Goal: Information Seeking & Learning: Learn about a topic

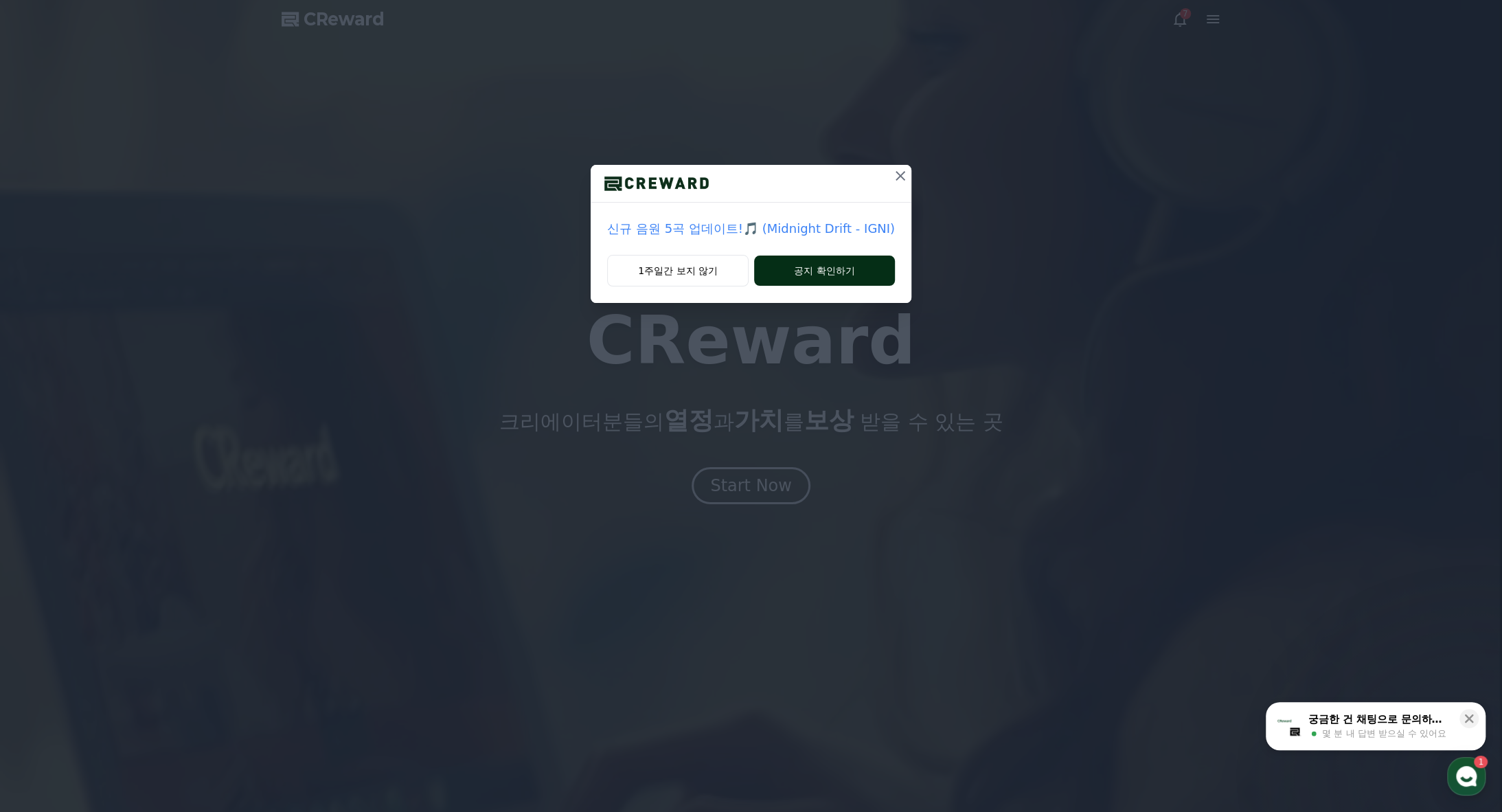
click at [833, 273] on button "공지 확인하기" at bounding box center [824, 271] width 141 height 30
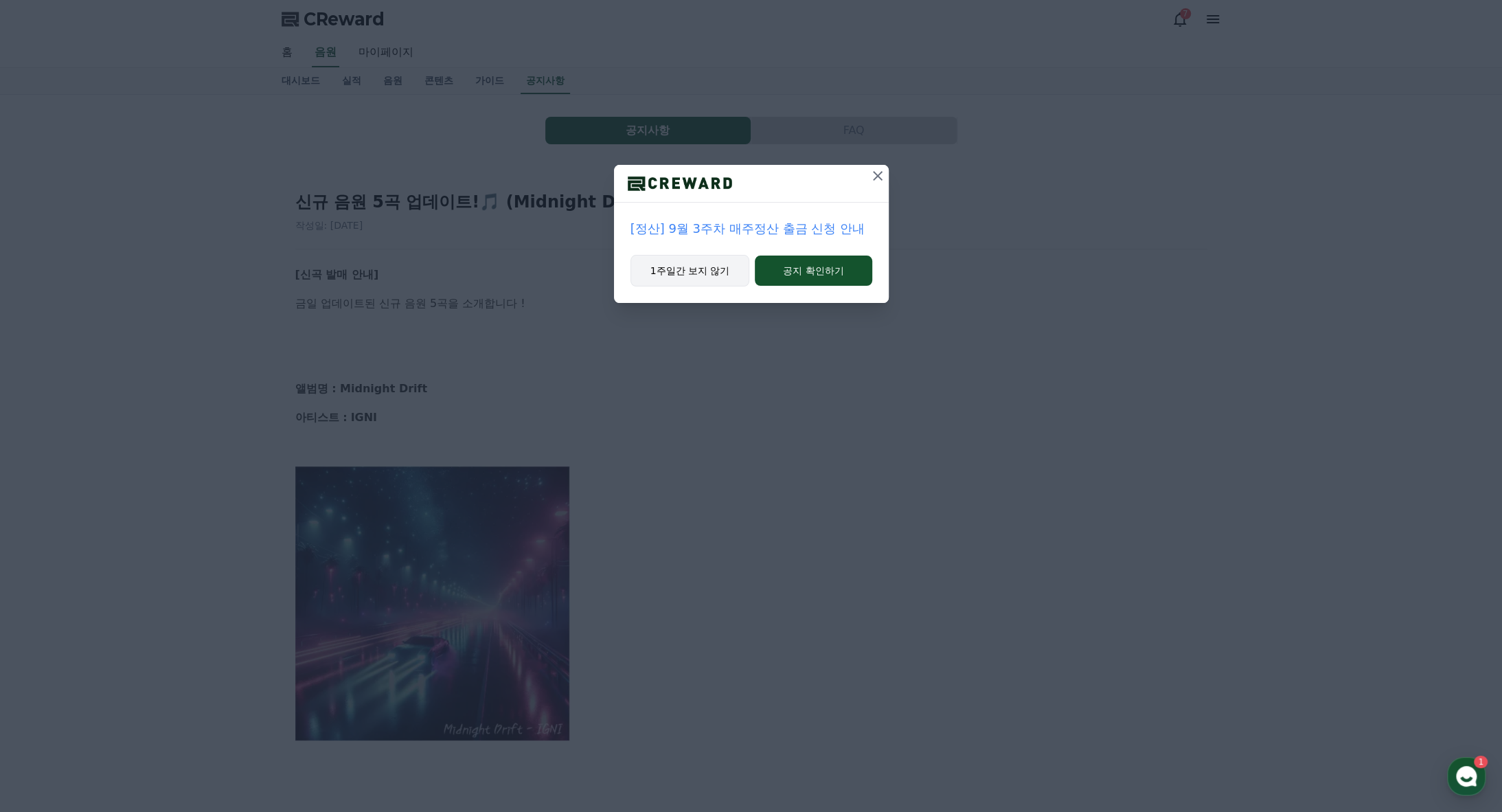
click at [717, 275] on button "1주일간 보지 않기" at bounding box center [691, 271] width 120 height 32
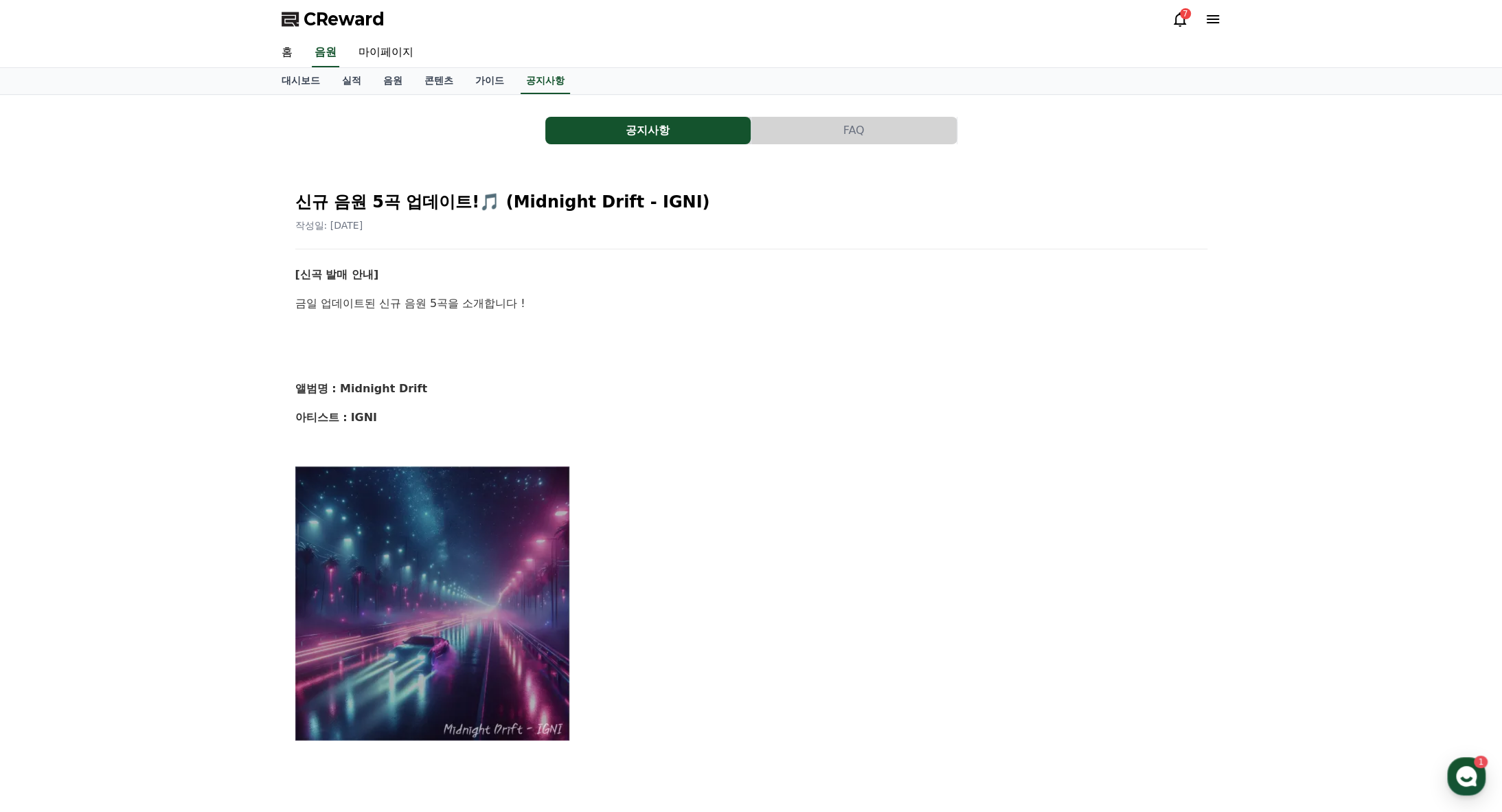
click at [1217, 19] on icon at bounding box center [1213, 19] width 12 height 8
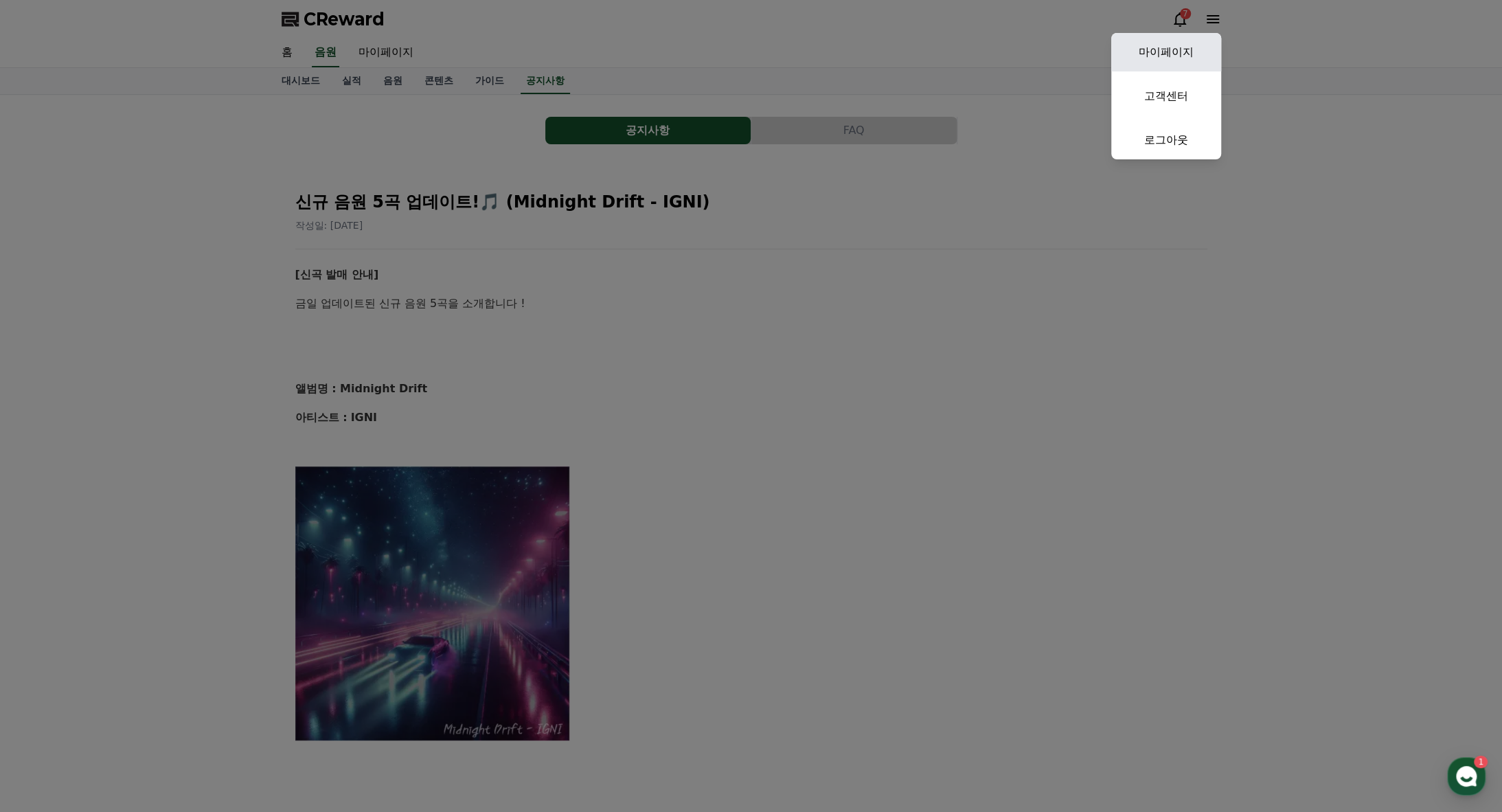
drag, startPoint x: 1180, startPoint y: 52, endPoint x: 1171, endPoint y: 54, distance: 10.0
click at [1179, 52] on link "마이페이지" at bounding box center [1166, 52] width 110 height 38
select select "**********"
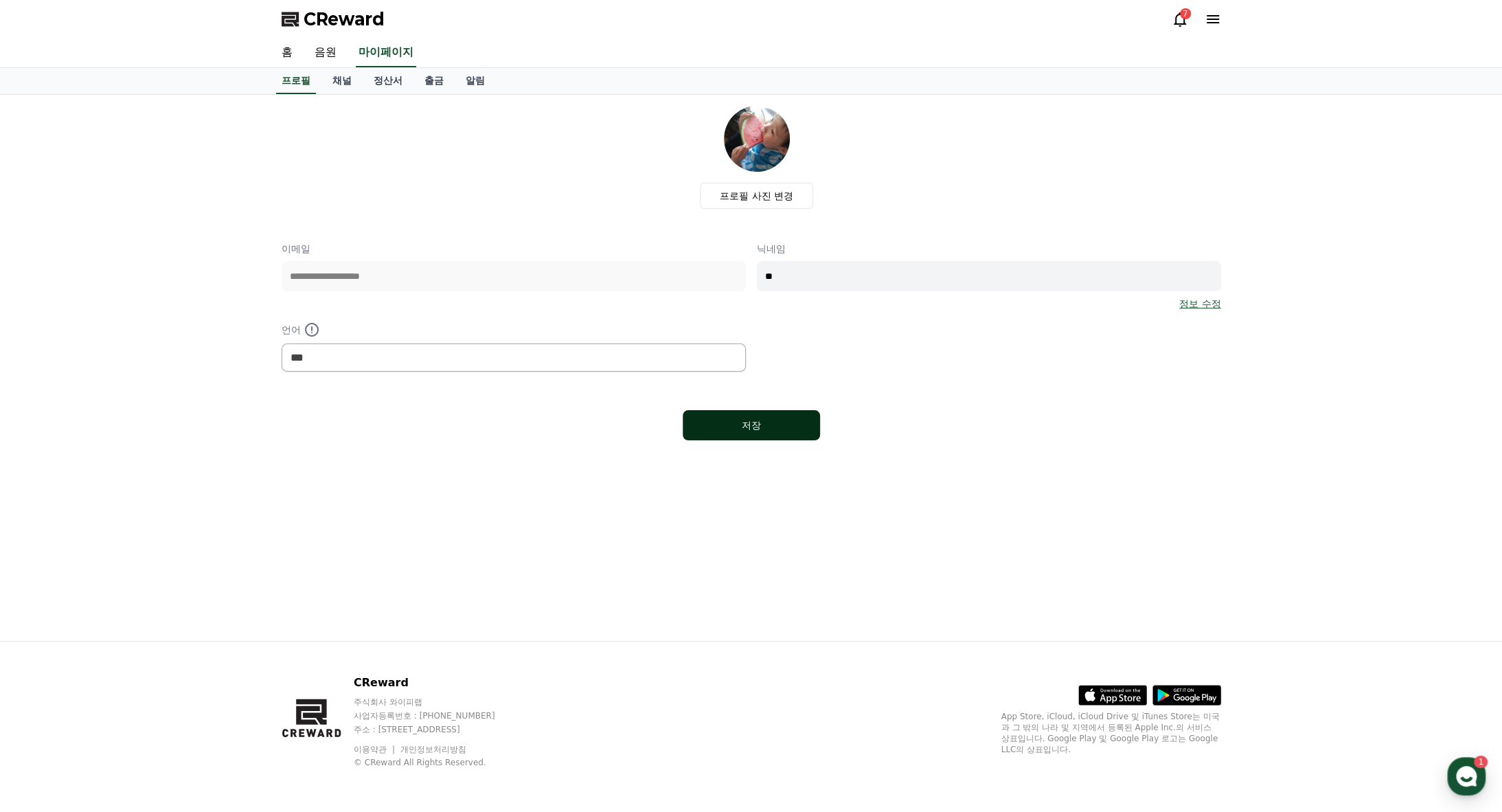
click at [708, 416] on button "저장" at bounding box center [751, 425] width 137 height 30
select select "**********"
click at [334, 87] on link "채널" at bounding box center [341, 81] width 41 height 26
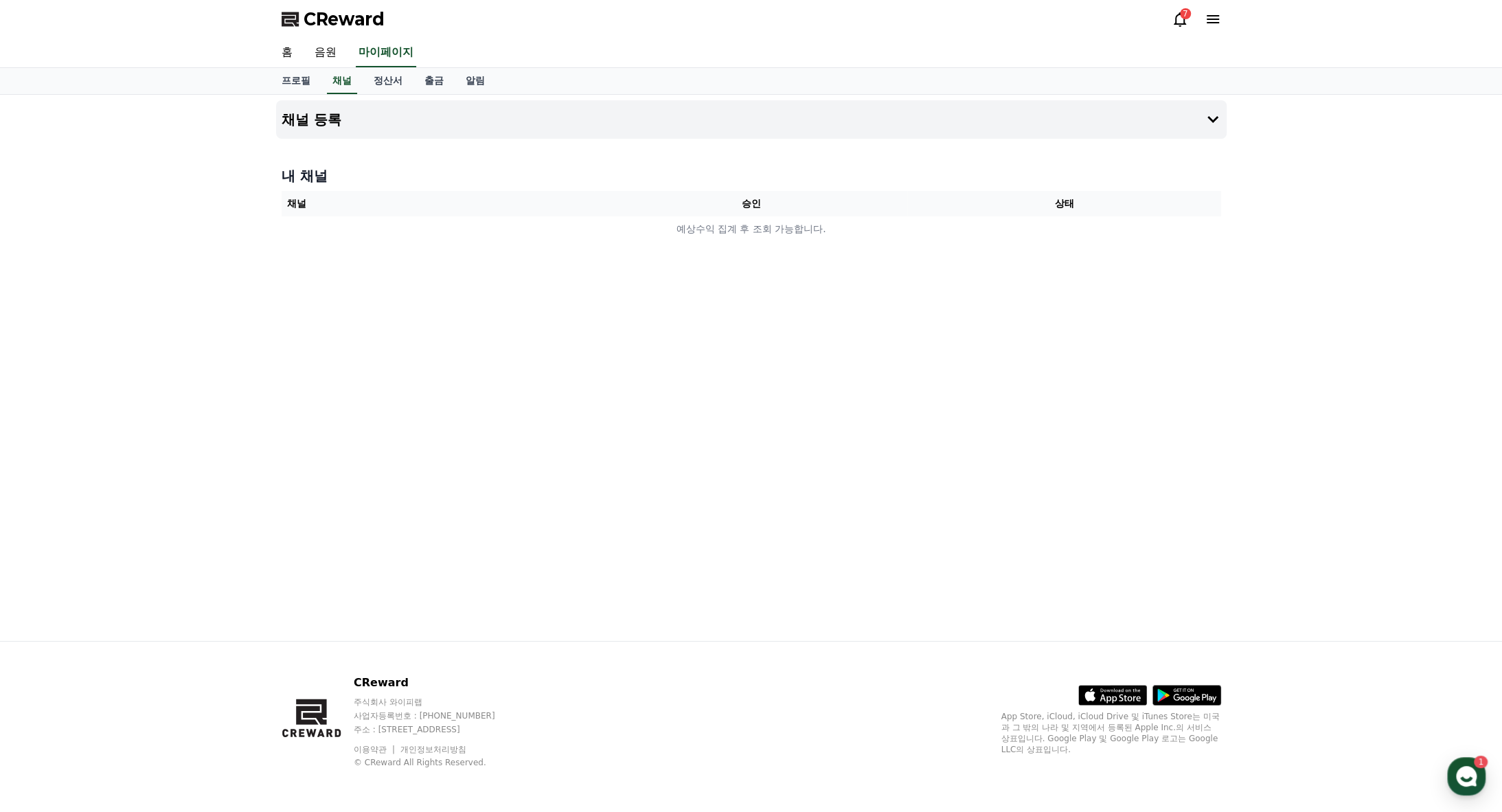
click at [375, 94] on div "프로필 채널 정산서 출금 알림" at bounding box center [751, 81] width 1502 height 27
click at [398, 75] on link "정산서" at bounding box center [388, 81] width 51 height 26
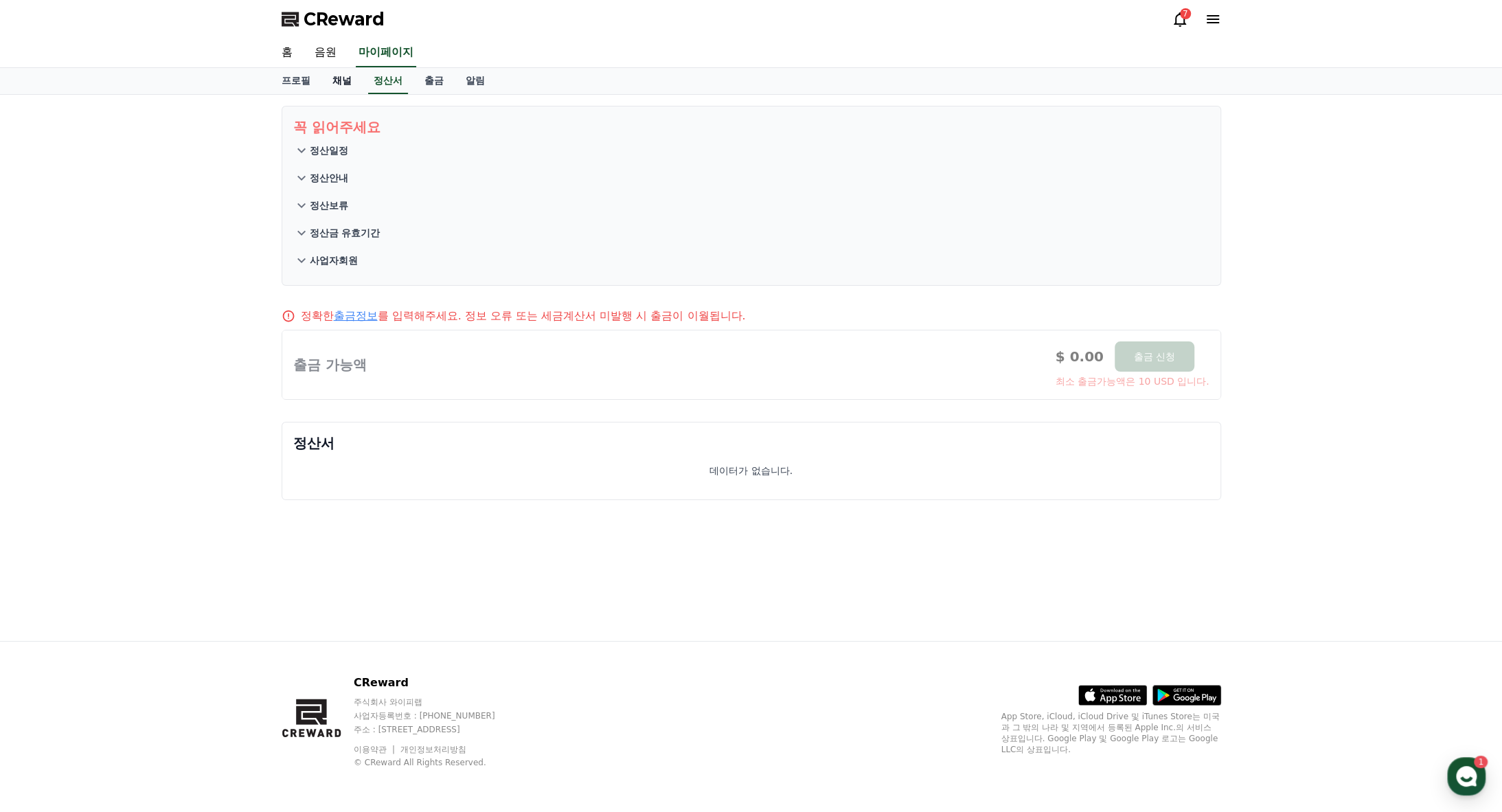
click at [331, 83] on link "채널" at bounding box center [341, 81] width 41 height 26
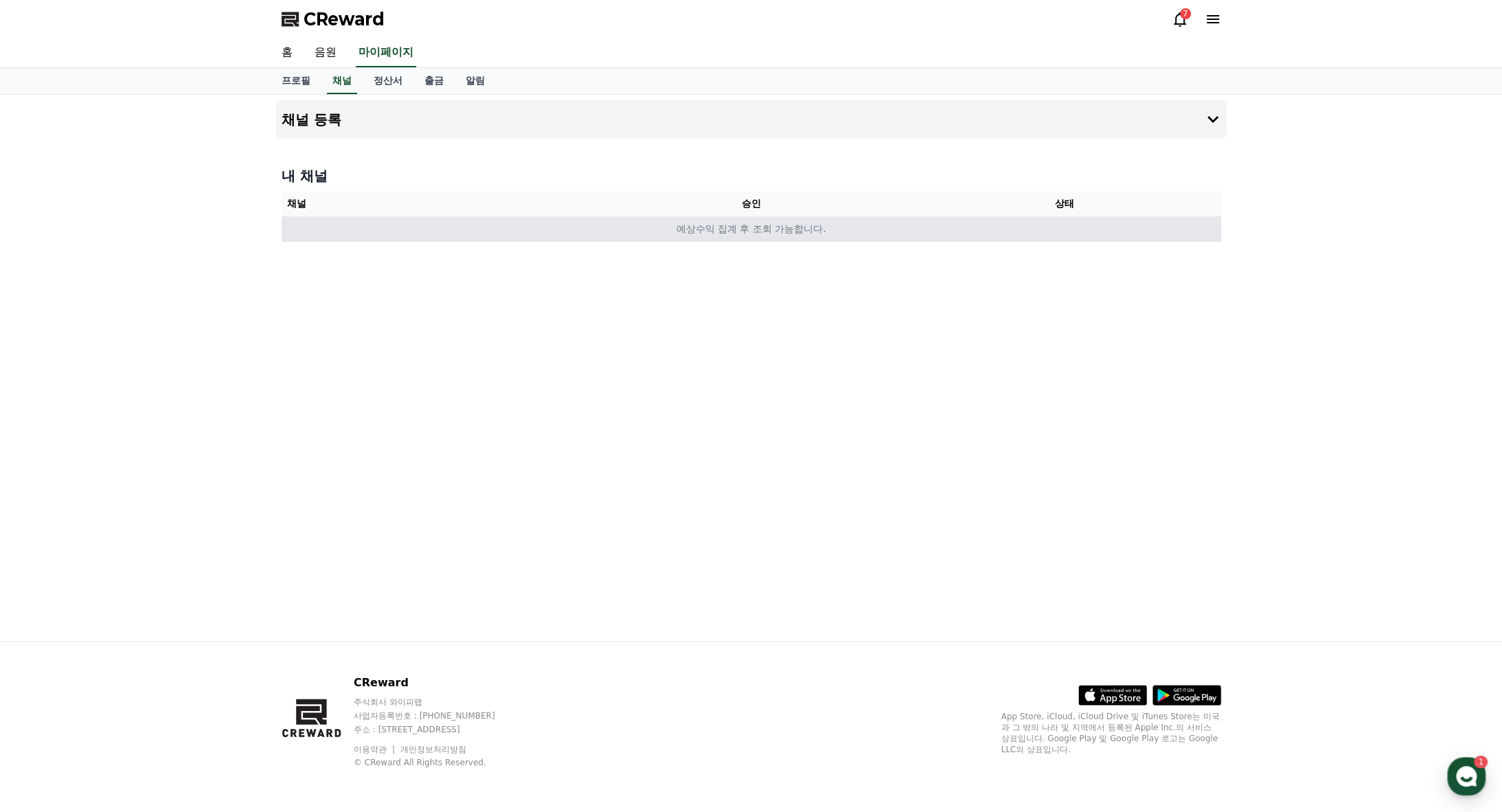
click at [497, 219] on td "예상수익 집계 후 조회 가능합니다." at bounding box center [752, 228] width 940 height 25
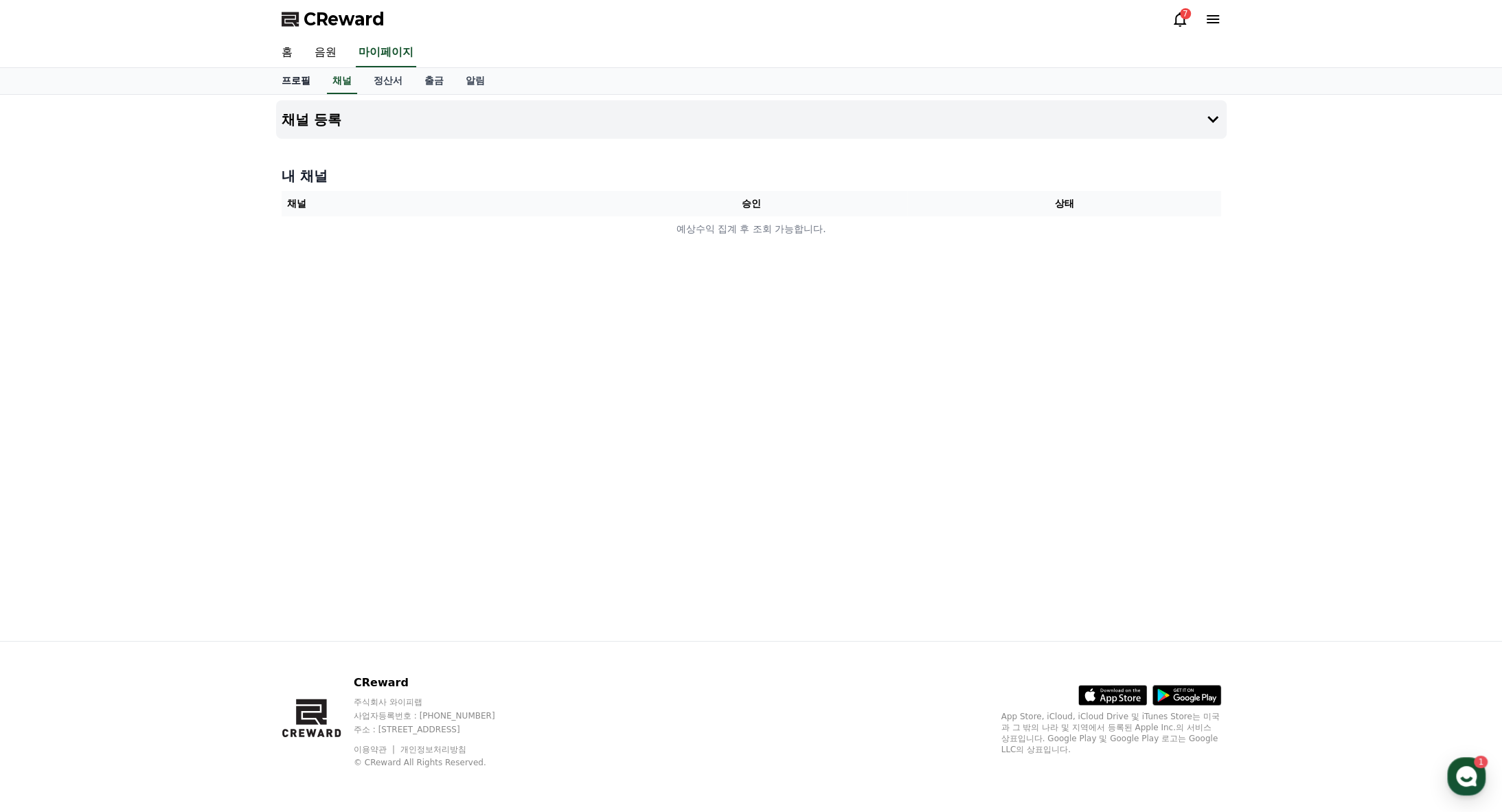
click at [294, 79] on link "프로필" at bounding box center [296, 81] width 51 height 26
select select "**********"
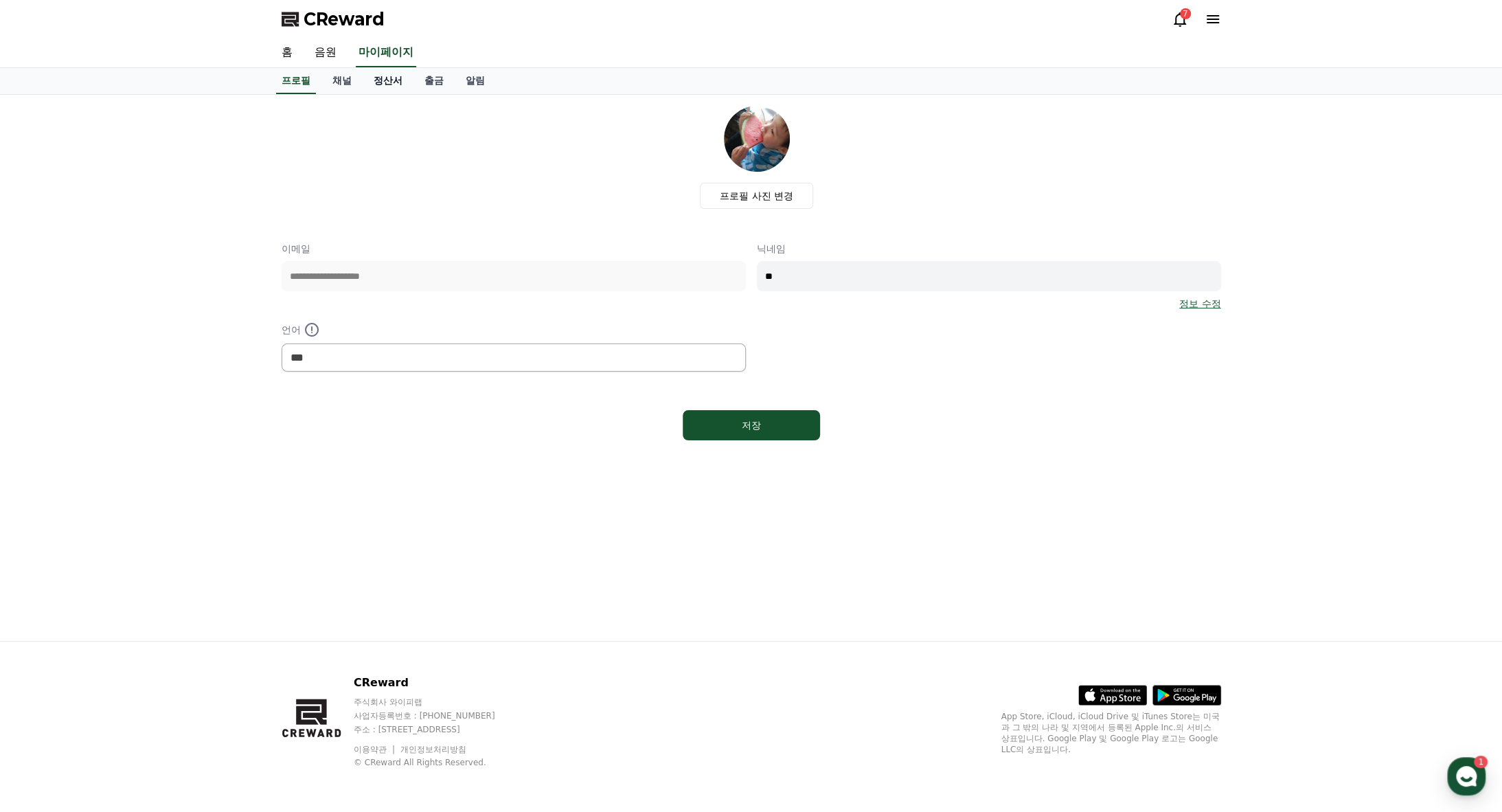
click at [399, 68] on link "정산서" at bounding box center [388, 81] width 51 height 26
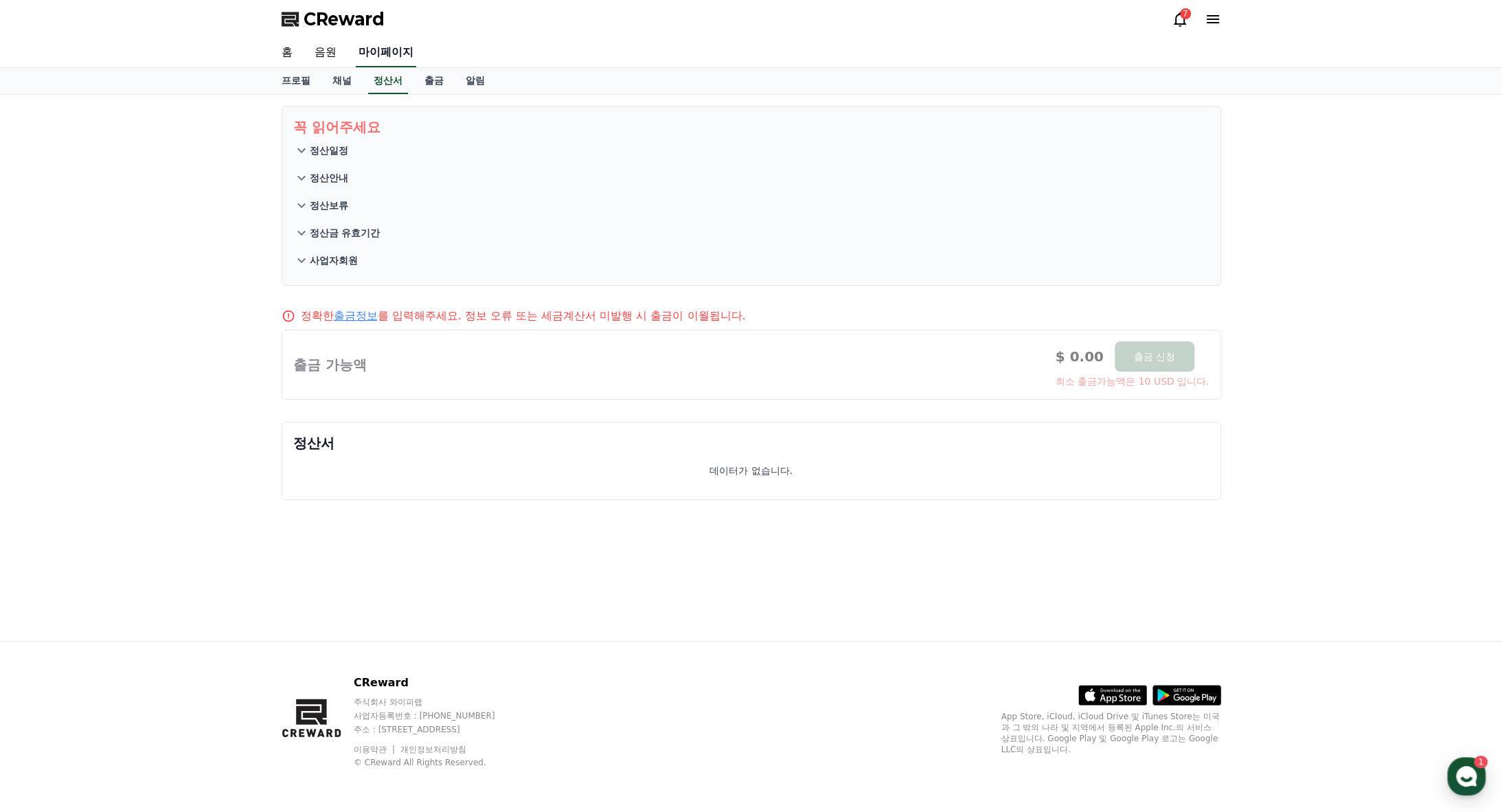
click at [359, 60] on link "마이페이지" at bounding box center [386, 52] width 60 height 29
select select "**********"
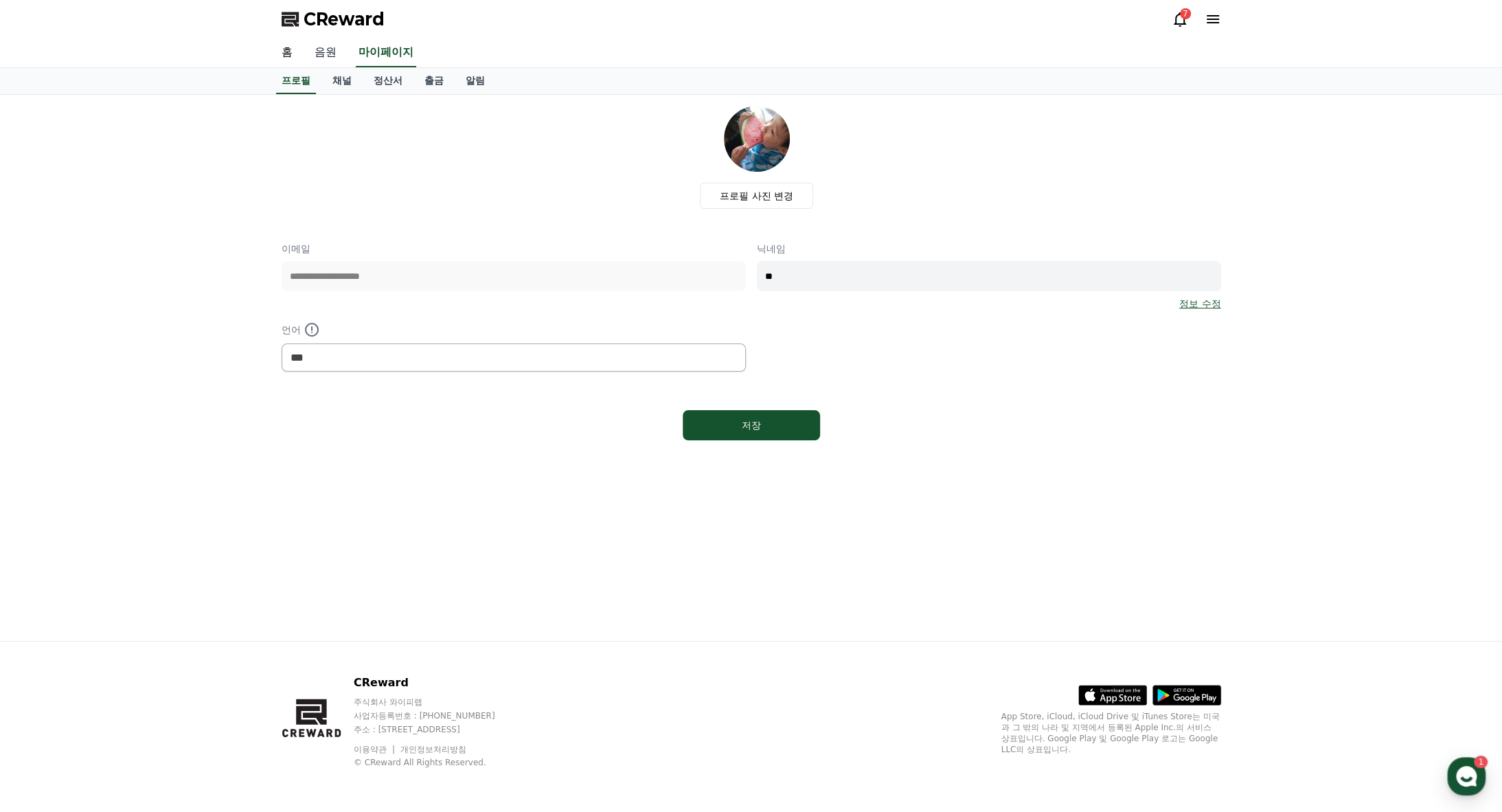
click at [315, 47] on link "음원" at bounding box center [326, 52] width 44 height 29
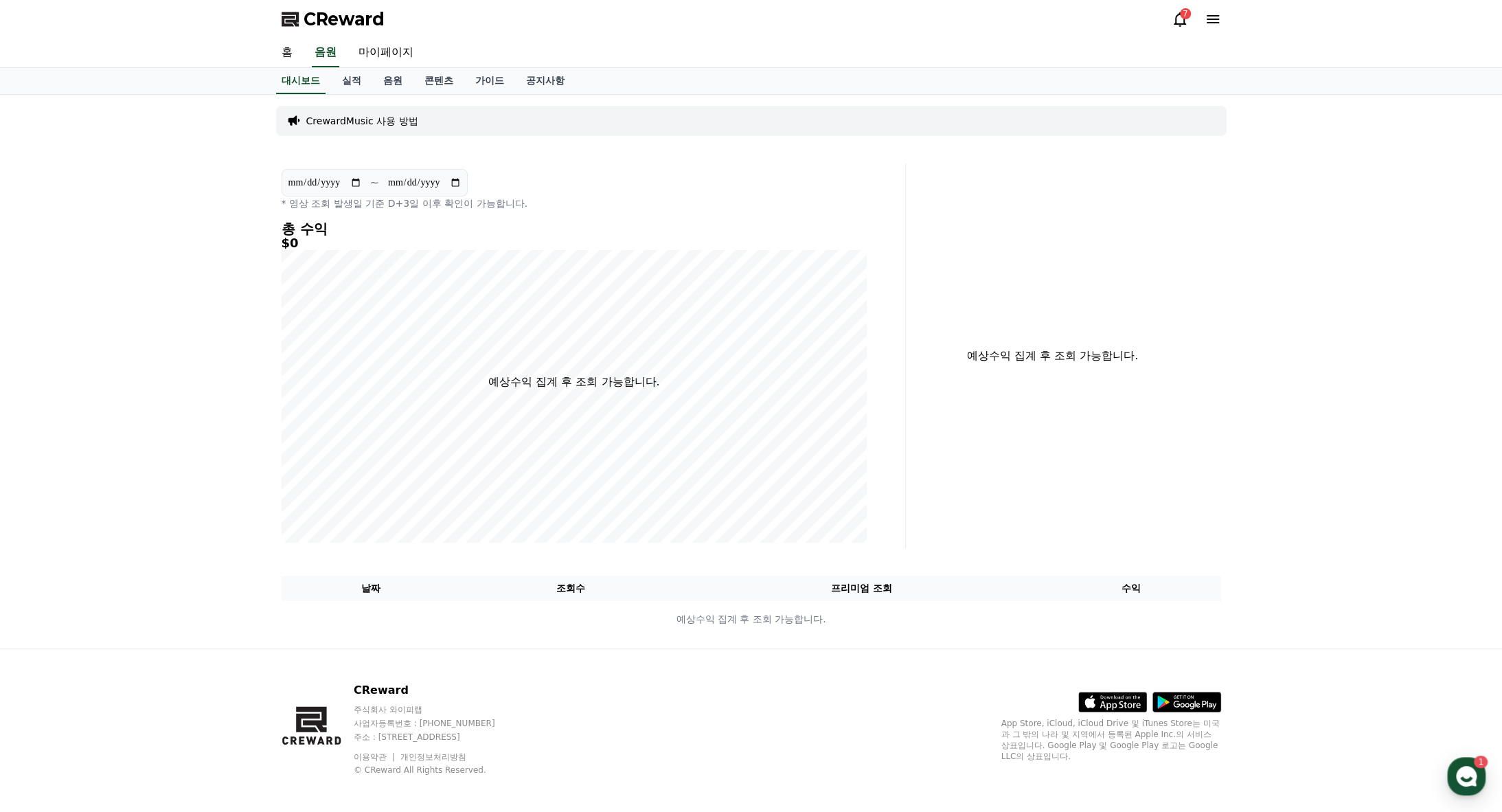
click at [395, 111] on div "CrewardMusic 사용 방법" at bounding box center [751, 121] width 951 height 30
click at [411, 116] on p "CrewardMusic 사용 방법" at bounding box center [362, 121] width 112 height 14
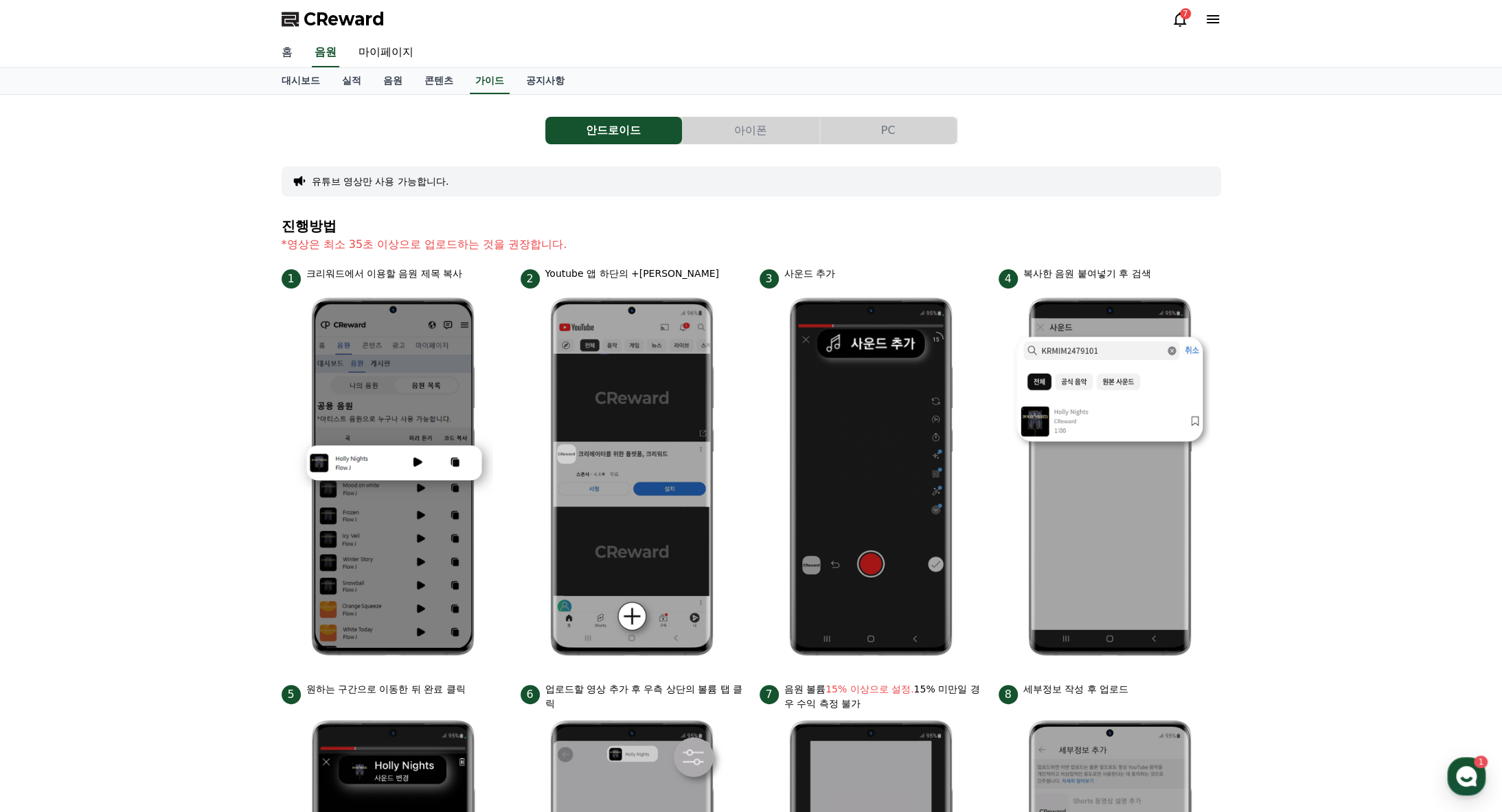
click at [287, 60] on link "홈" at bounding box center [287, 52] width 33 height 29
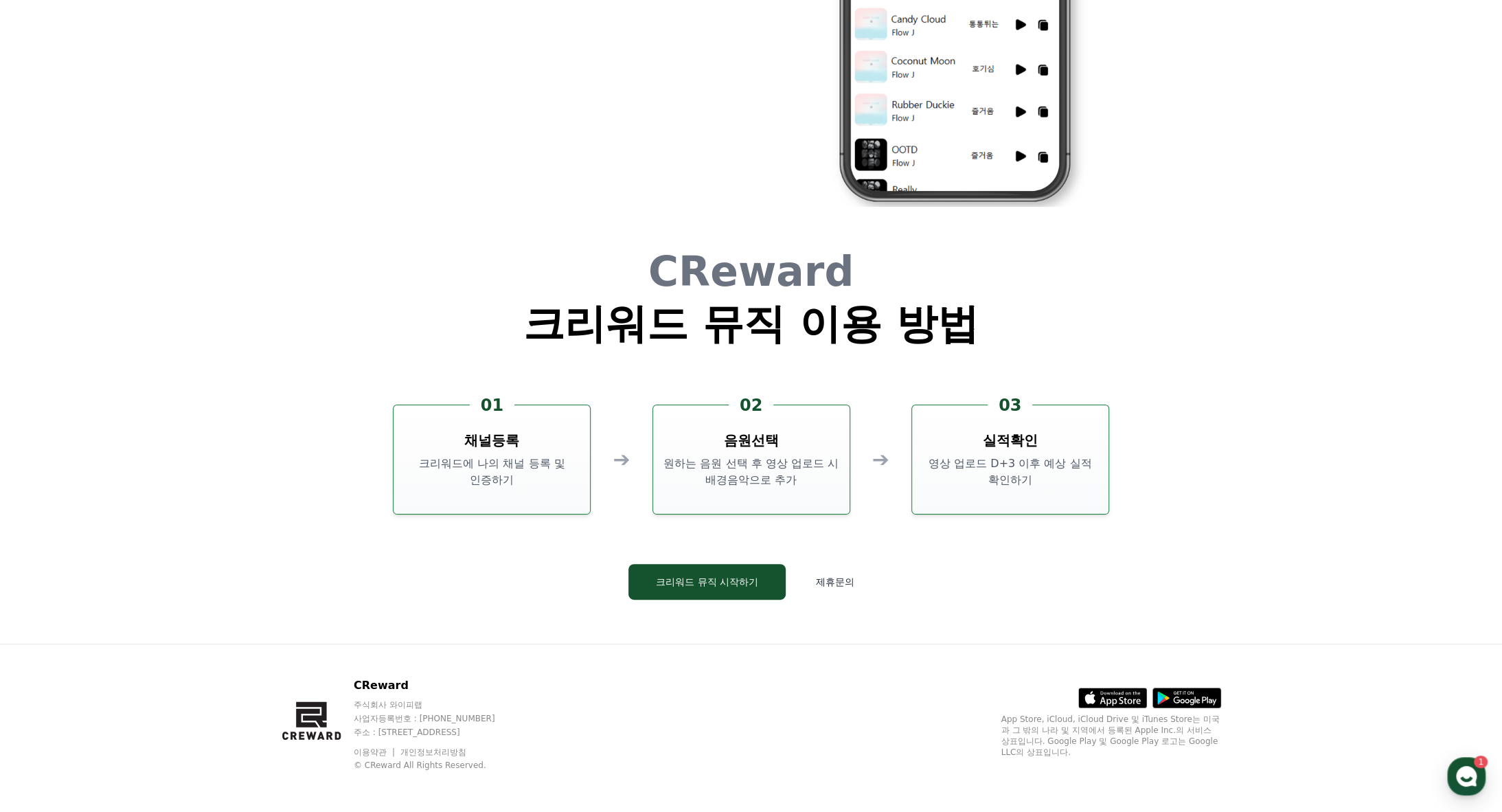
scroll to position [3722, 0]
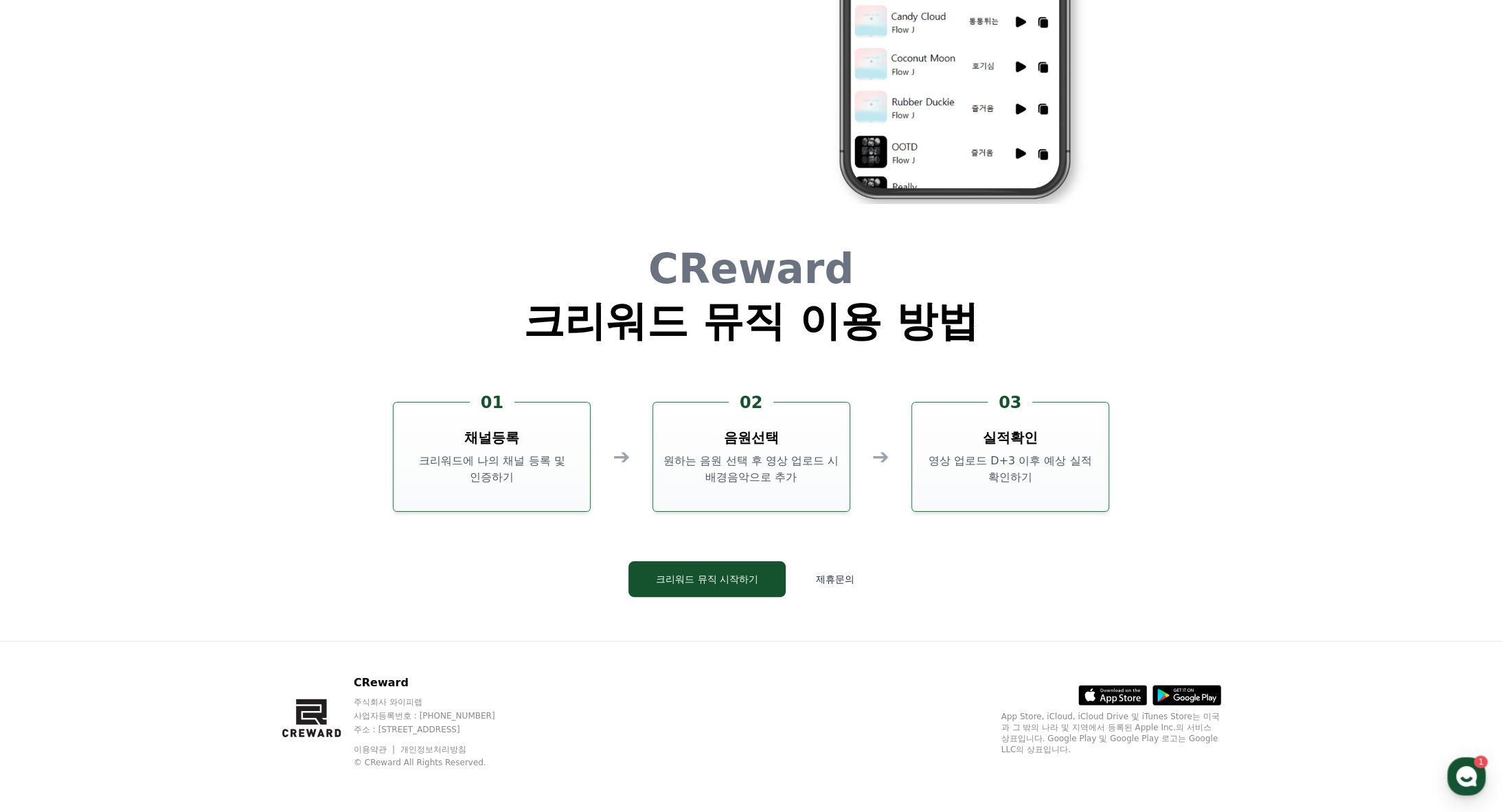
click at [1459, 798] on div "CReward 주식회사 와이피랩 사업자등록번호 : 655-81-03655 주소 : 경기도 김포시 양촌읍 양곡로 495, 3층 305-비이16호…" at bounding box center [751, 726] width 1502 height 171
click at [1473, 779] on use "button" at bounding box center [1466, 776] width 21 height 21
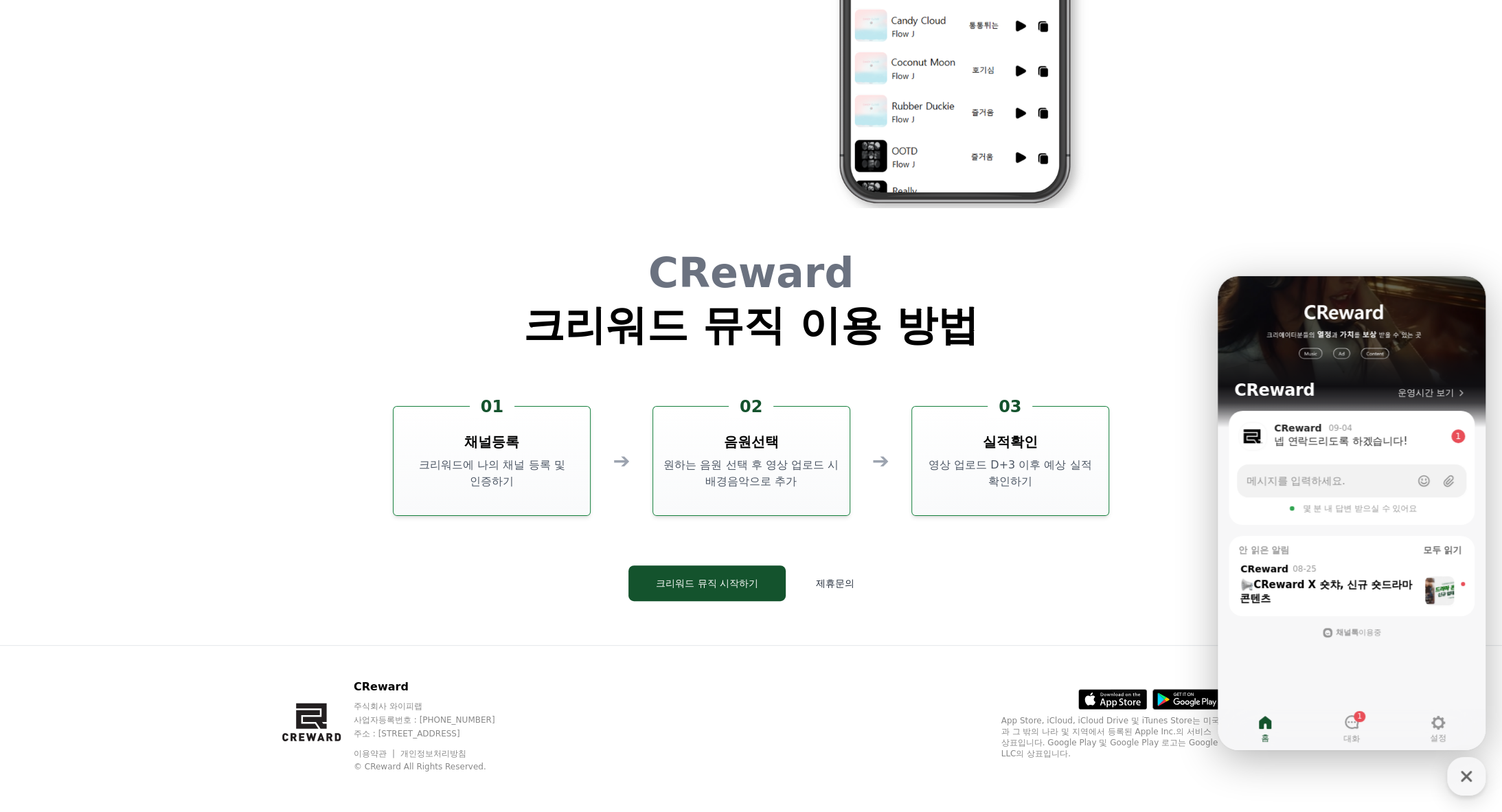
scroll to position [0, 0]
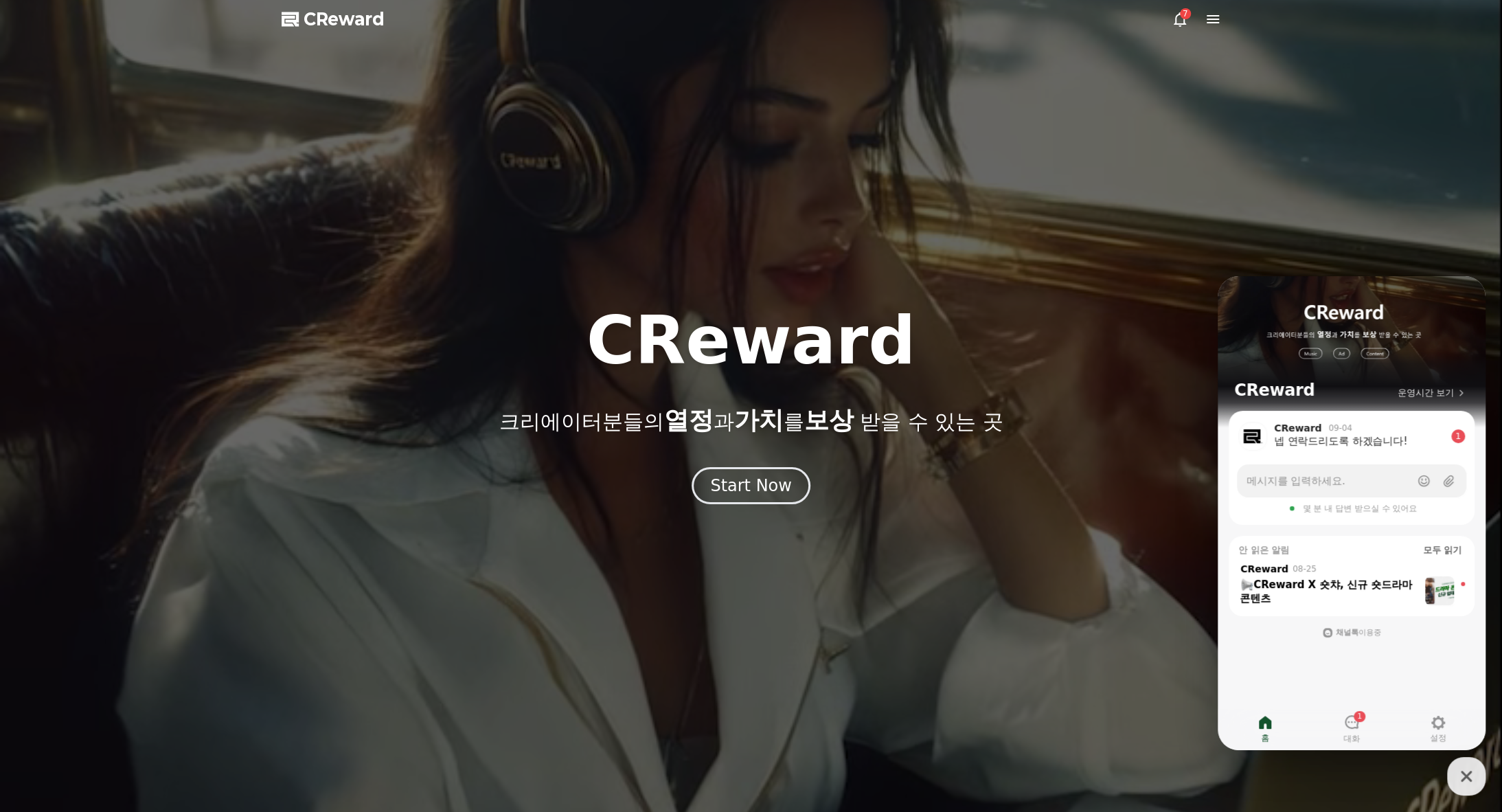
click at [1313, 41] on div at bounding box center [751, 406] width 1502 height 812
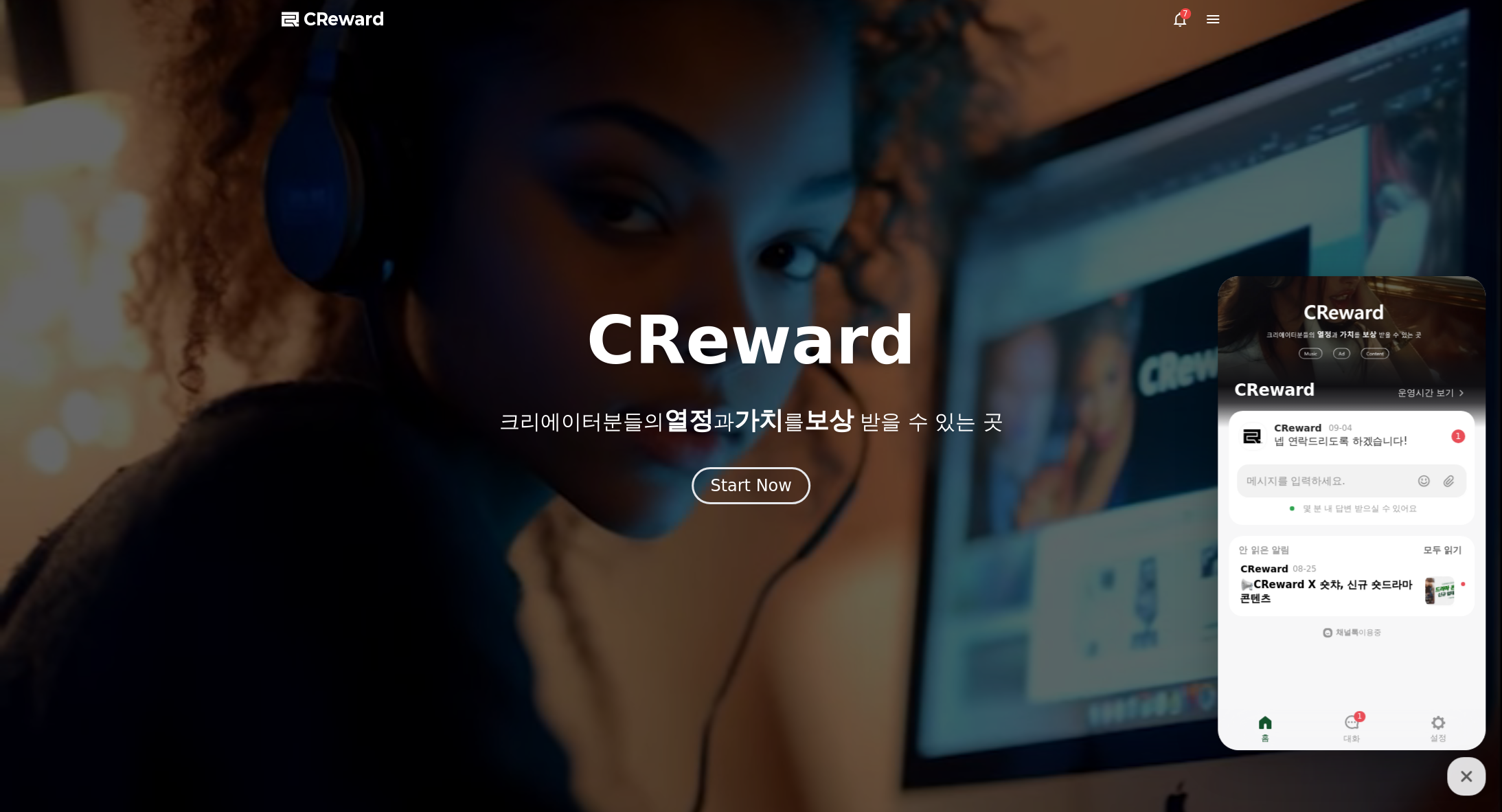
click at [1184, 16] on div "7" at bounding box center [1185, 13] width 11 height 11
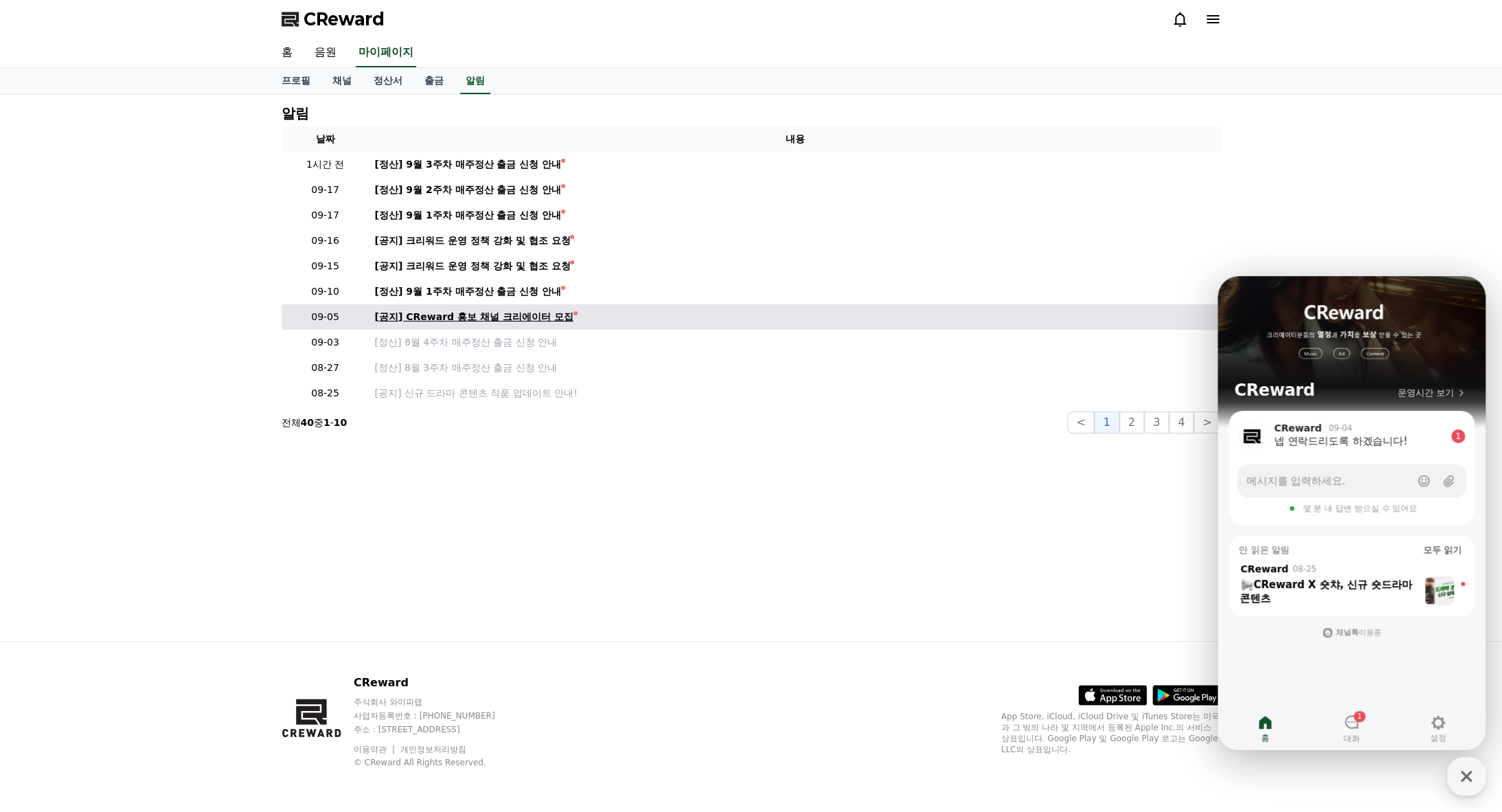
click at [937, 321] on link "[공지] CReward 홍보 채널 크리에이터 모집" at bounding box center [795, 317] width 841 height 14
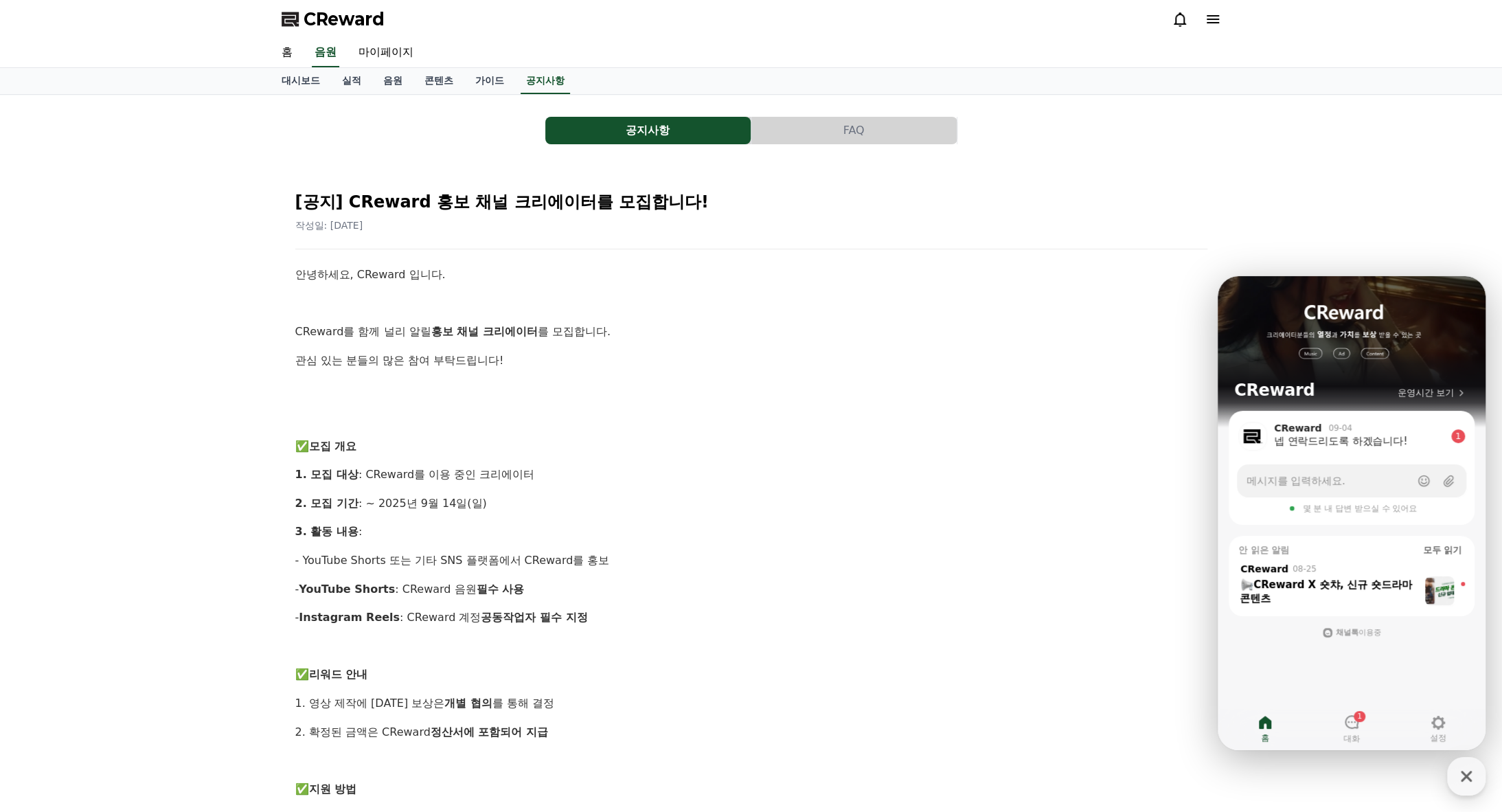
click at [813, 226] on div "작성일: 2025-09-05" at bounding box center [751, 225] width 912 height 14
click at [485, 85] on link "가이드" at bounding box center [489, 81] width 51 height 26
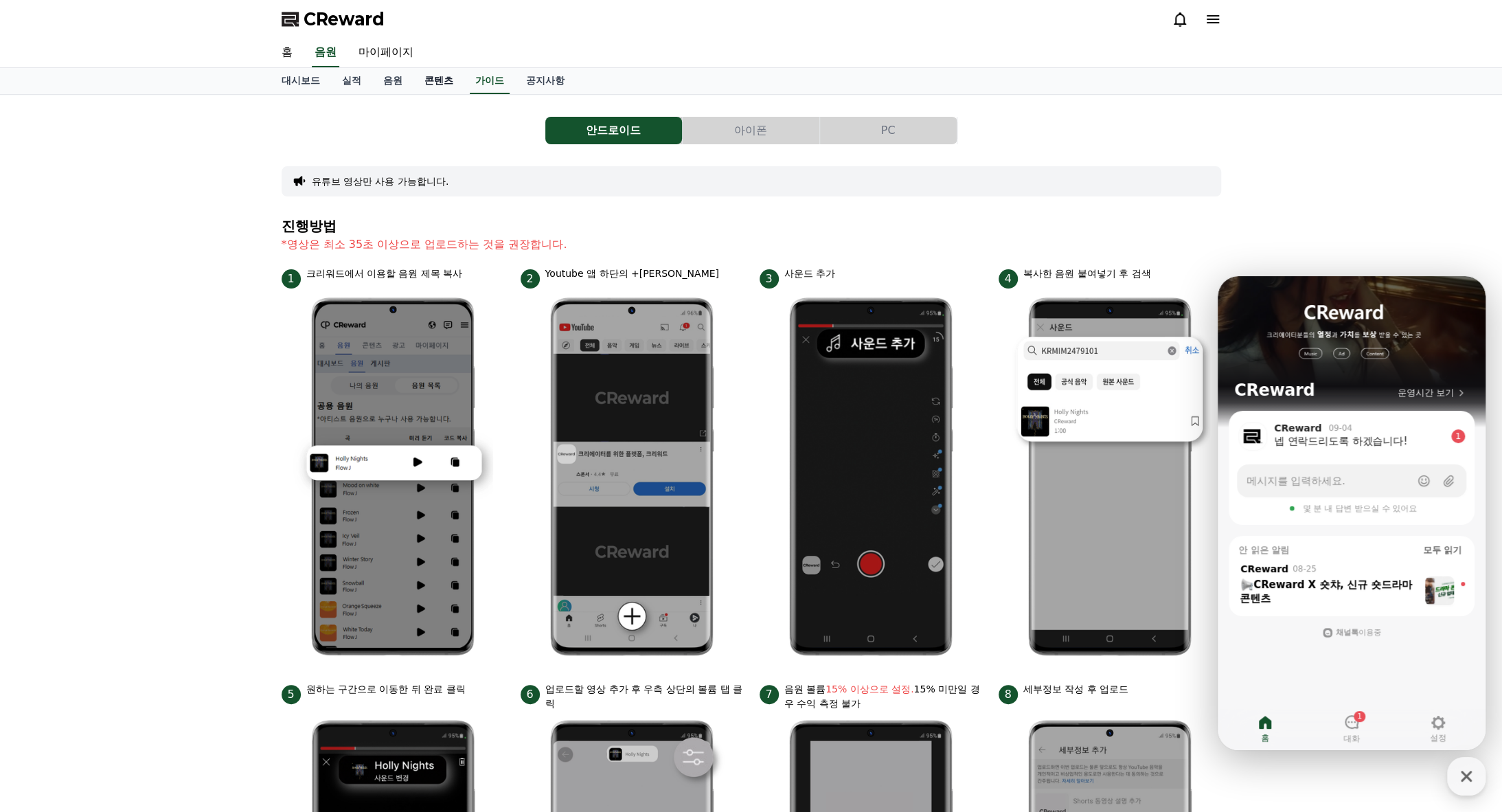
click at [431, 82] on link "콘텐츠" at bounding box center [439, 81] width 51 height 26
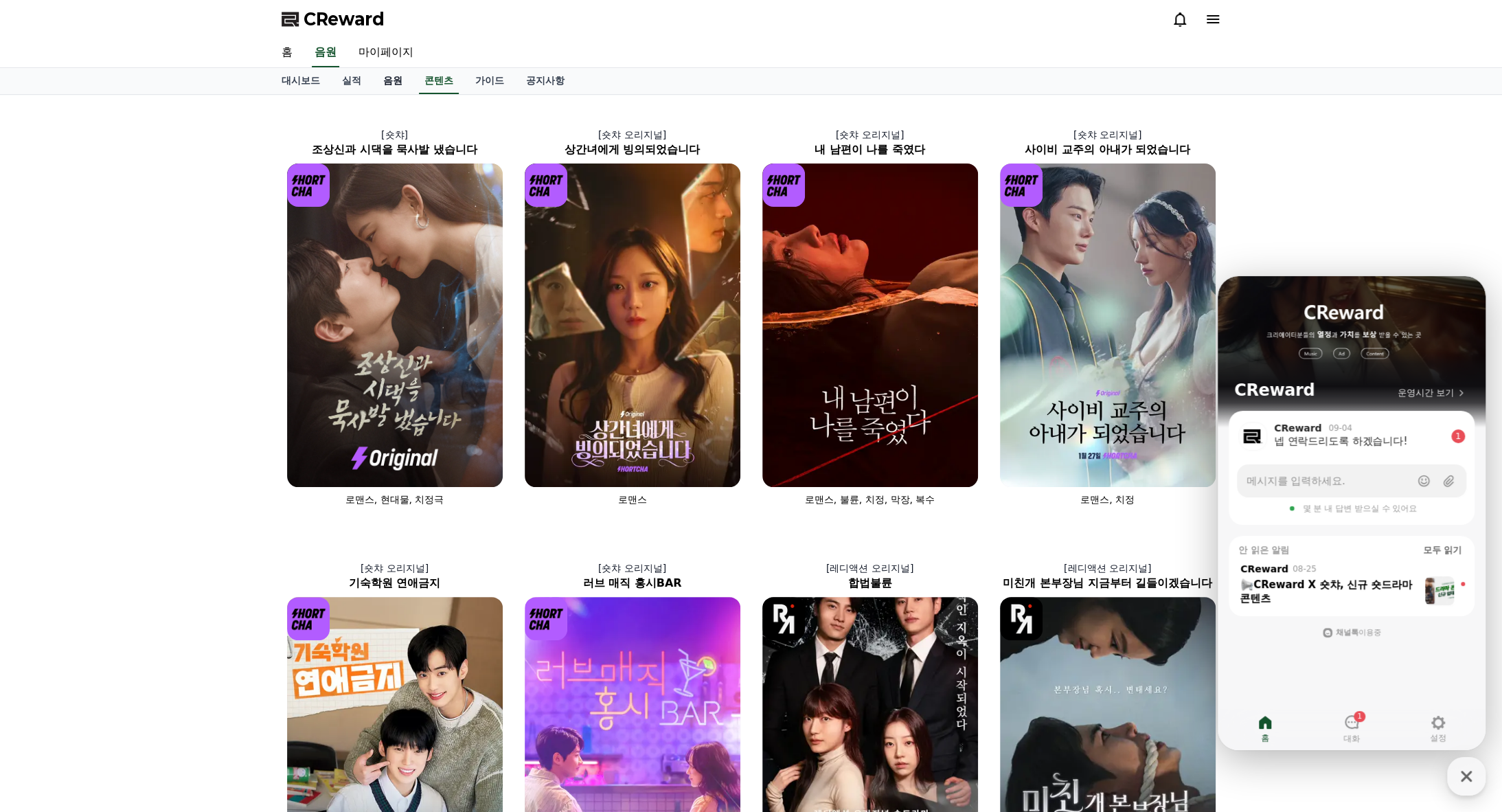
click at [396, 83] on link "음원" at bounding box center [392, 81] width 41 height 26
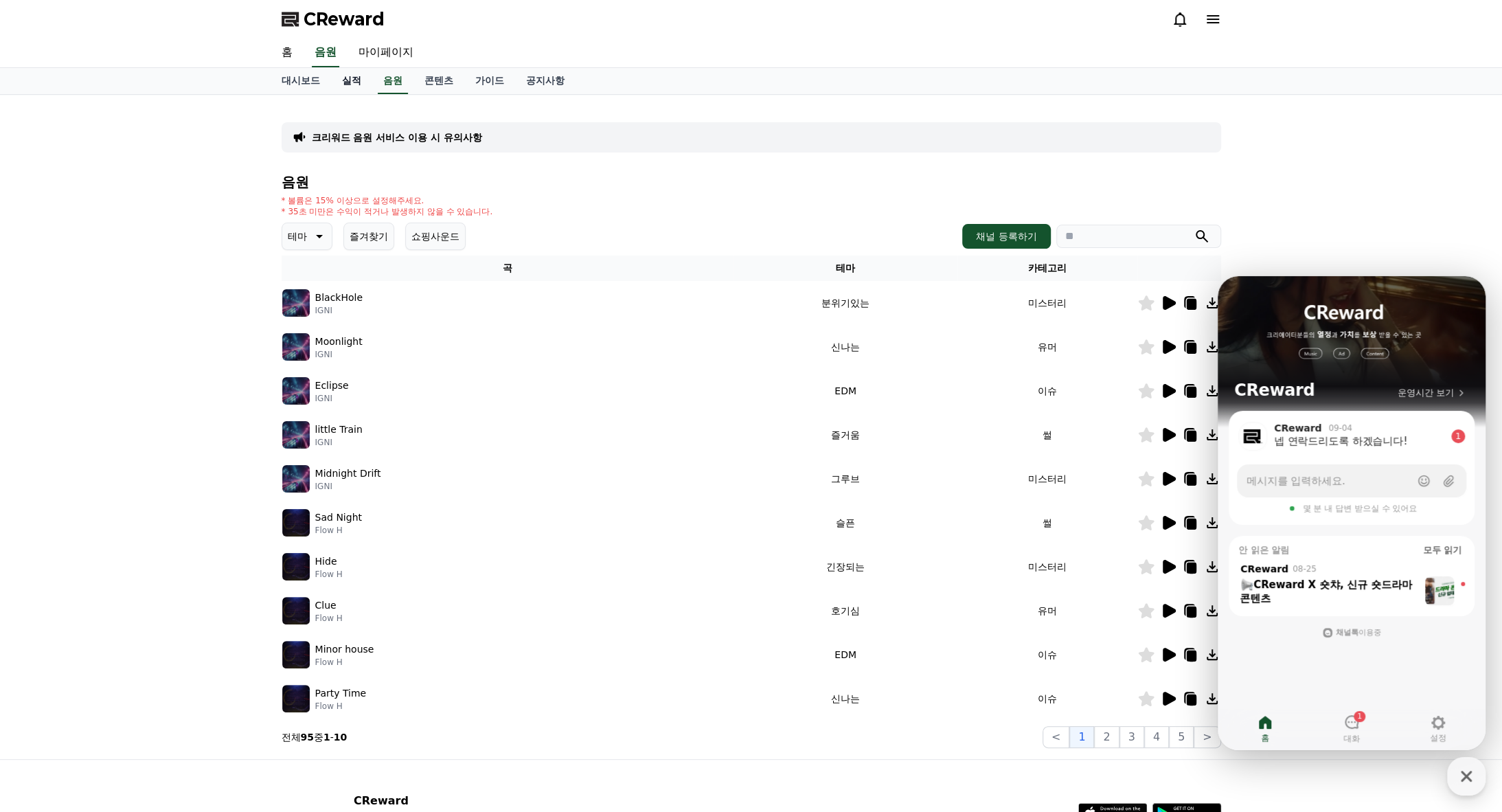
click at [359, 81] on link "실적" at bounding box center [351, 81] width 41 height 26
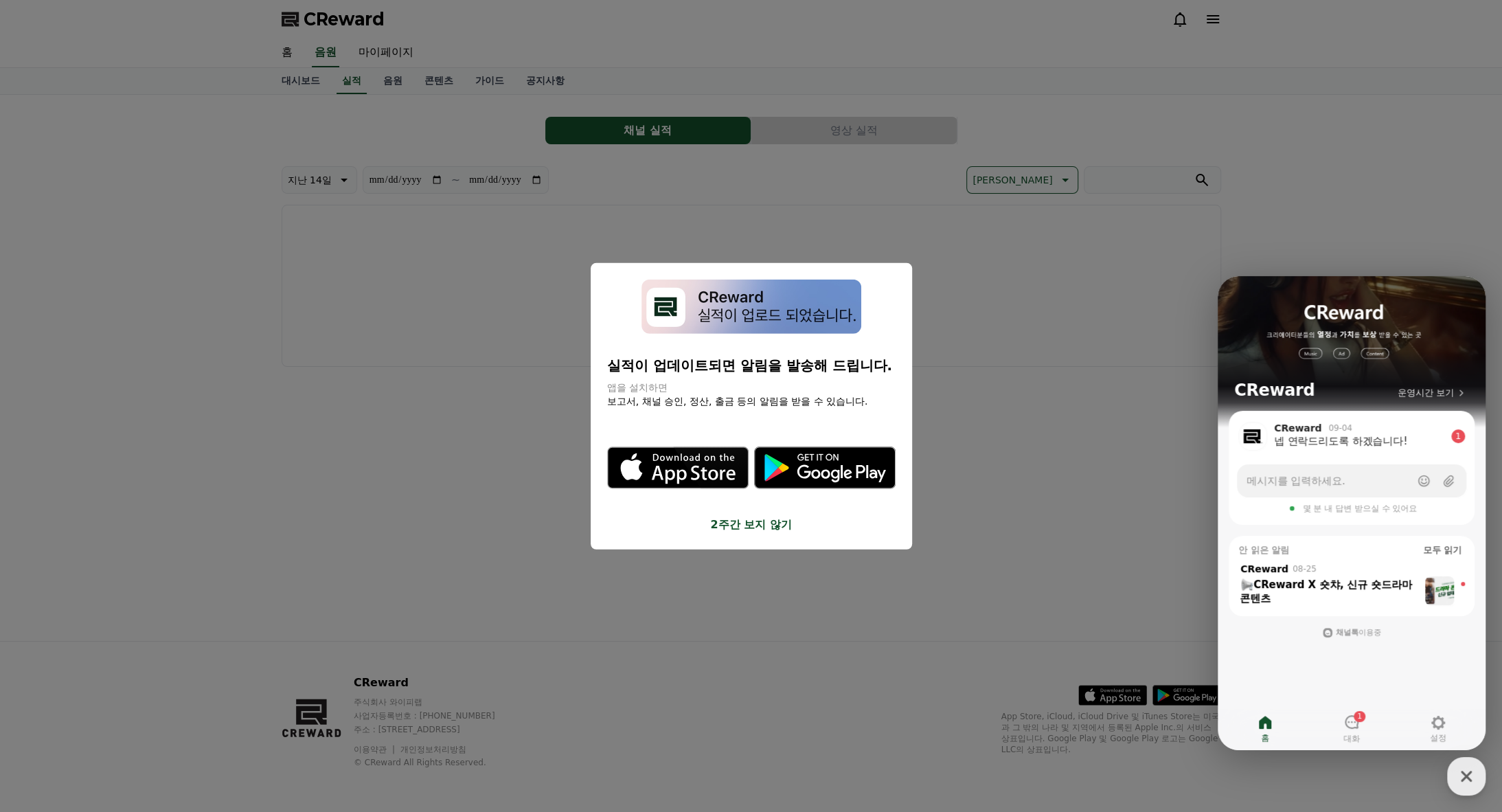
click at [784, 529] on button "2주간 보지 않기" at bounding box center [751, 524] width 289 height 16
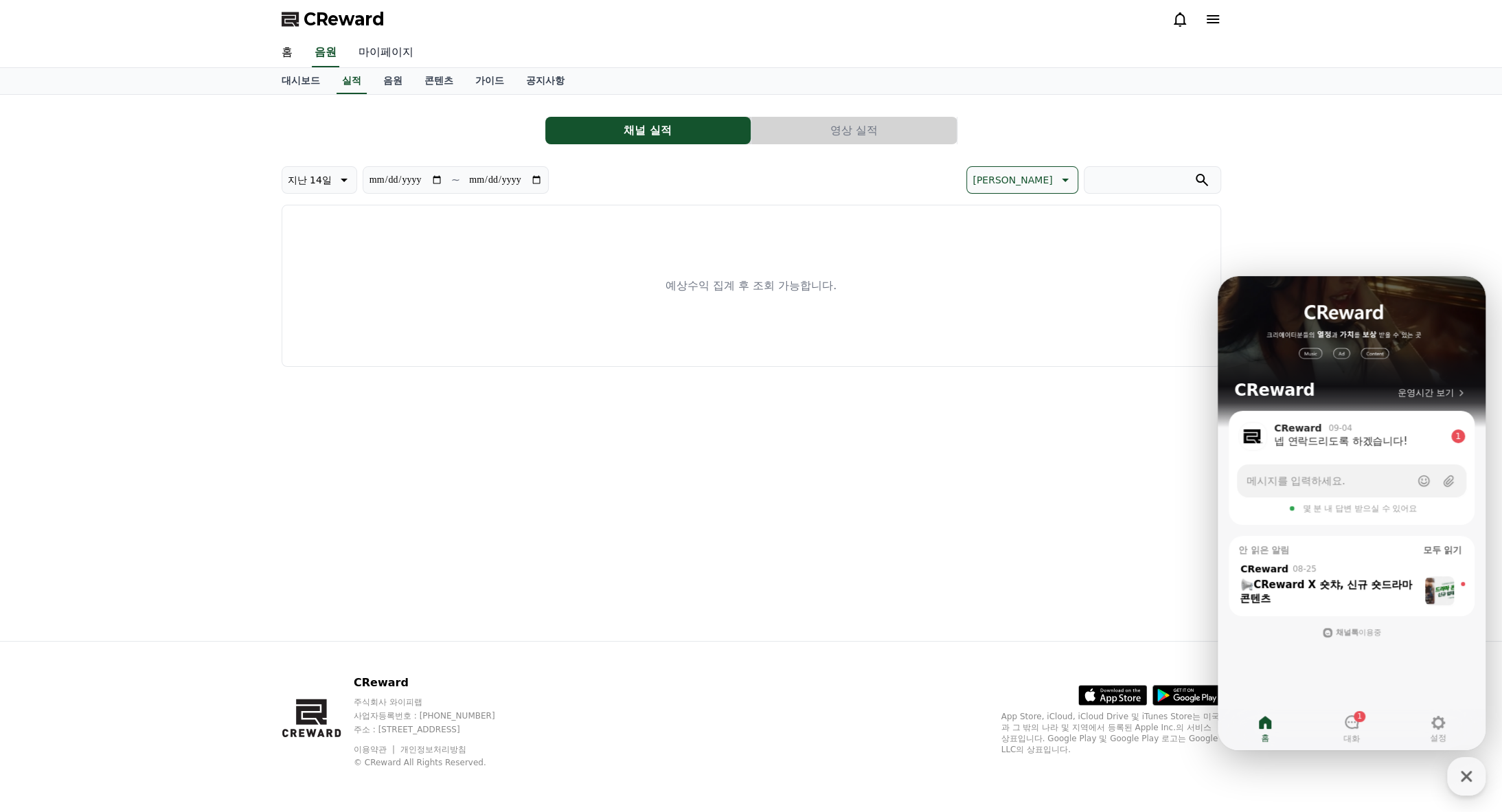
drag, startPoint x: 376, startPoint y: 42, endPoint x: 371, endPoint y: 49, distance: 8.8
click at [376, 42] on link "마이페이지" at bounding box center [386, 52] width 77 height 29
select select "**********"
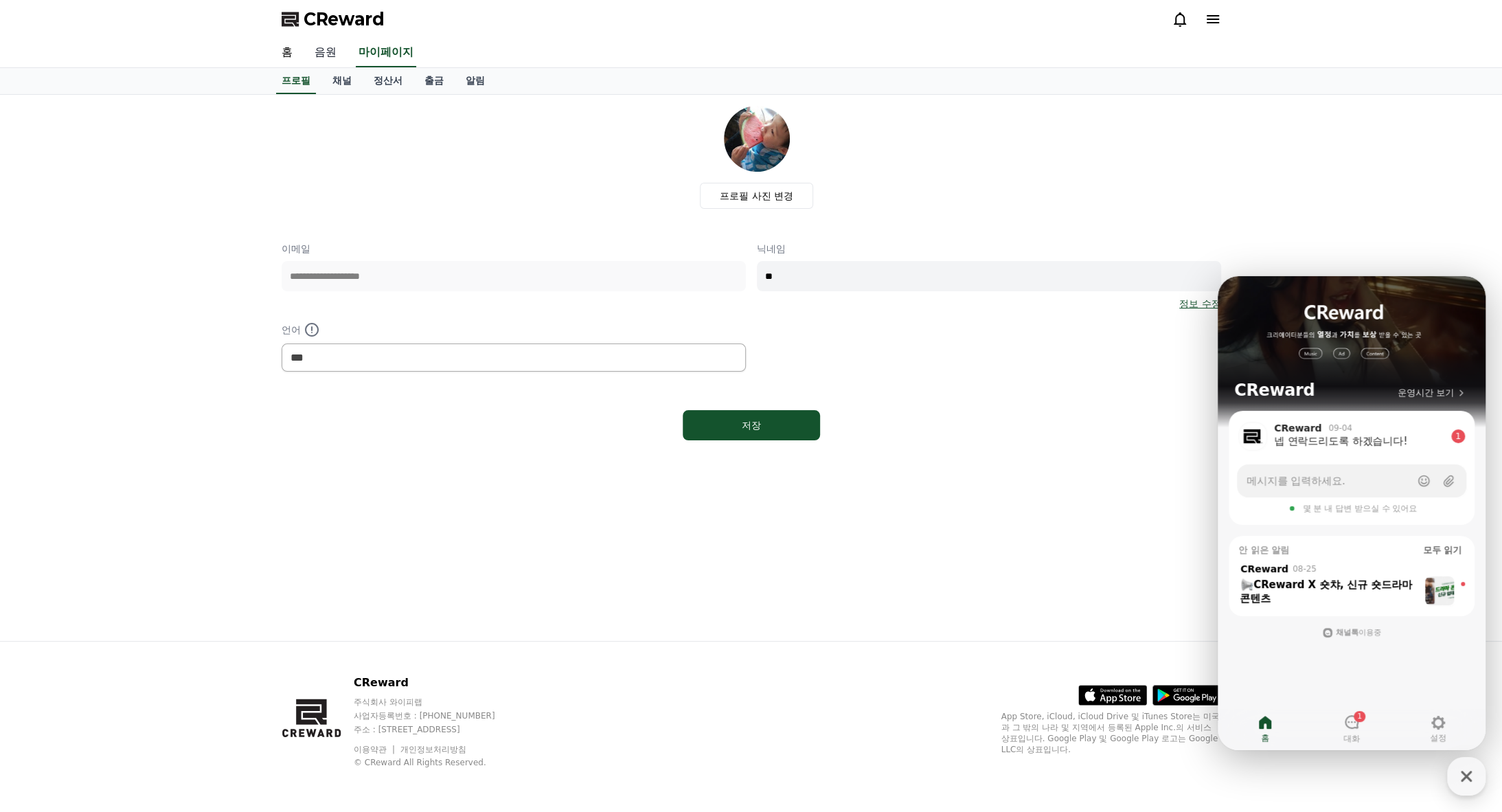
click at [317, 54] on link "음원" at bounding box center [326, 52] width 44 height 29
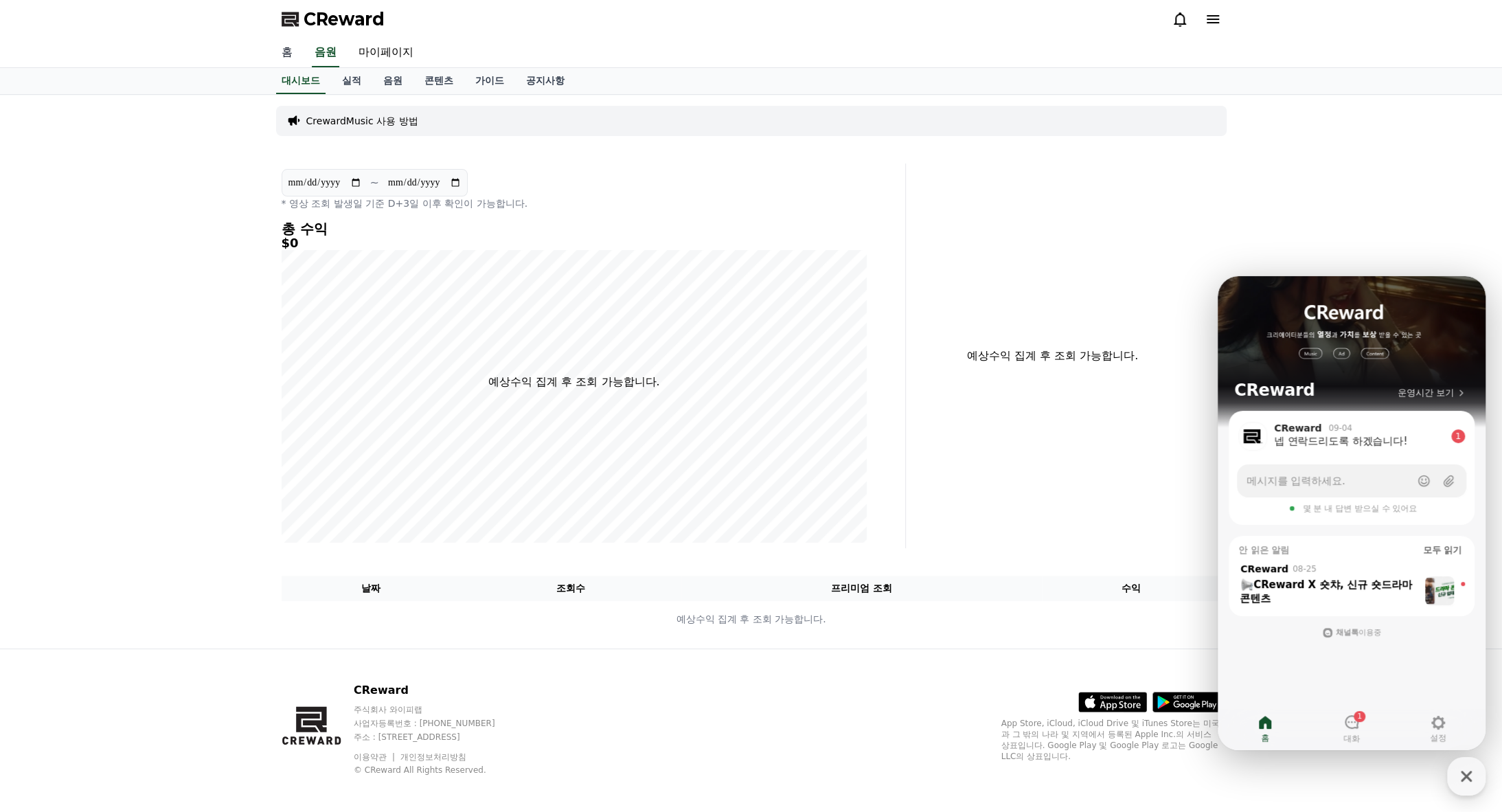
click at [291, 53] on link "홈" at bounding box center [287, 52] width 33 height 29
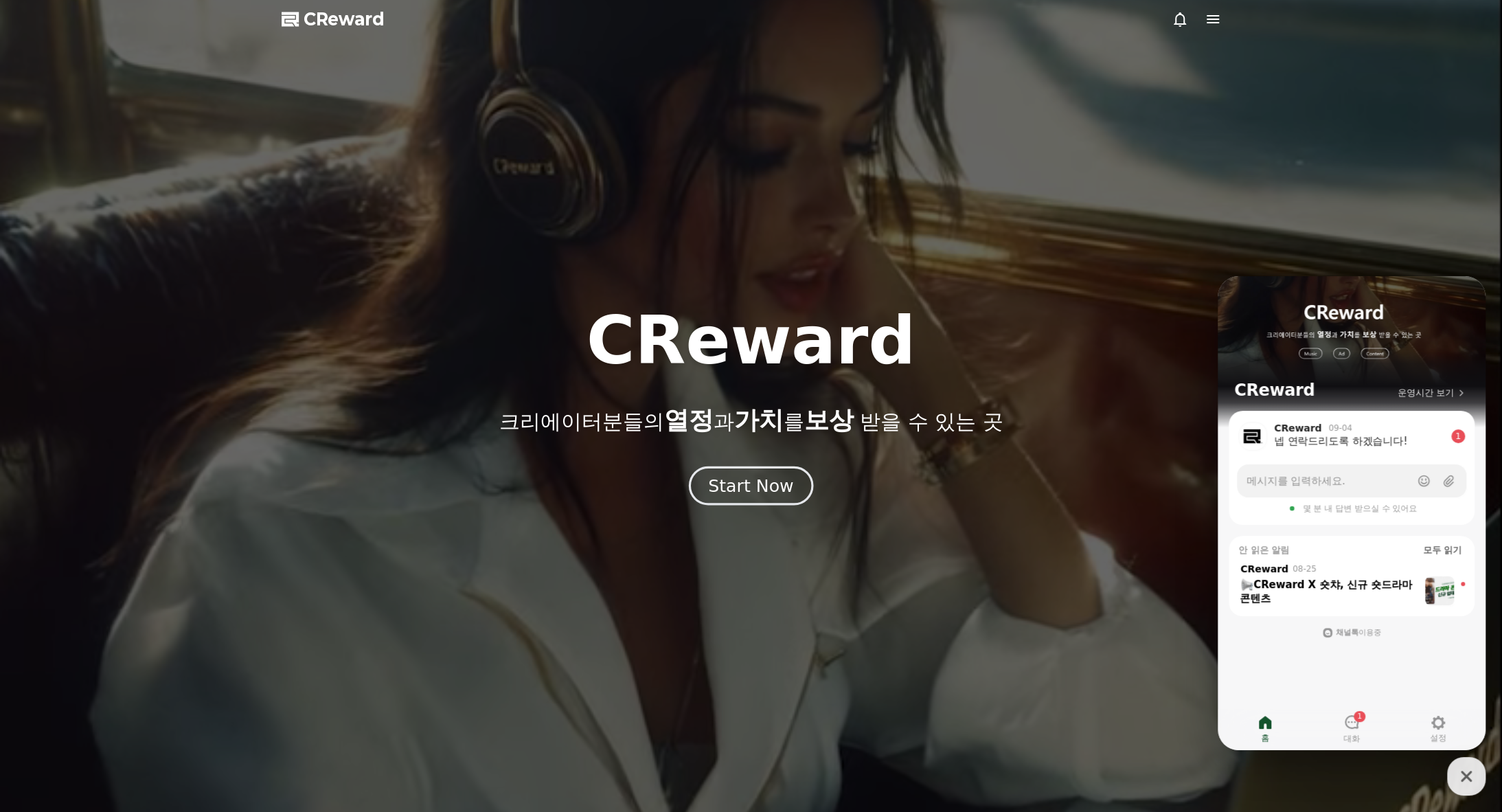
click at [764, 483] on div "Start Now" at bounding box center [750, 485] width 85 height 23
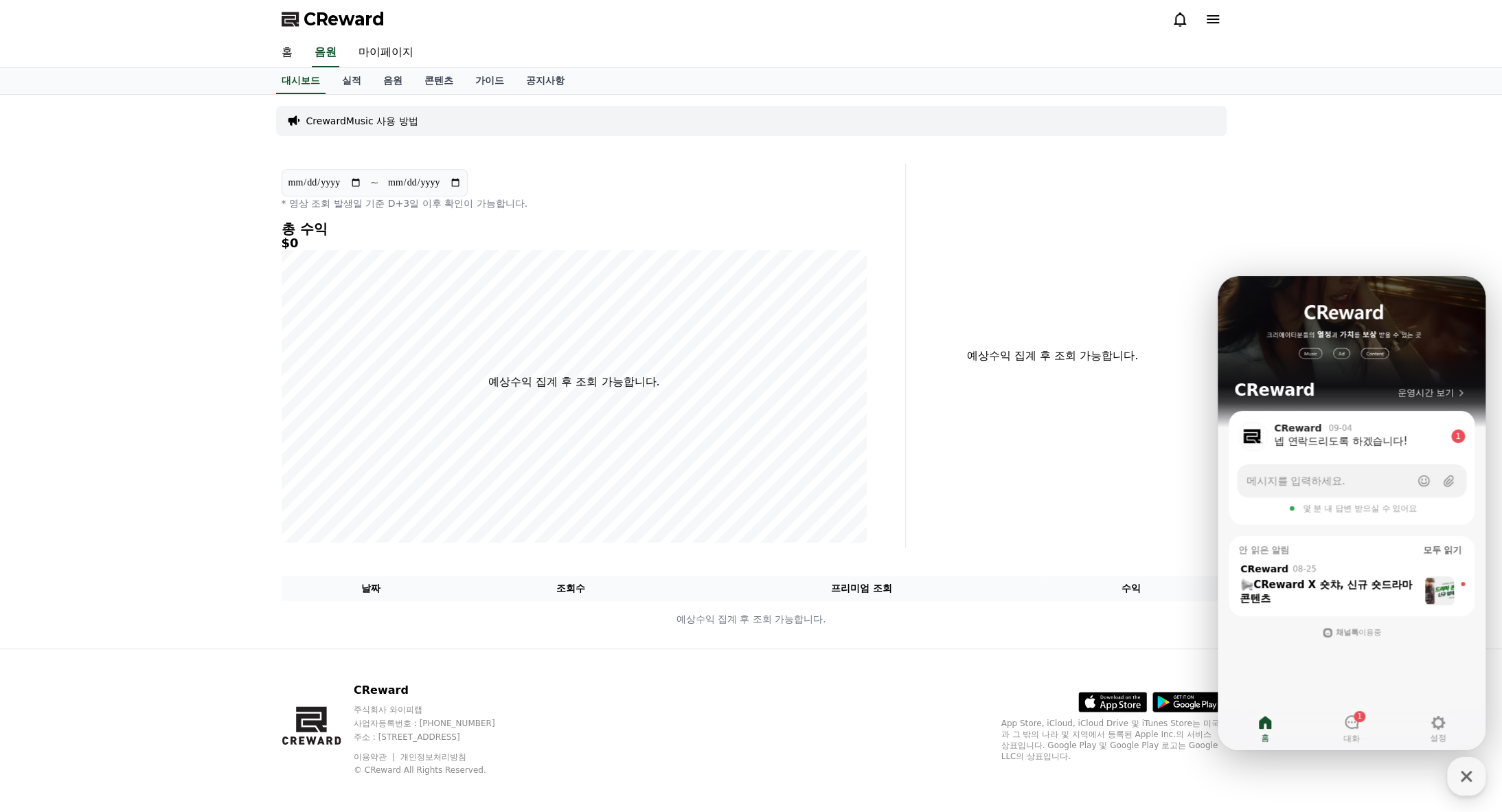
click at [1208, 20] on icon at bounding box center [1213, 19] width 16 height 16
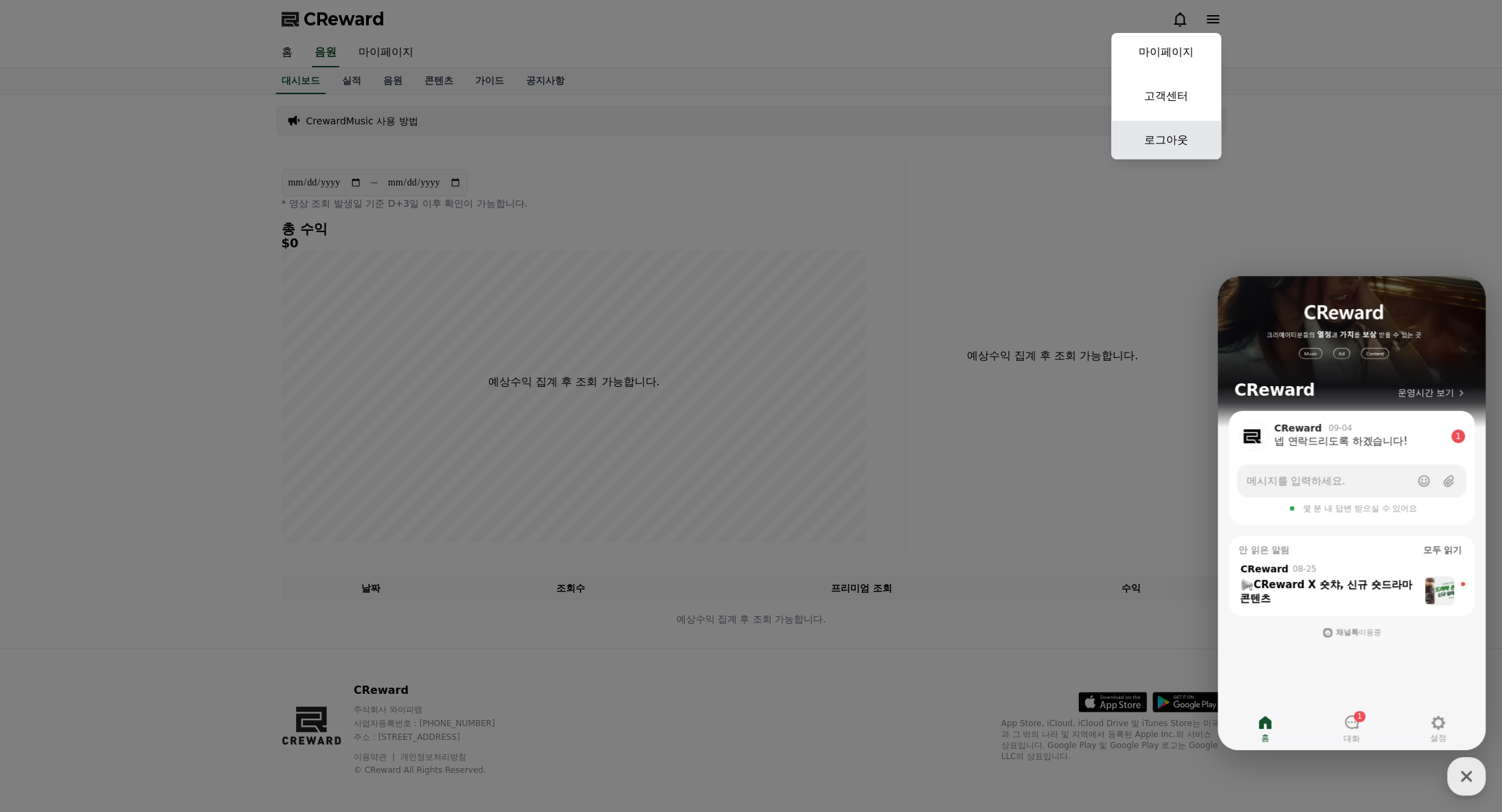
click at [1177, 149] on link "로그아웃" at bounding box center [1166, 140] width 110 height 38
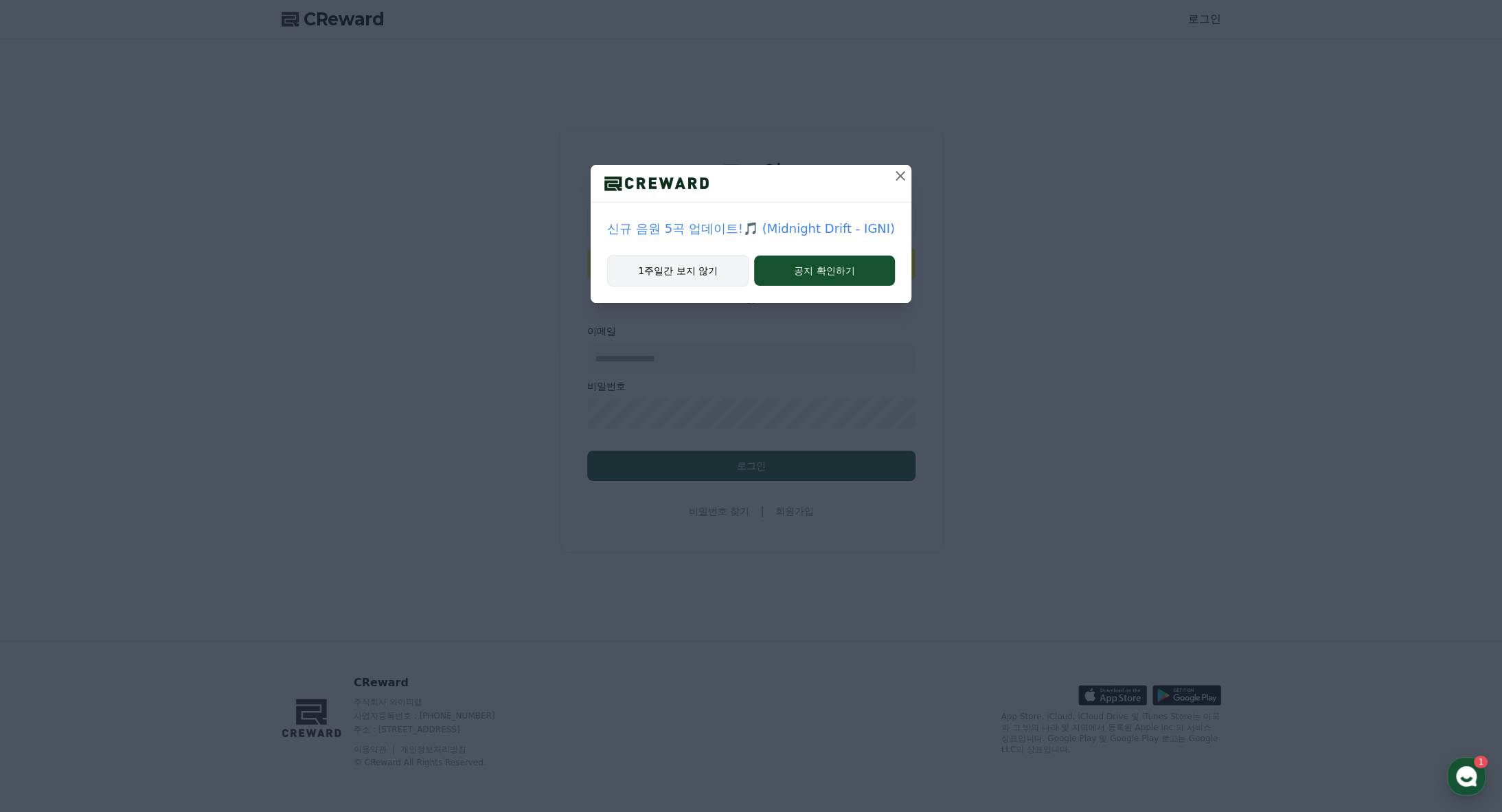
click at [703, 277] on button "1주일간 보지 않기" at bounding box center [678, 271] width 142 height 32
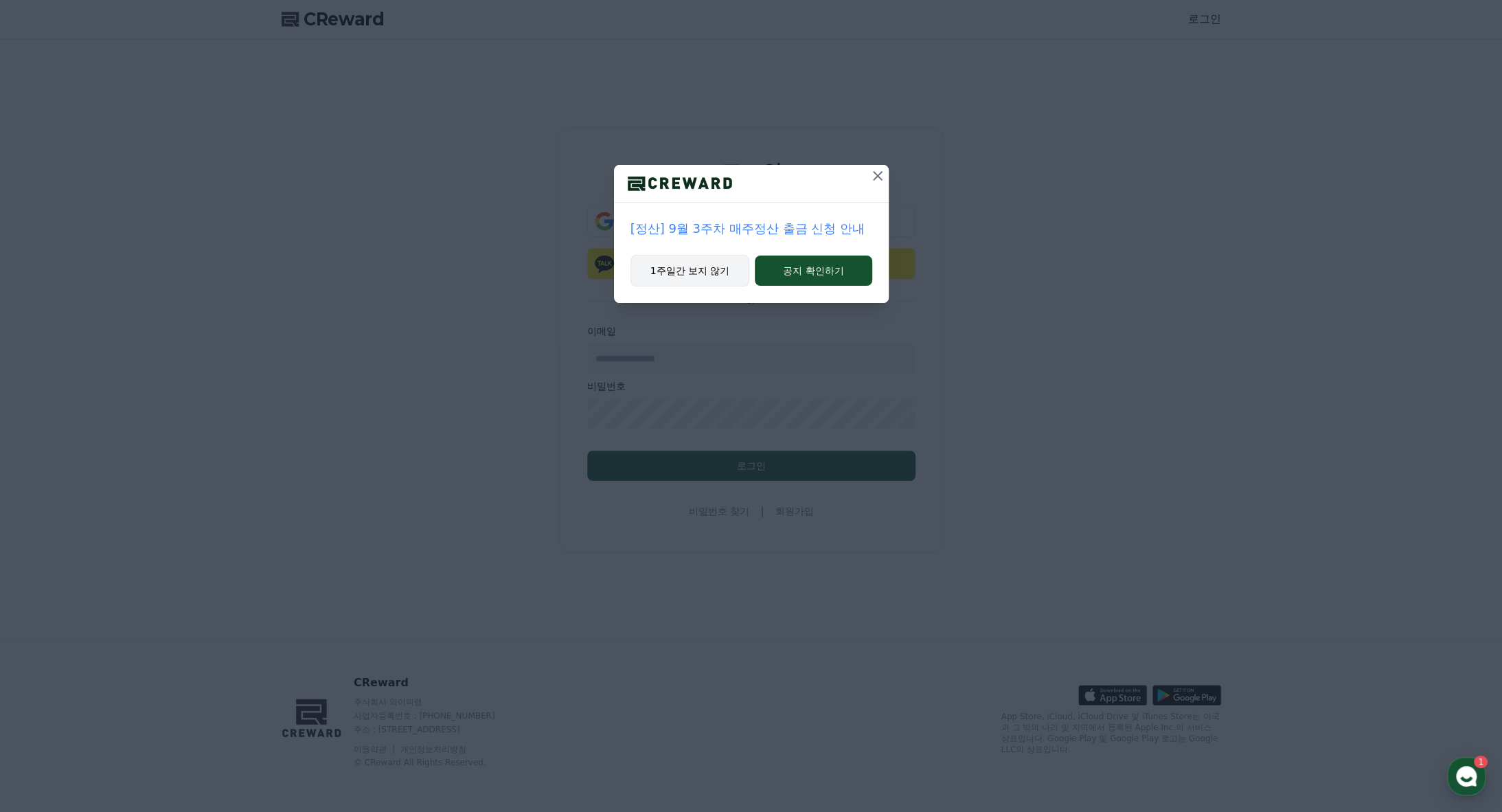
click at [706, 274] on button "1주일간 보지 않기" at bounding box center [691, 271] width 120 height 32
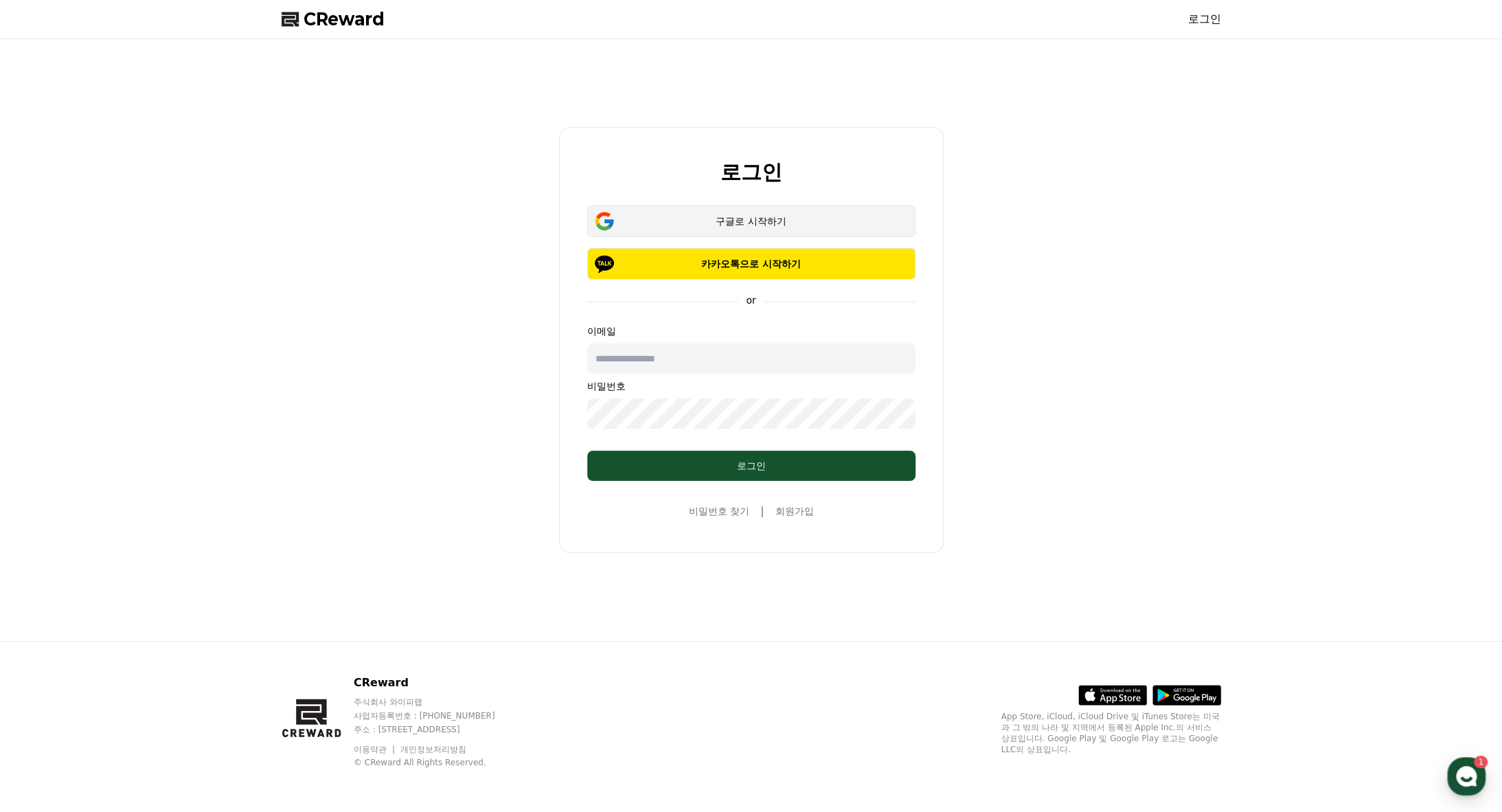
click at [777, 221] on div "구글로 시작하기" at bounding box center [751, 221] width 289 height 14
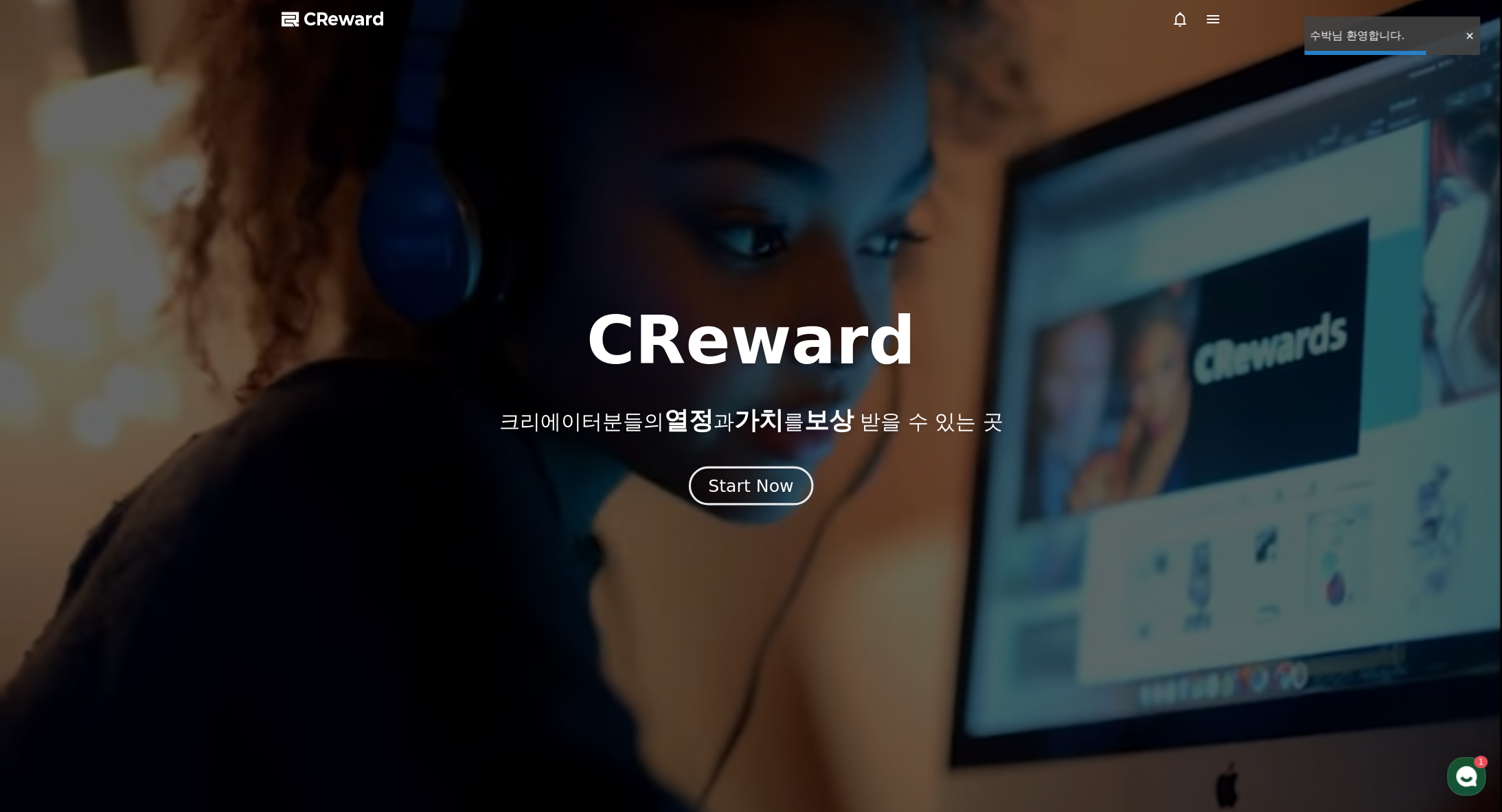
click at [732, 490] on div "Start Now" at bounding box center [750, 485] width 85 height 23
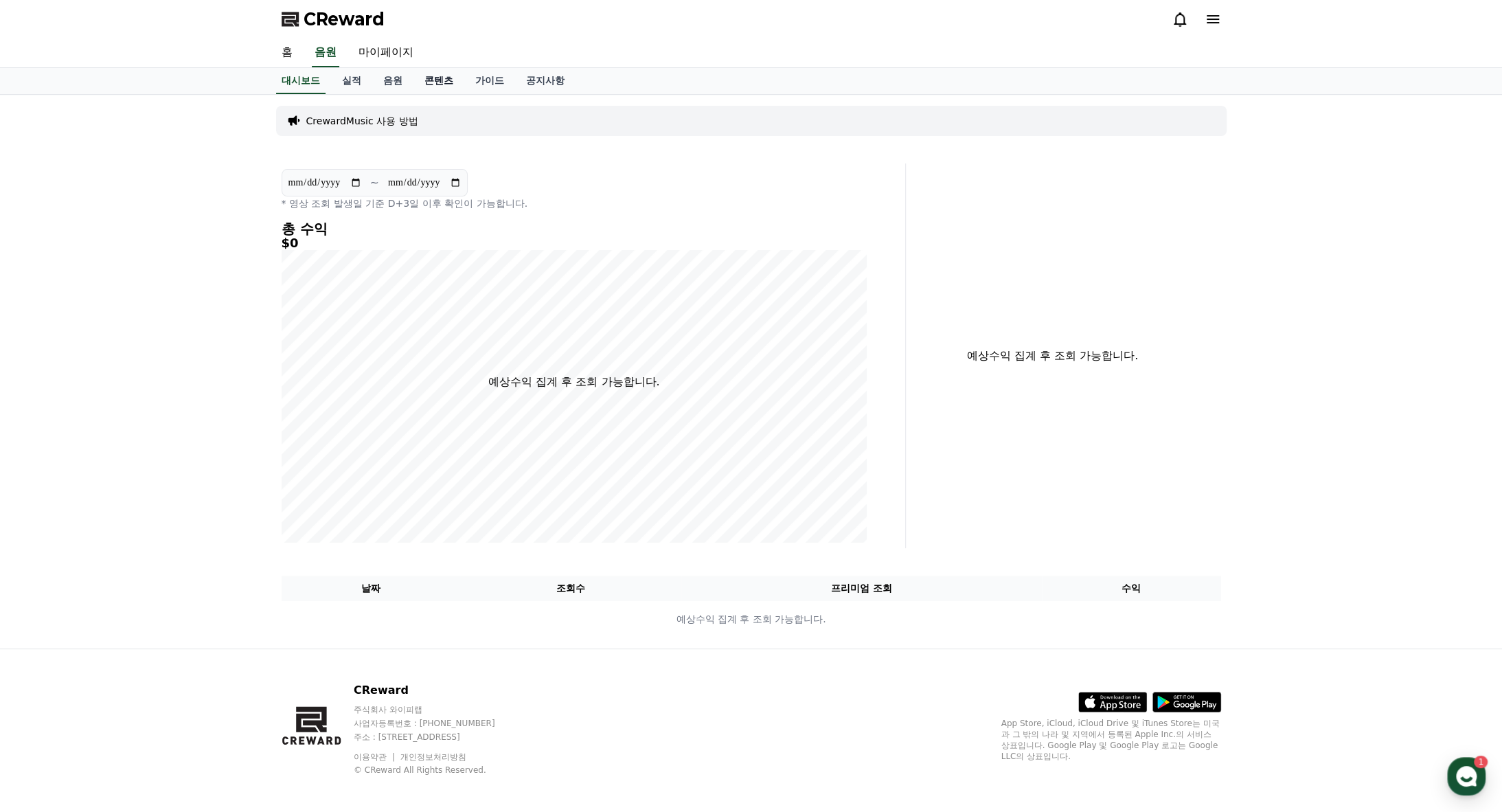
click at [443, 79] on link "콘텐츠" at bounding box center [439, 81] width 51 height 26
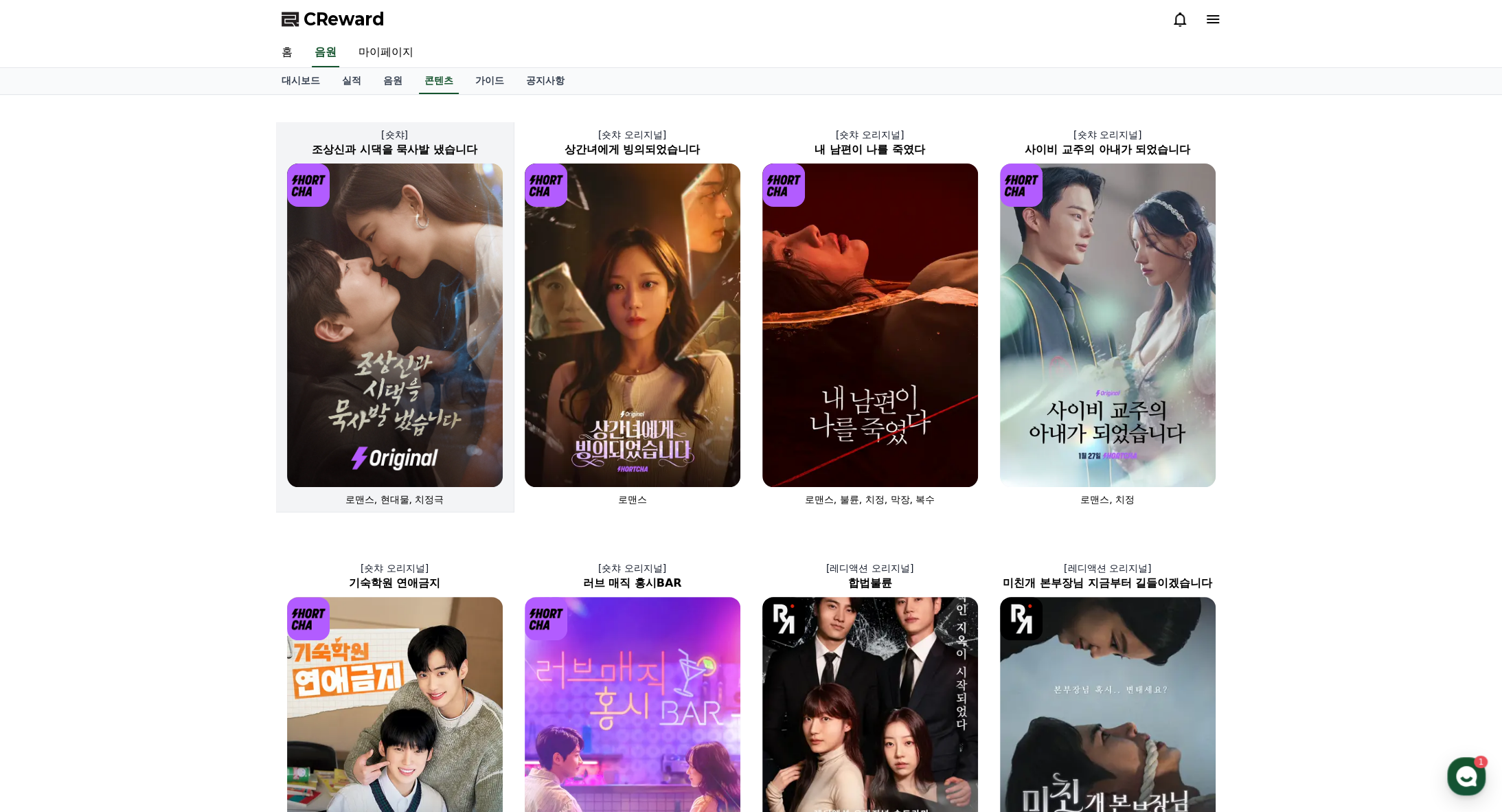
click at [398, 354] on img at bounding box center [395, 325] width 216 height 324
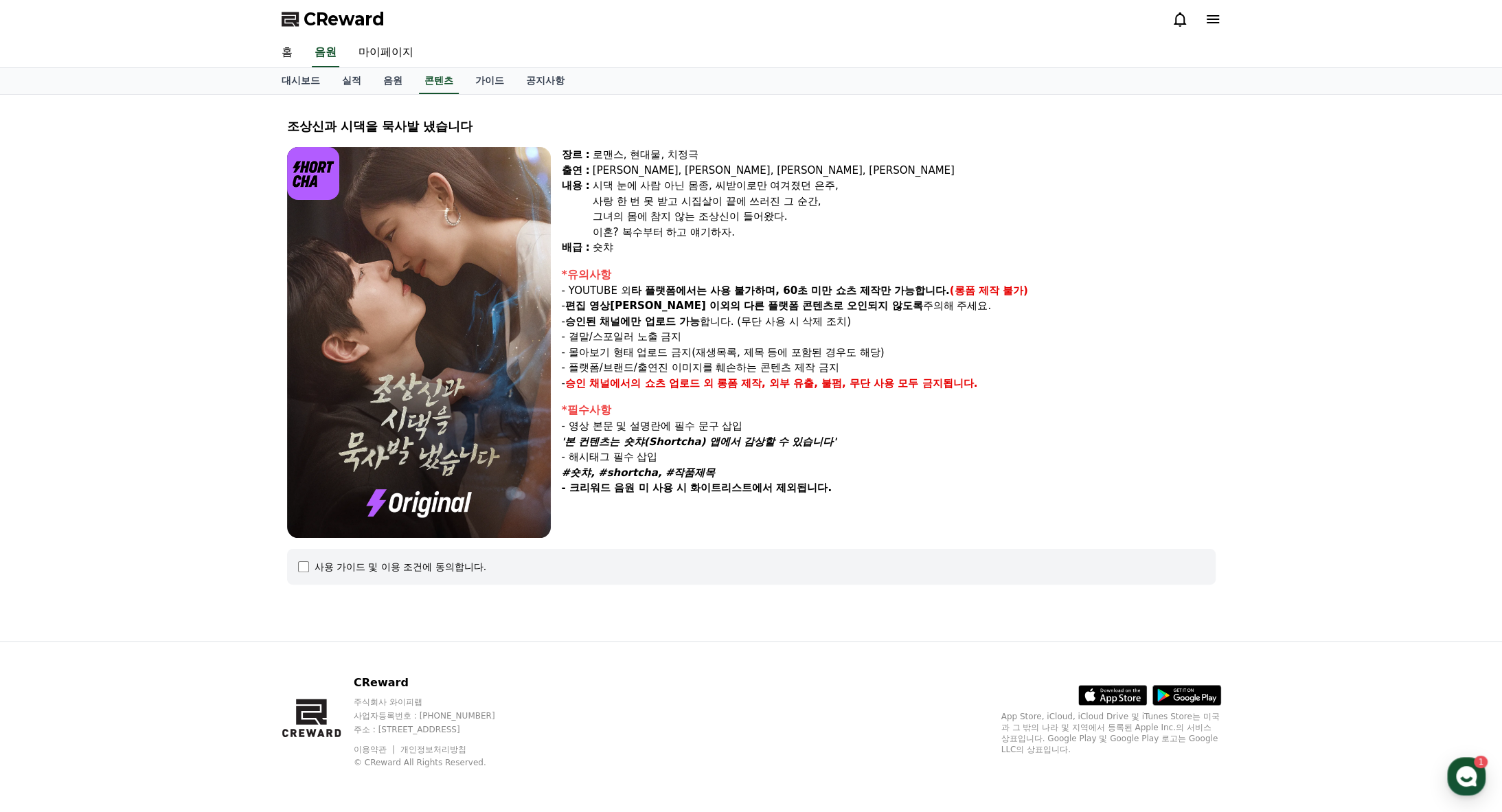
click at [398, 354] on img at bounding box center [419, 342] width 264 height 391
drag, startPoint x: 639, startPoint y: 251, endPoint x: 666, endPoint y: 235, distance: 31.7
click at [666, 235] on div "장르 : 로맨스, 현대물, 치정극 출연 : [PERSON_NAME], [PERSON_NAME], [PERSON_NAME], [PERSON_NA…" at bounding box center [889, 201] width 654 height 109
drag, startPoint x: 666, startPoint y: 235, endPoint x: 715, endPoint y: 324, distance: 101.1
click at [715, 324] on p "- 승인된 채널에만 업로드 가능 합니다. (무단 사용 시 삭제 조치)" at bounding box center [889, 322] width 654 height 16
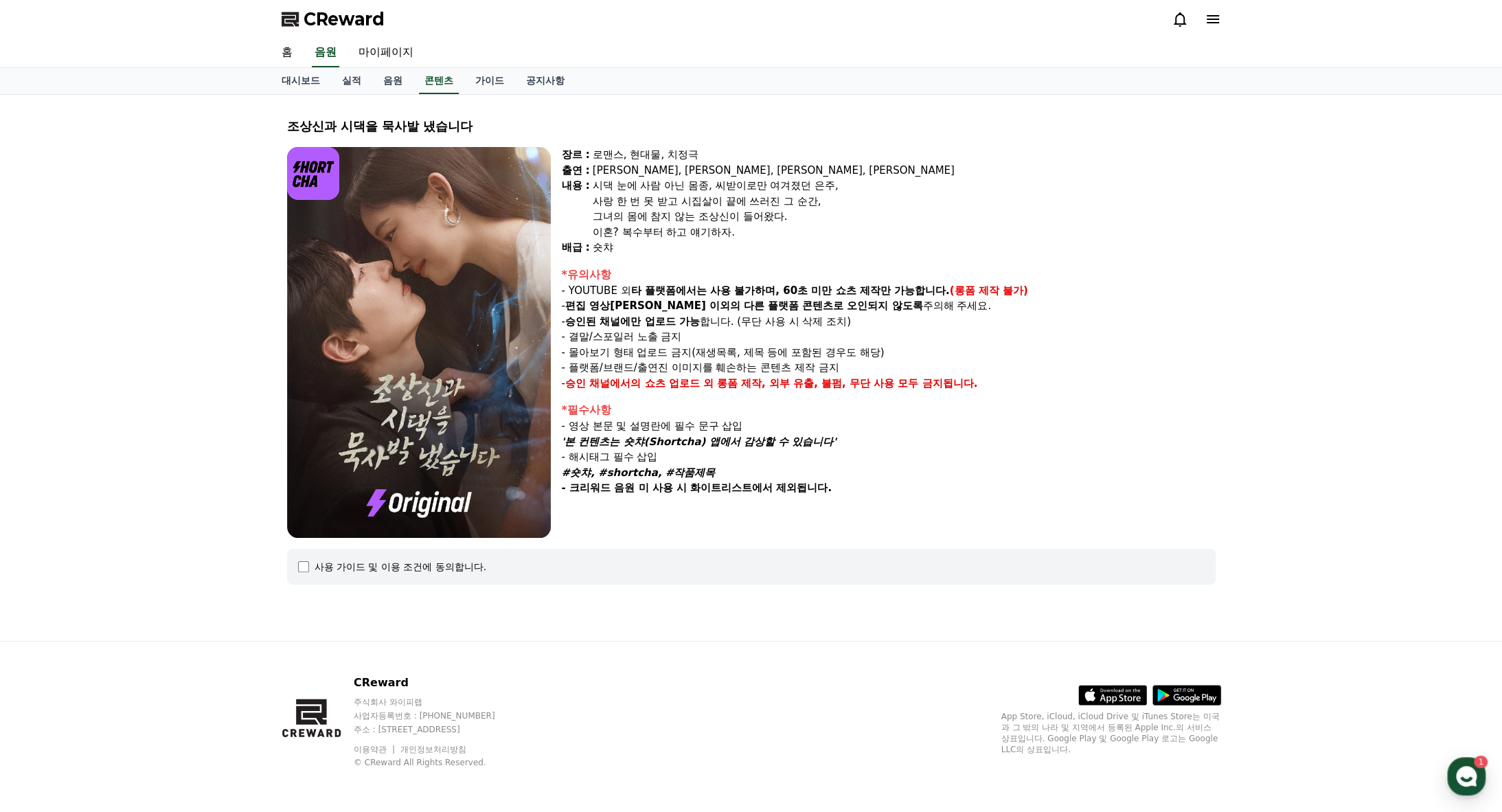
drag, startPoint x: 828, startPoint y: 499, endPoint x: 548, endPoint y: 405, distance: 295.0
click at [548, 405] on div "장르 : 로맨스, 현대물, 치정극 출연 : [PERSON_NAME], [PERSON_NAME], [PERSON_NAME], [PERSON_NA…" at bounding box center [751, 342] width 929 height 391
click at [908, 453] on p "- 해시태그 필수 삽입" at bounding box center [889, 457] width 654 height 16
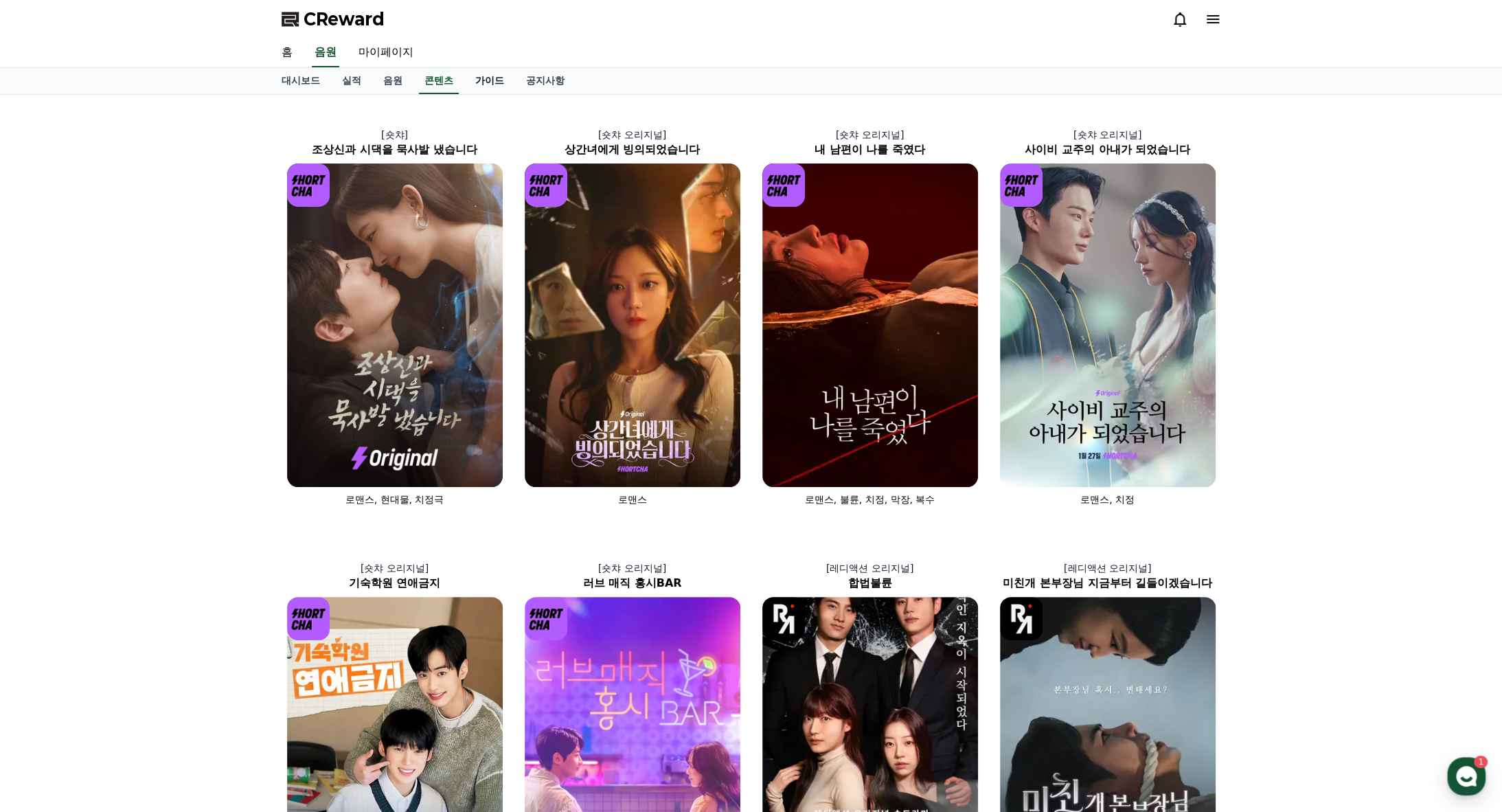
click at [482, 83] on link "가이드" at bounding box center [489, 81] width 51 height 26
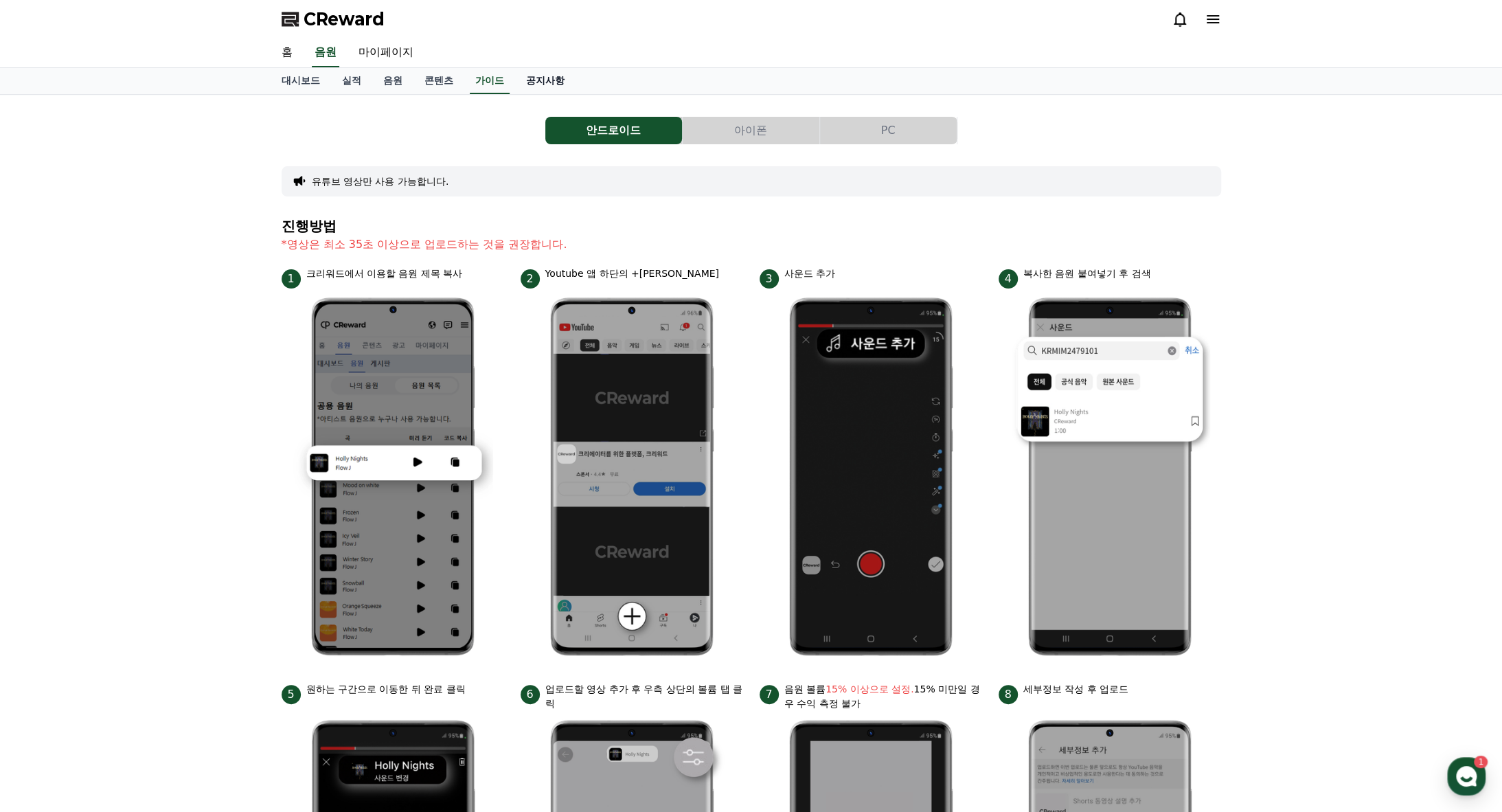
click at [523, 76] on link "공지사항" at bounding box center [545, 81] width 60 height 26
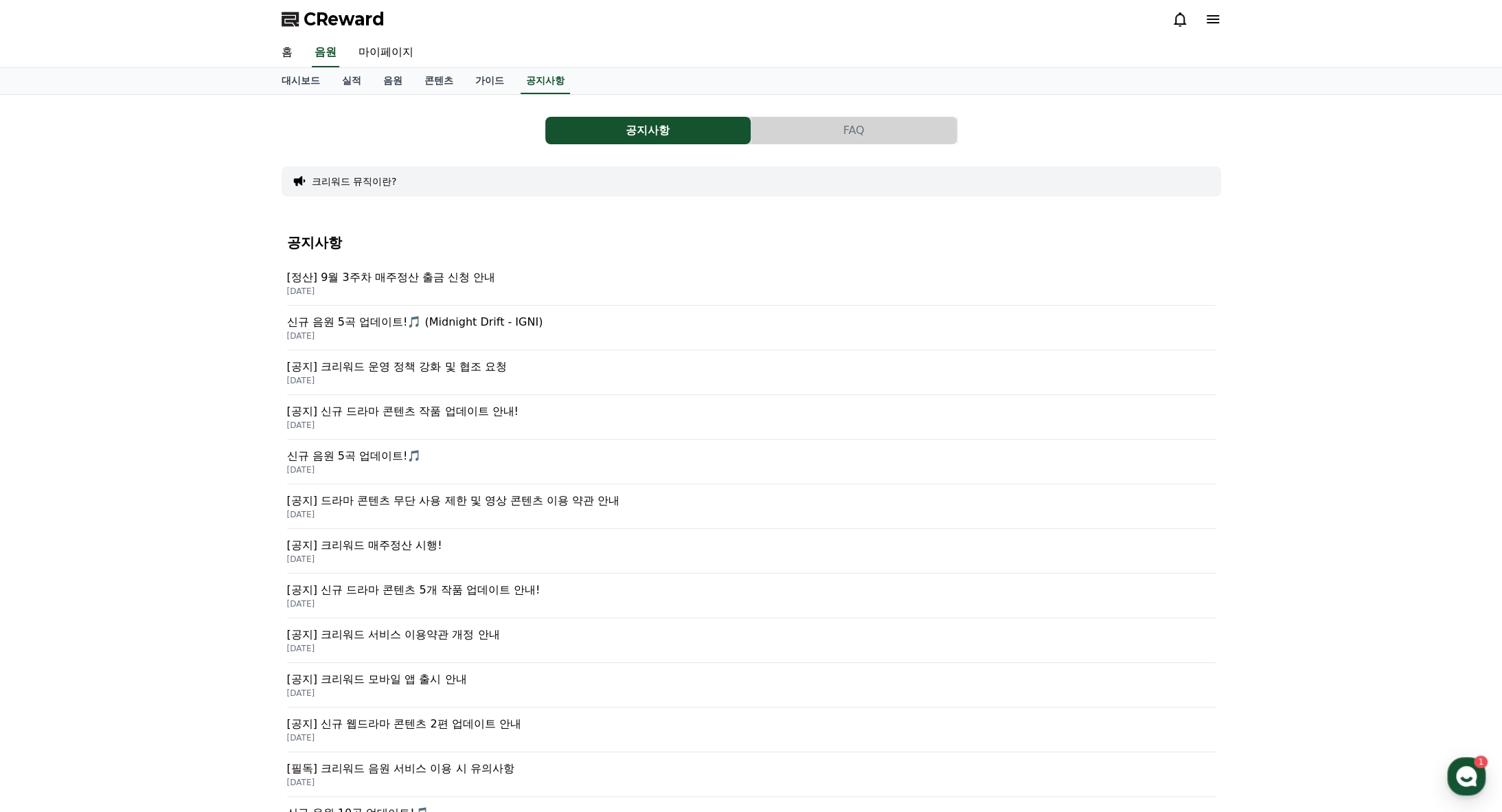
click at [392, 361] on p "[공지] 크리워드 운영 정책 강화 및 협조 요청" at bounding box center [751, 367] width 929 height 16
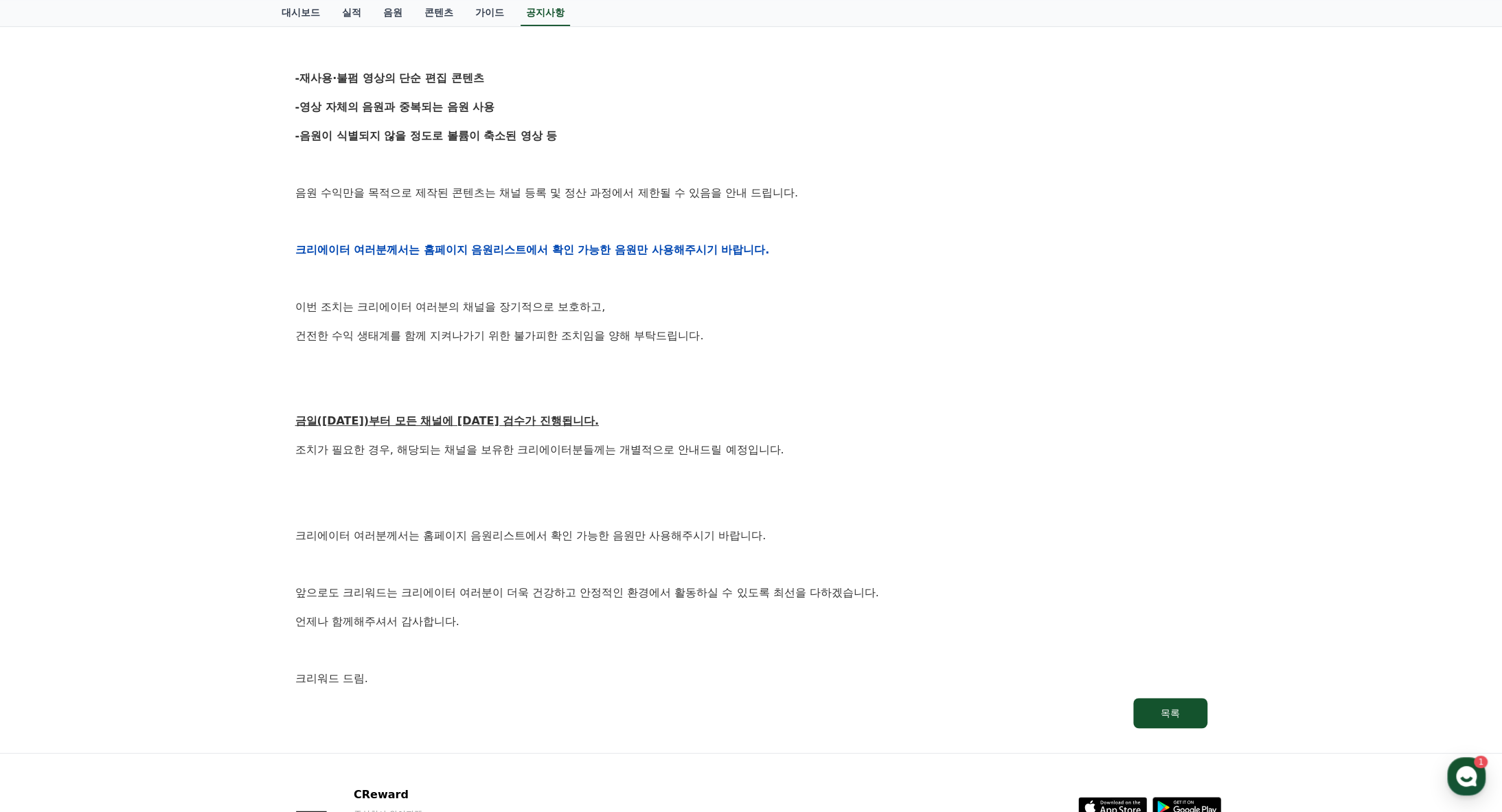
scroll to position [550, 0]
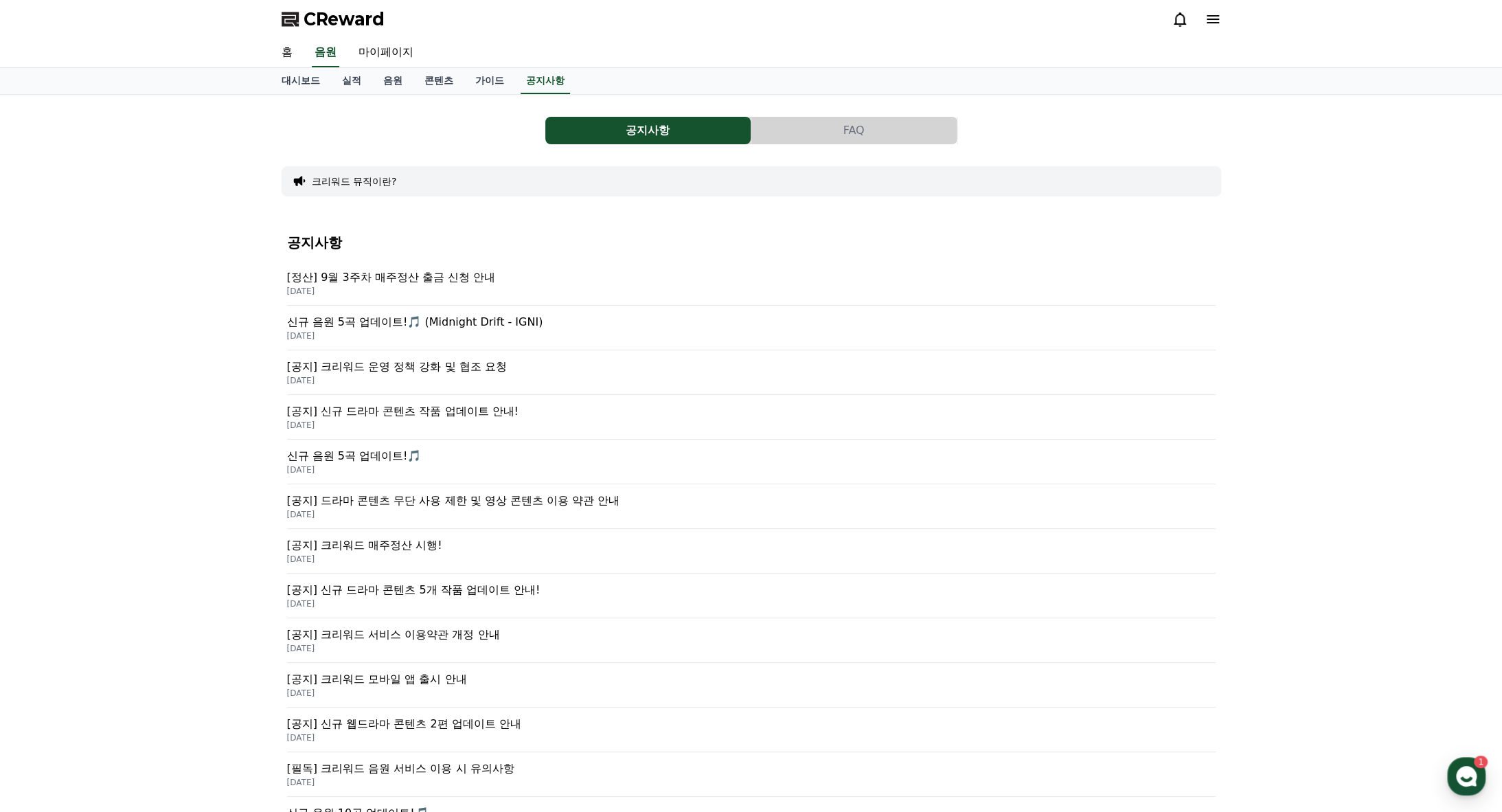
scroll to position [69, 0]
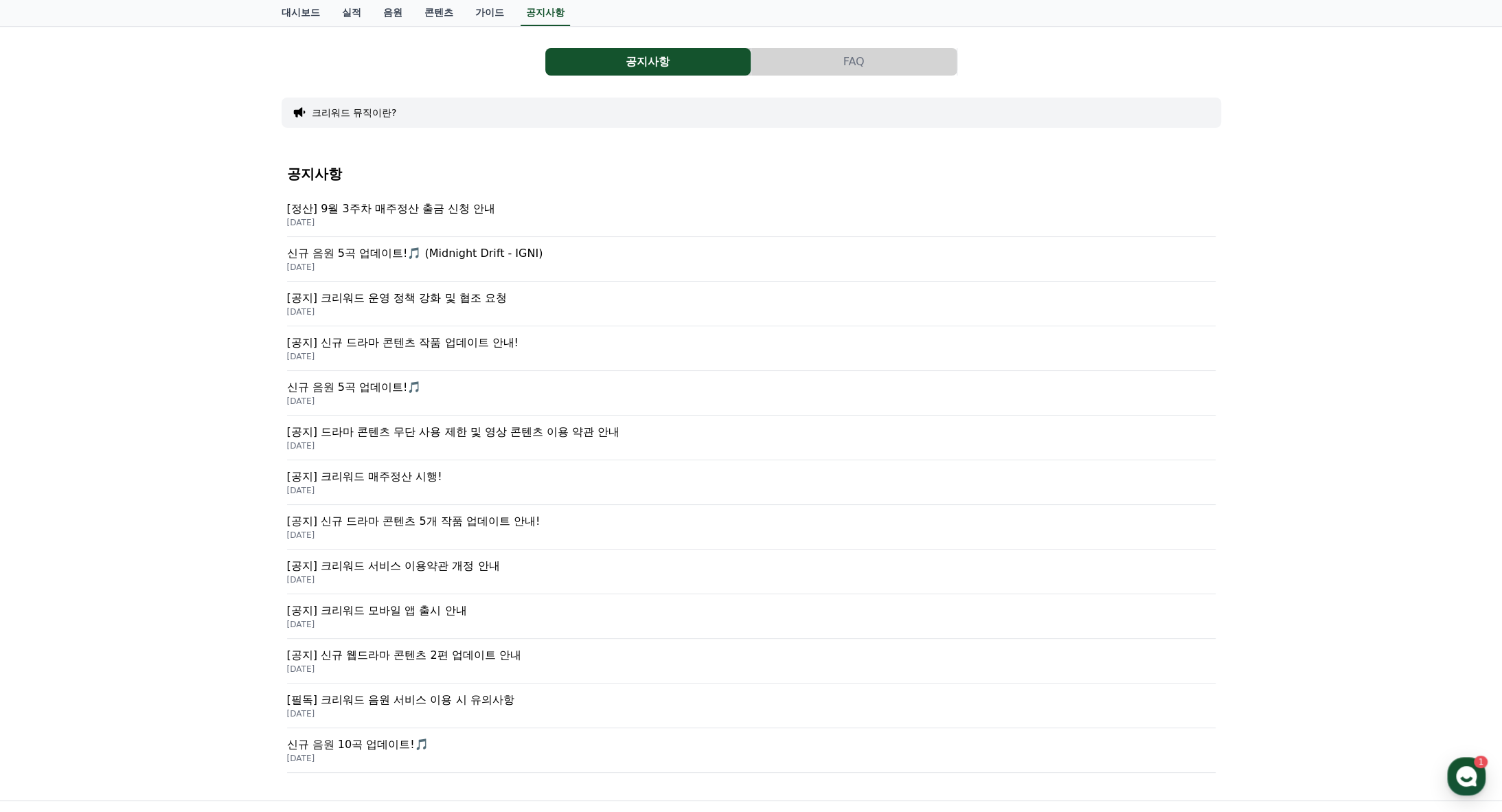
click at [866, 63] on button "FAQ" at bounding box center [853, 61] width 205 height 27
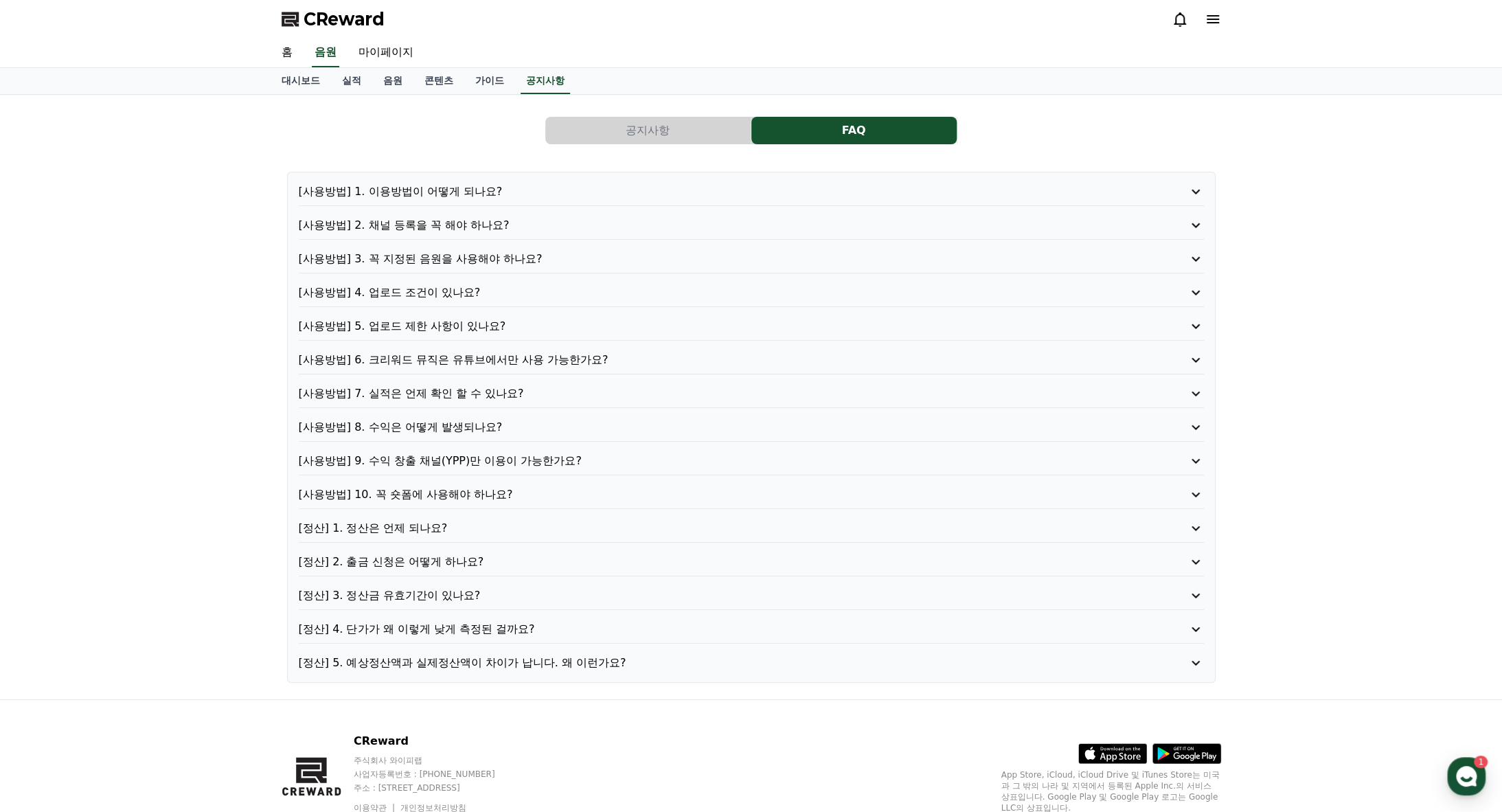
click at [431, 219] on p "[사용방법] 2. 채널 등록을 꼭 해야 하나요?" at bounding box center [715, 225] width 833 height 16
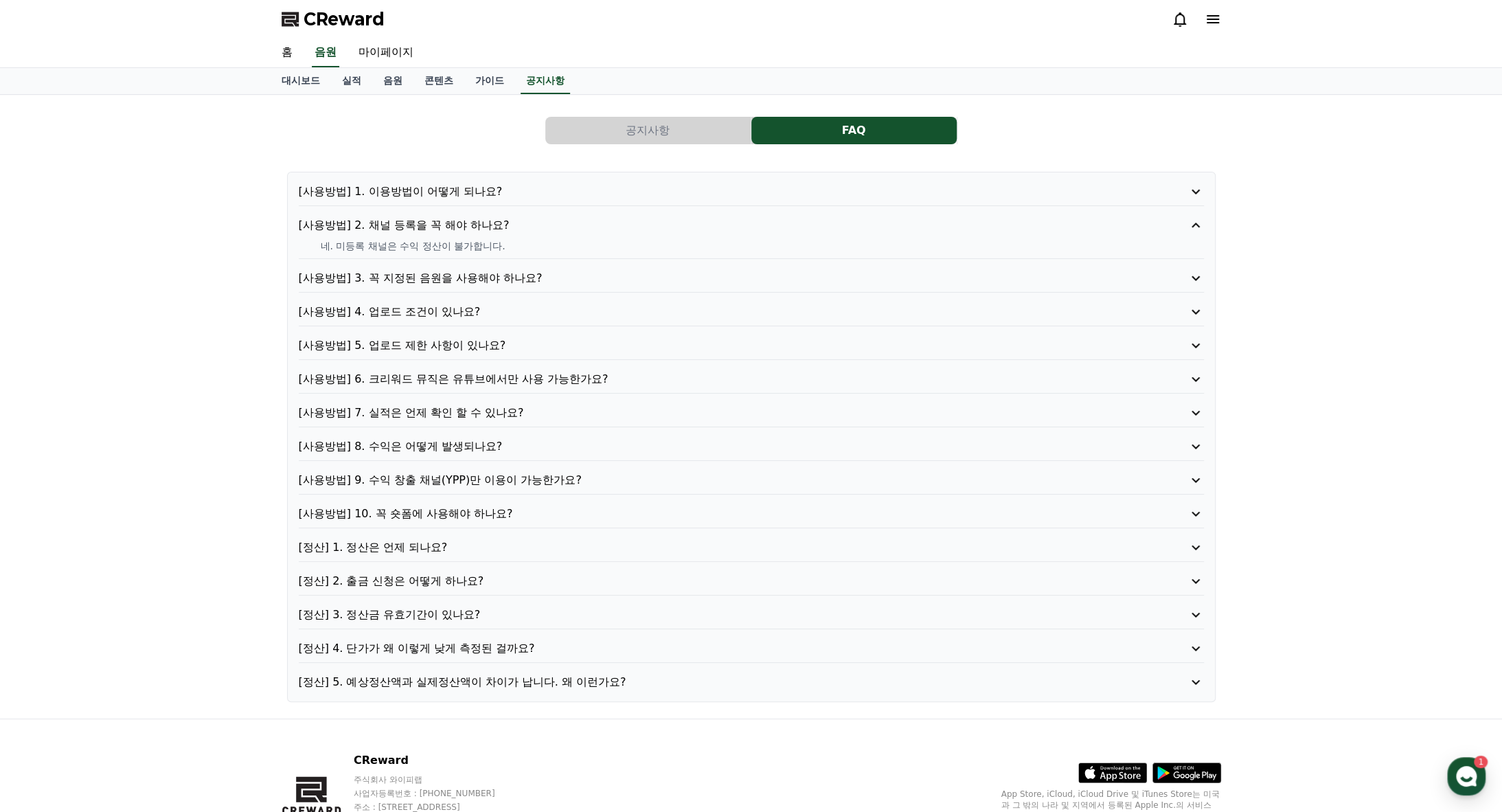
click at [431, 219] on p "[사용방법] 2. 채널 등록을 꼭 해야 하나요?" at bounding box center [715, 225] width 833 height 16
click at [462, 169] on div "[사용방법] 1. 이용방법이 어떻게 되나요? [사용방법] 2. 채널 등록을 꼭 해야 하나요? 네. 미등록 채널은 수익 정산이 불가합니다. [사…" at bounding box center [752, 436] width 940 height 541
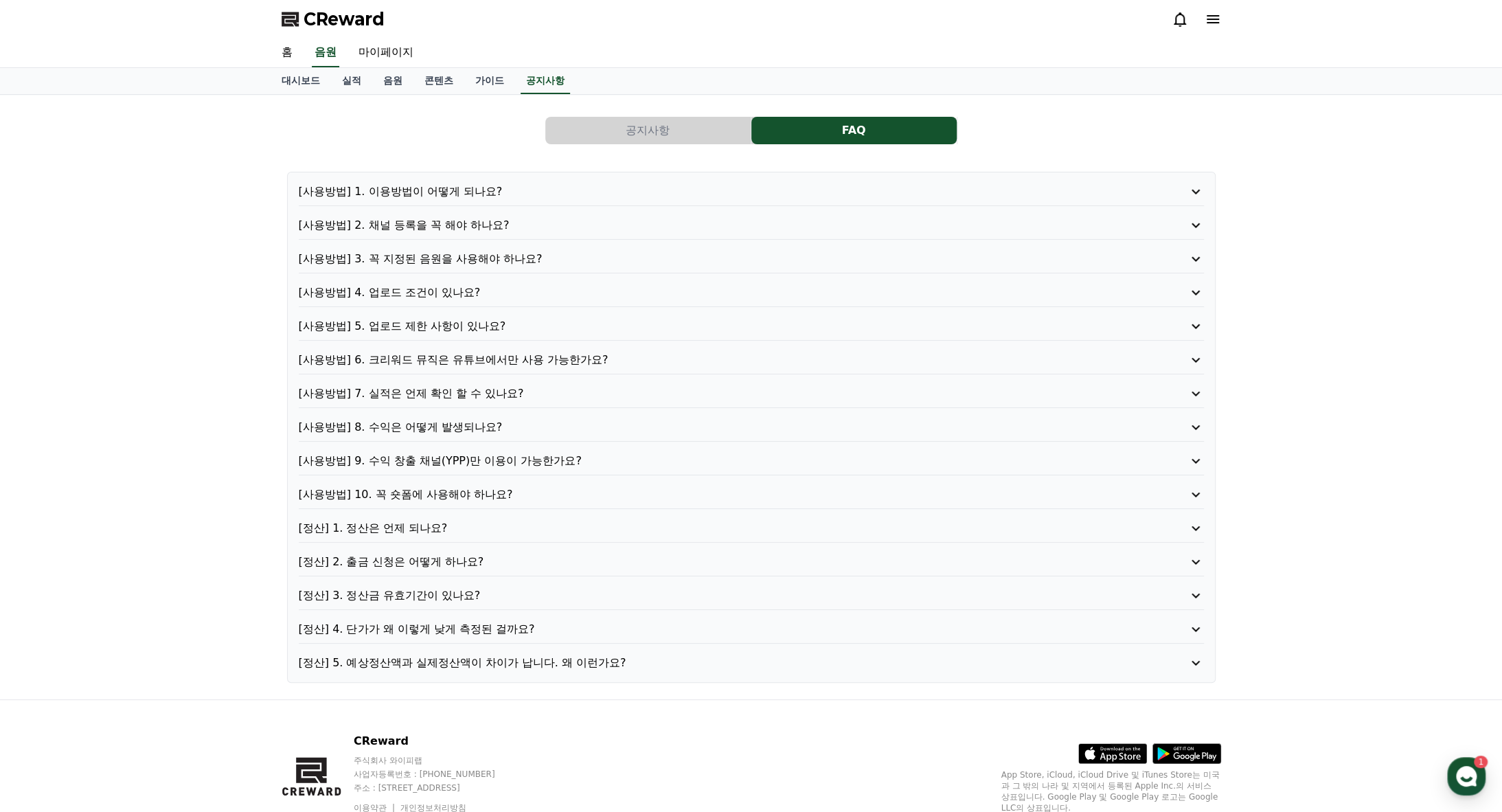
click at [449, 183] on p "[사용방법] 1. 이용방법이 어떻게 되나요?" at bounding box center [715, 191] width 833 height 16
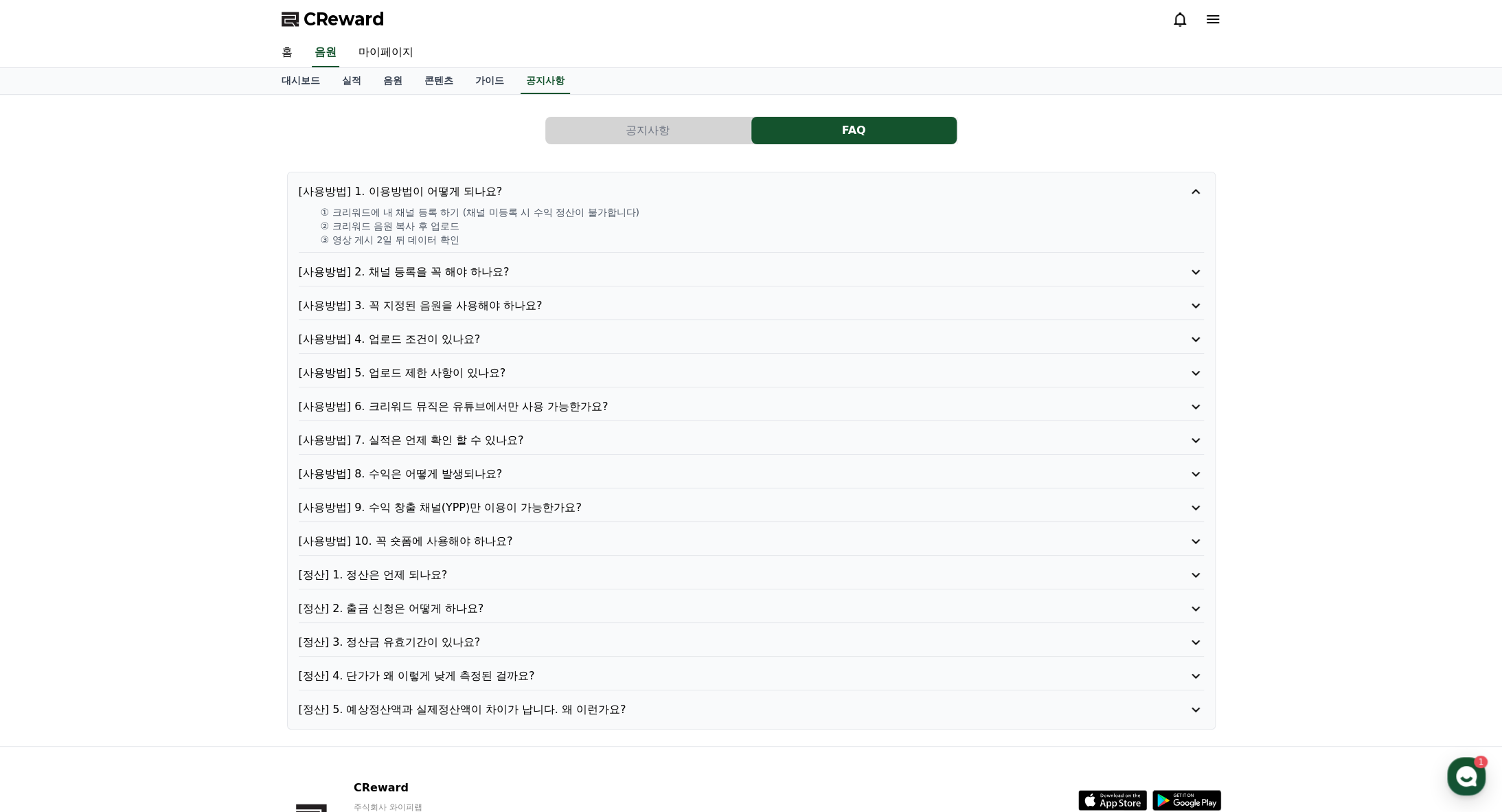
click at [440, 189] on p "[사용방법] 1. 이용방법이 어떻게 되나요?" at bounding box center [715, 191] width 833 height 16
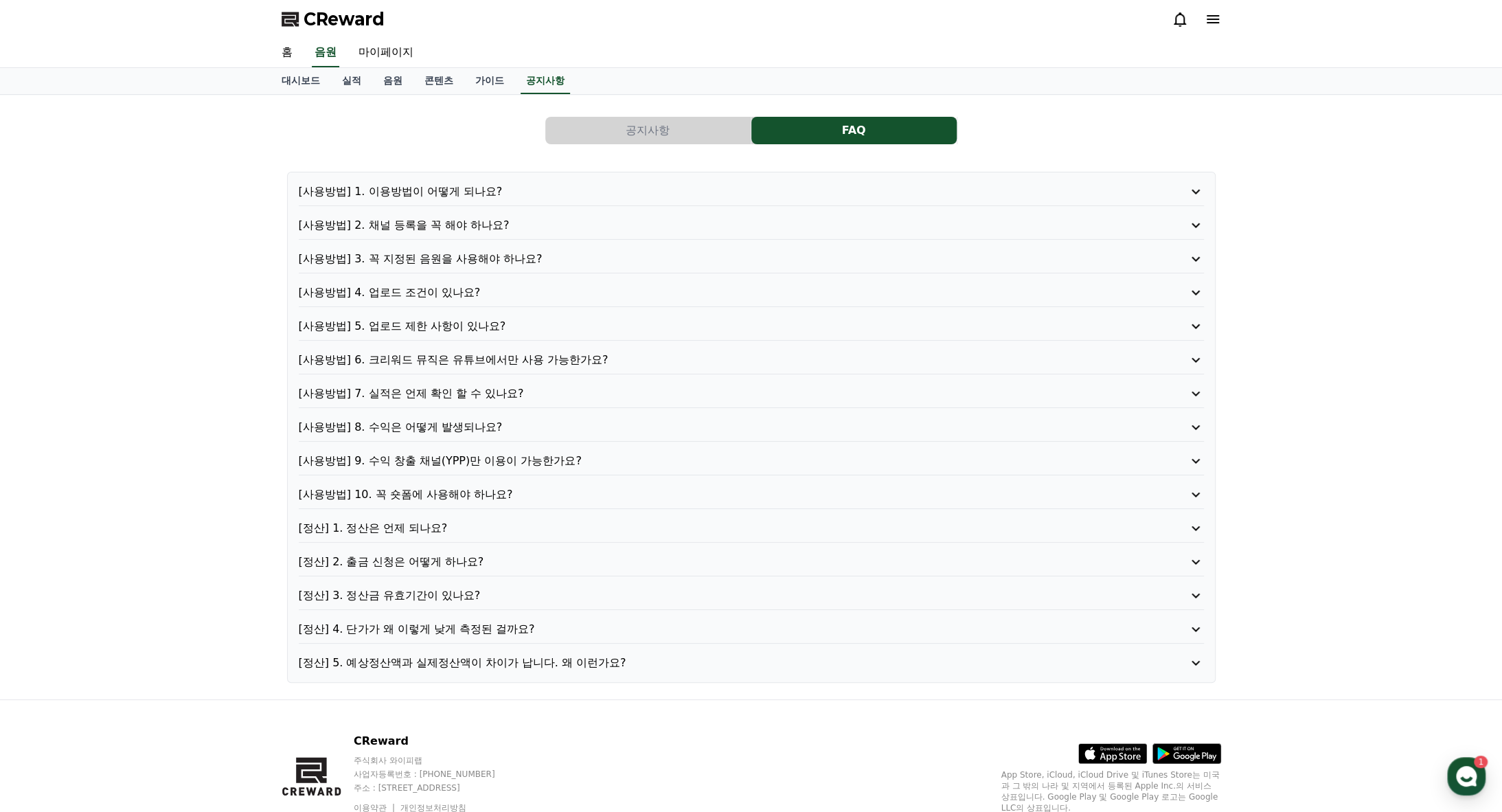
click at [514, 621] on p "[정산] 4. 단가가 왜 이렇게 낮게 측정된 걸까요?" at bounding box center [715, 629] width 833 height 16
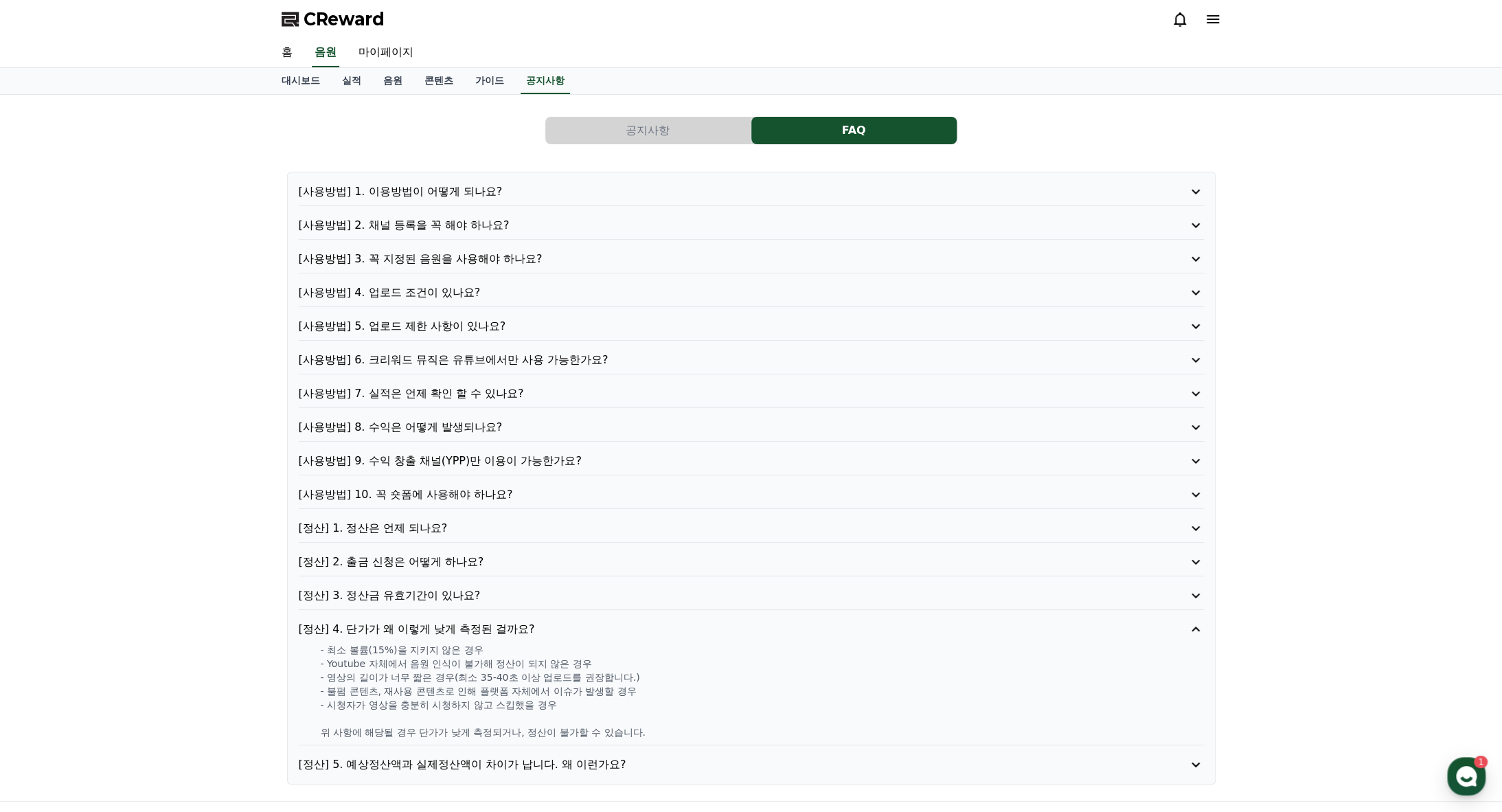
click at [514, 621] on p "[정산] 4. 단가가 왜 이렇게 낮게 측정된 걸까요?" at bounding box center [715, 629] width 833 height 16
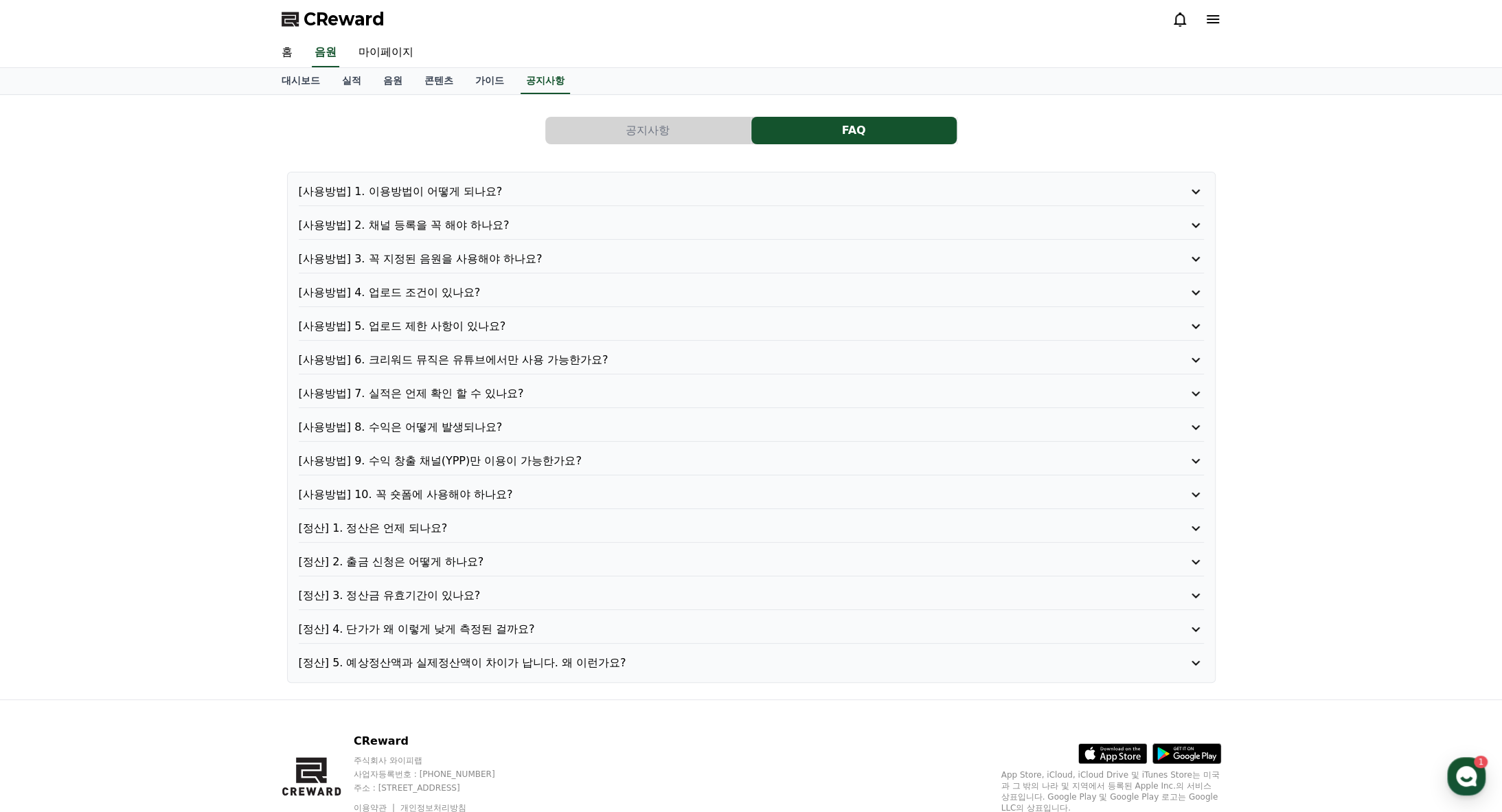
click at [484, 657] on p "[정산] 5. 예상정산액과 실제정산액이 차이가 납니다. 왜 이런가요?" at bounding box center [715, 663] width 833 height 16
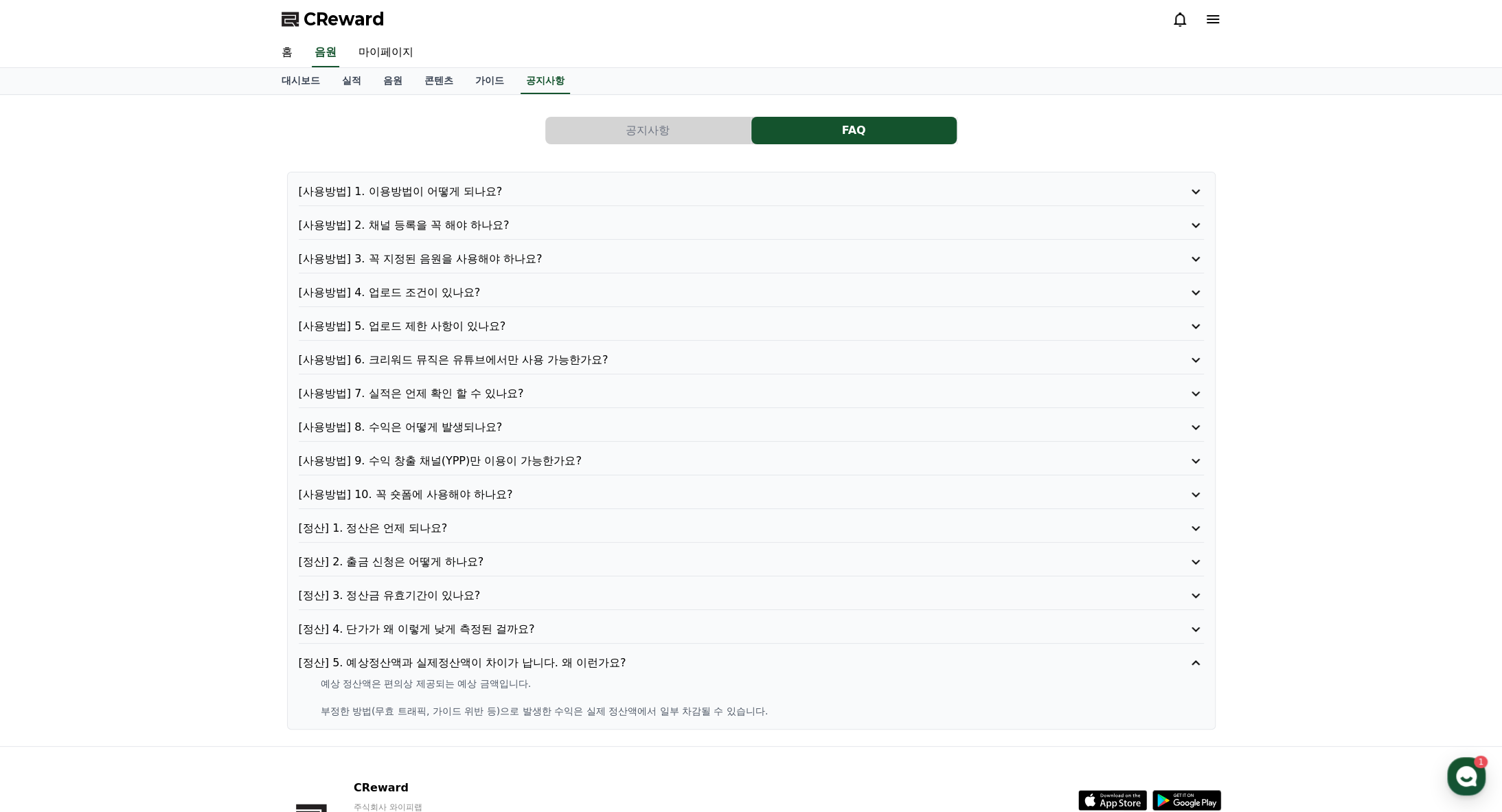
click at [484, 657] on p "[정산] 5. 예상정산액과 실제정산액이 차이가 납니다. 왜 이런가요?" at bounding box center [715, 663] width 833 height 16
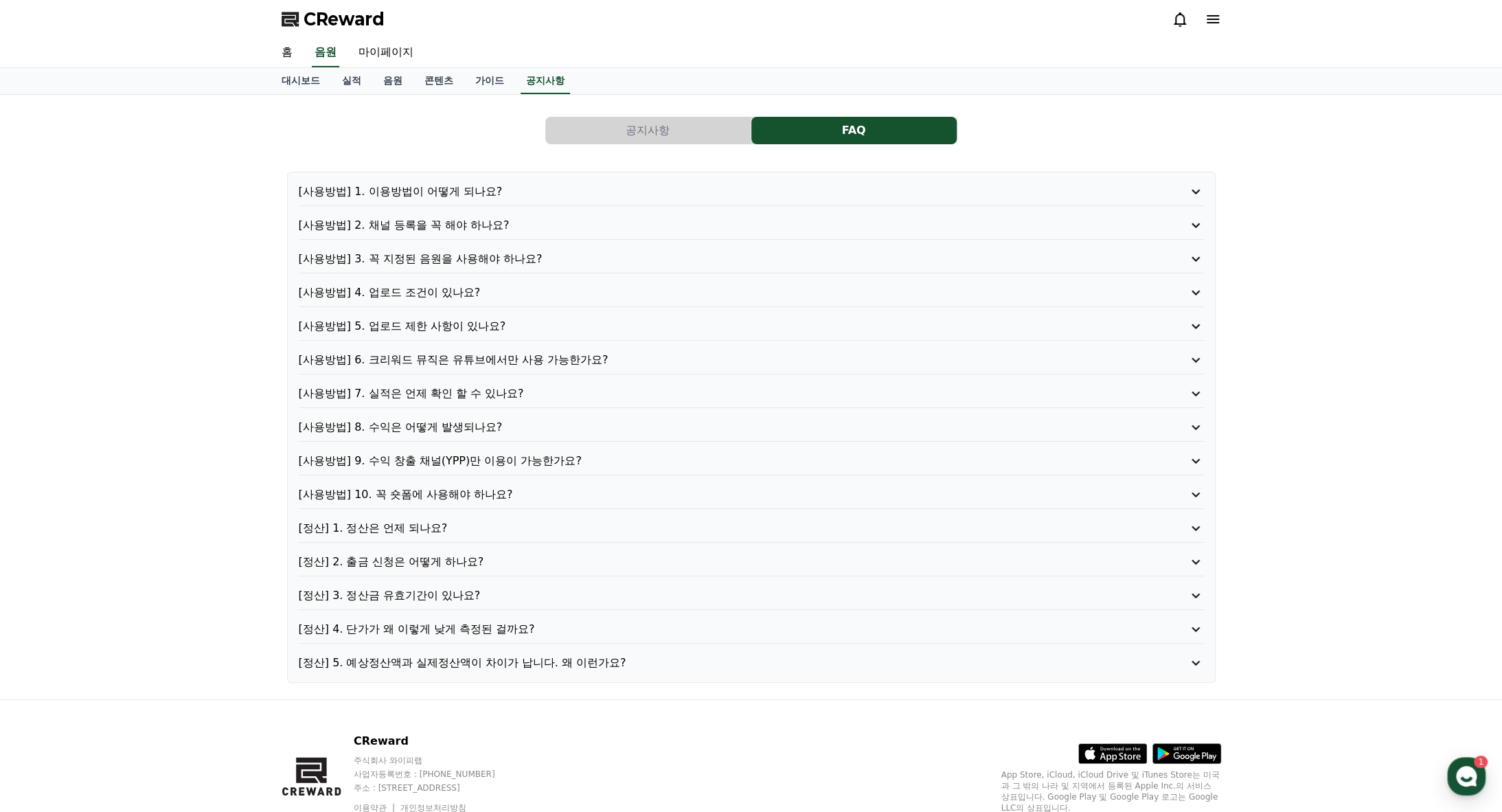
click at [439, 595] on p "[정산] 3. 정산금 유효기간이 있나요?" at bounding box center [715, 595] width 833 height 16
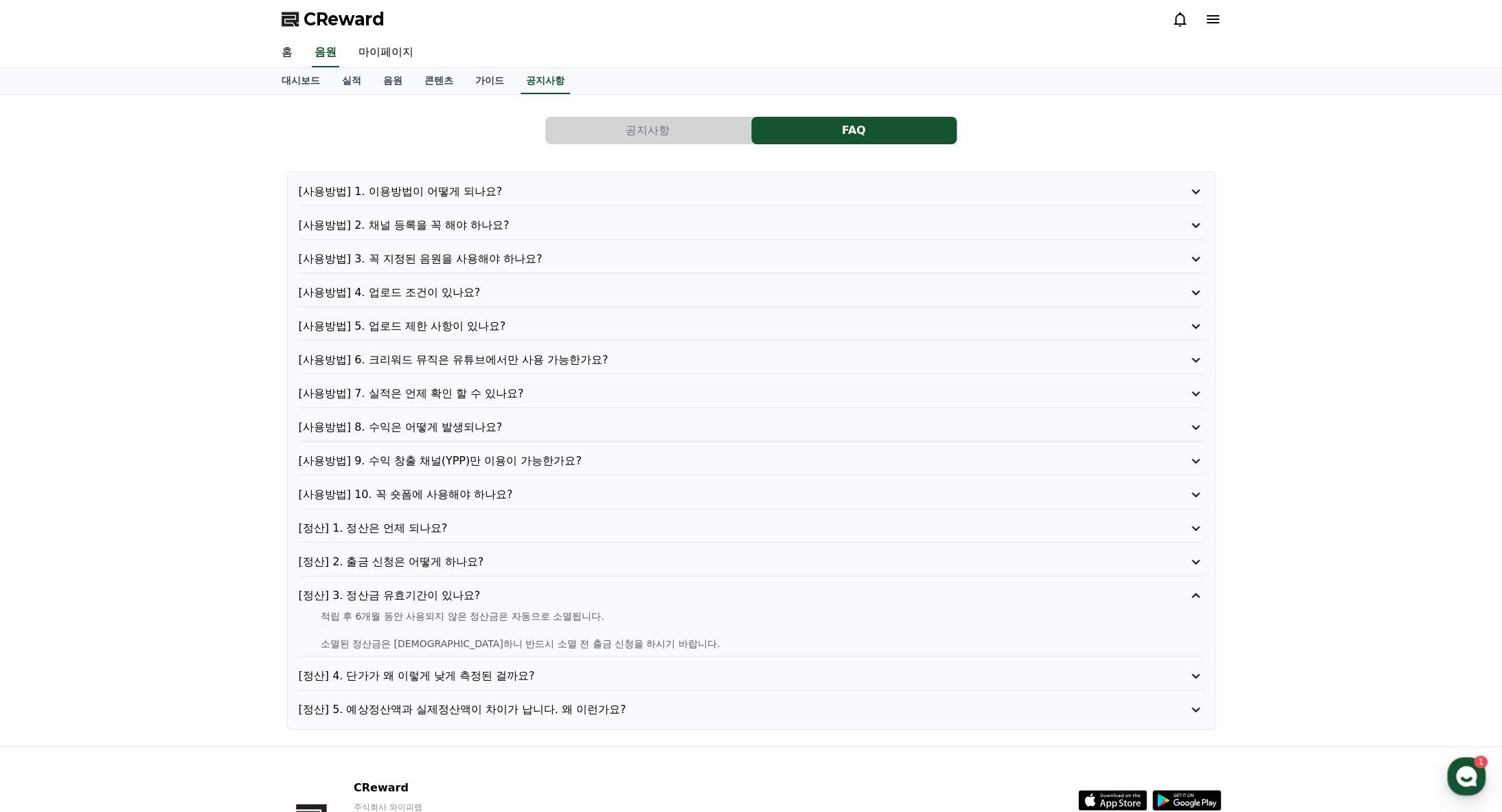
click at [439, 595] on p "[정산] 3. 정산금 유효기간이 있나요?" at bounding box center [715, 595] width 833 height 16
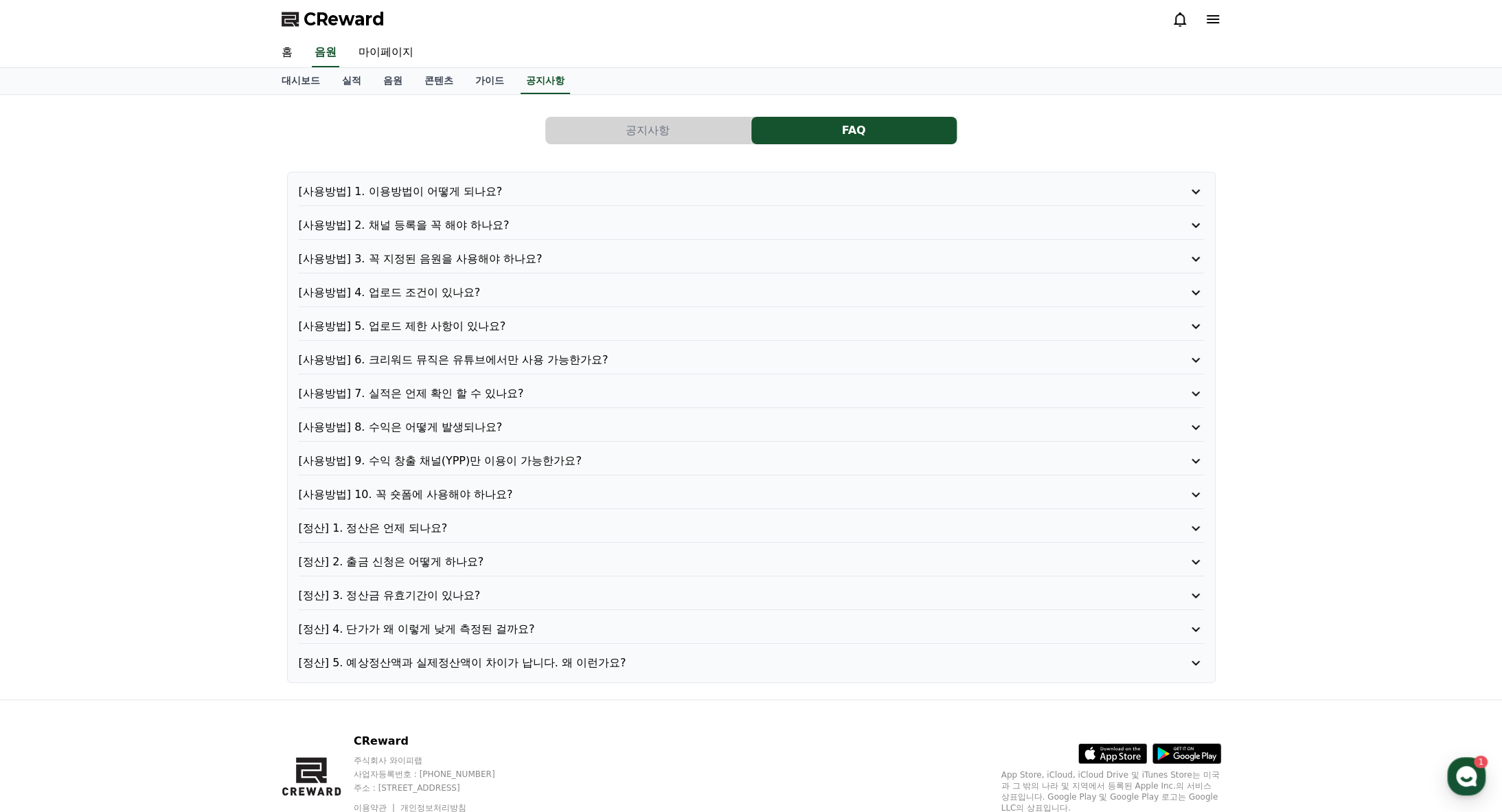
click at [444, 456] on p "[사용방법] 9. 수익 창출 채널(YPP)만 이용이 가능한가요?" at bounding box center [715, 461] width 833 height 16
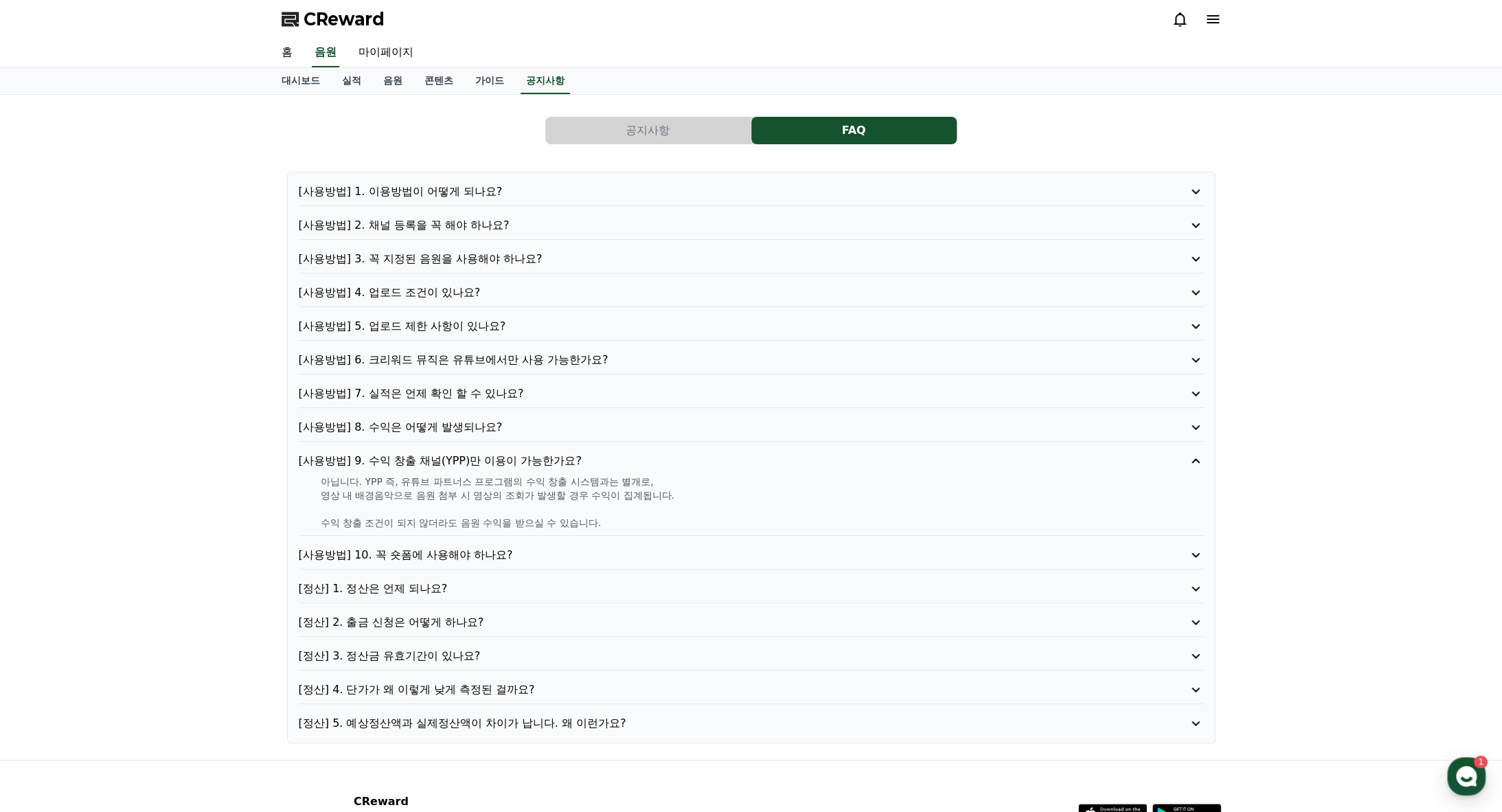
click at [444, 456] on p "[사용방법] 9. 수익 창출 채널(YPP)만 이용이 가능한가요?" at bounding box center [715, 461] width 833 height 16
click at [452, 425] on p "[사용방법] 8. 수익은 어떻게 발생되나요?" at bounding box center [715, 427] width 833 height 16
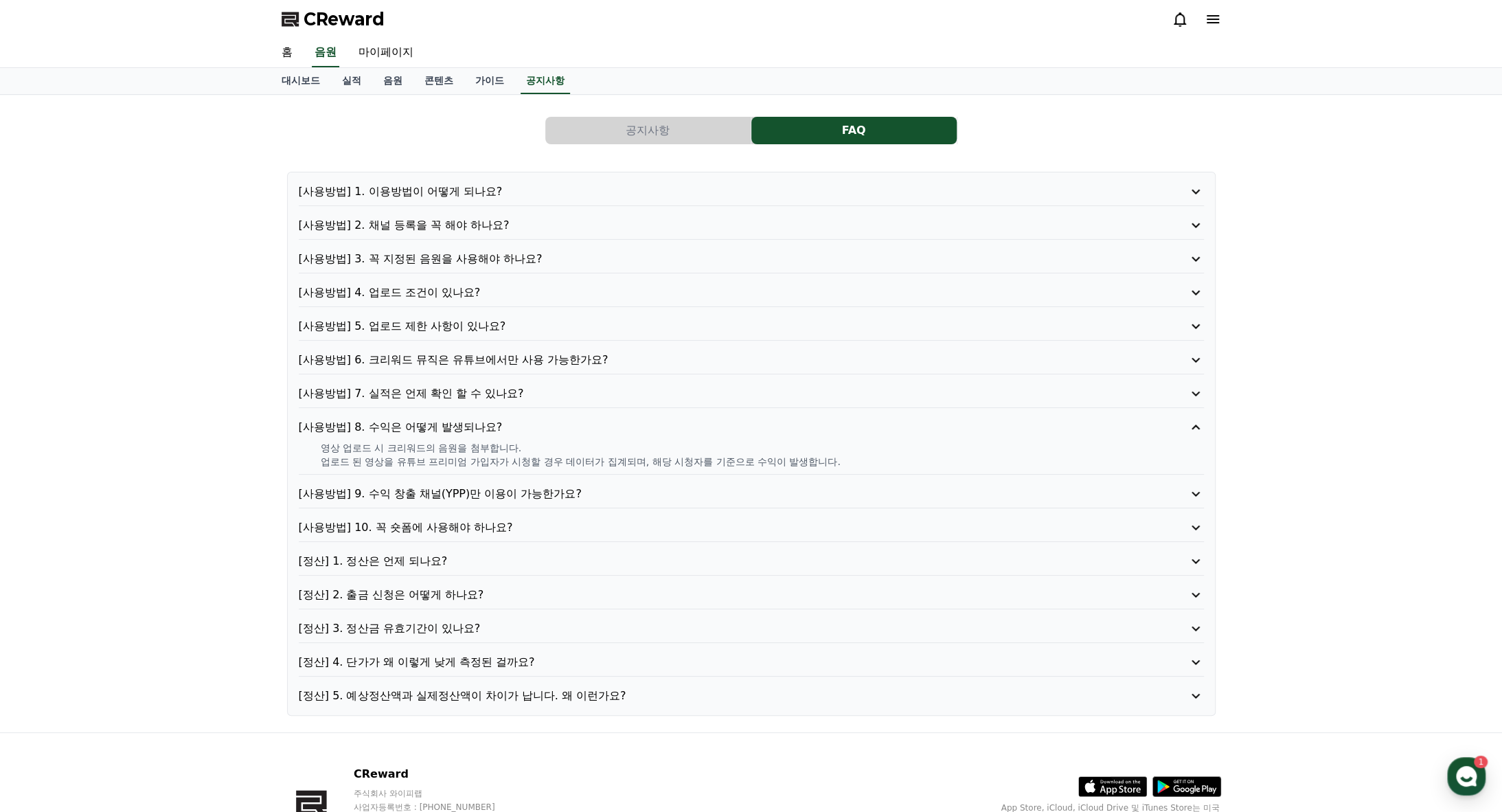
click at [452, 425] on p "[사용방법] 8. 수익은 어떻게 발생되나요?" at bounding box center [715, 427] width 833 height 16
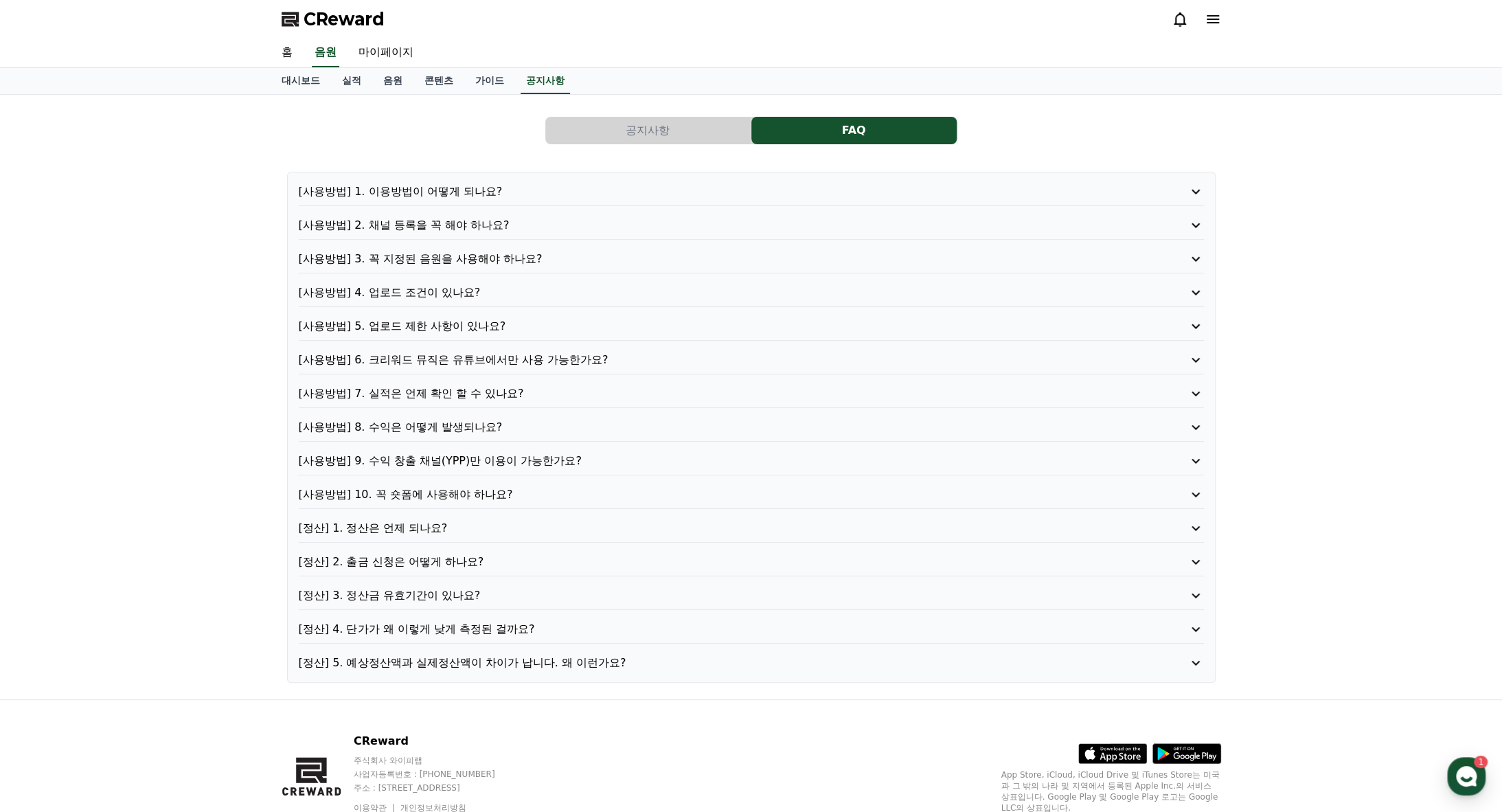
click at [482, 391] on p "[사용방법] 7. 실적은 언제 확인 할 수 있나요?" at bounding box center [715, 393] width 833 height 16
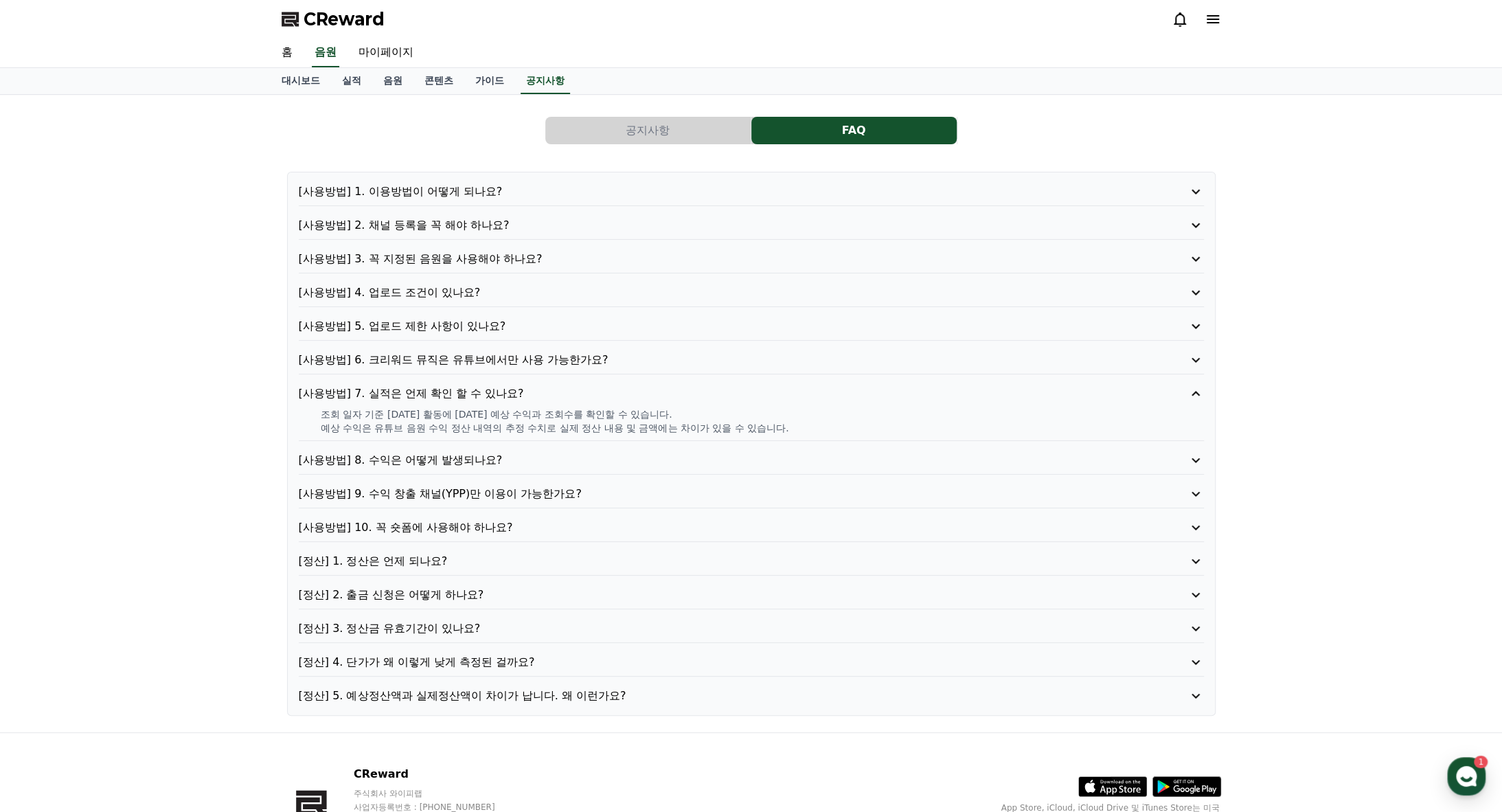
click at [481, 390] on p "[사용방법] 7. 실적은 언제 확인 할 수 있나요?" at bounding box center [715, 393] width 833 height 16
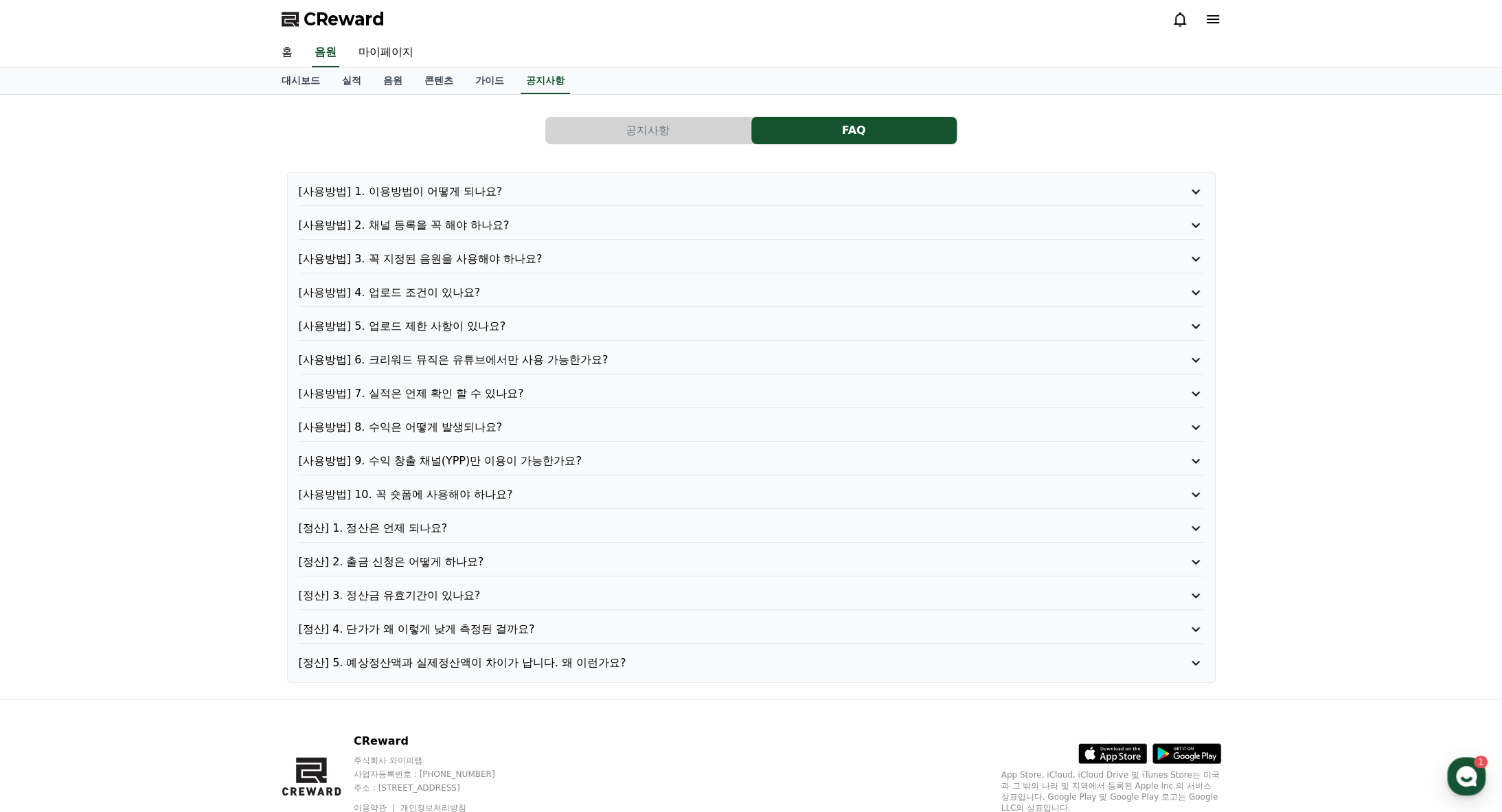
click at [473, 388] on p "[사용방법] 7. 실적은 언제 확인 할 수 있나요?" at bounding box center [715, 393] width 833 height 16
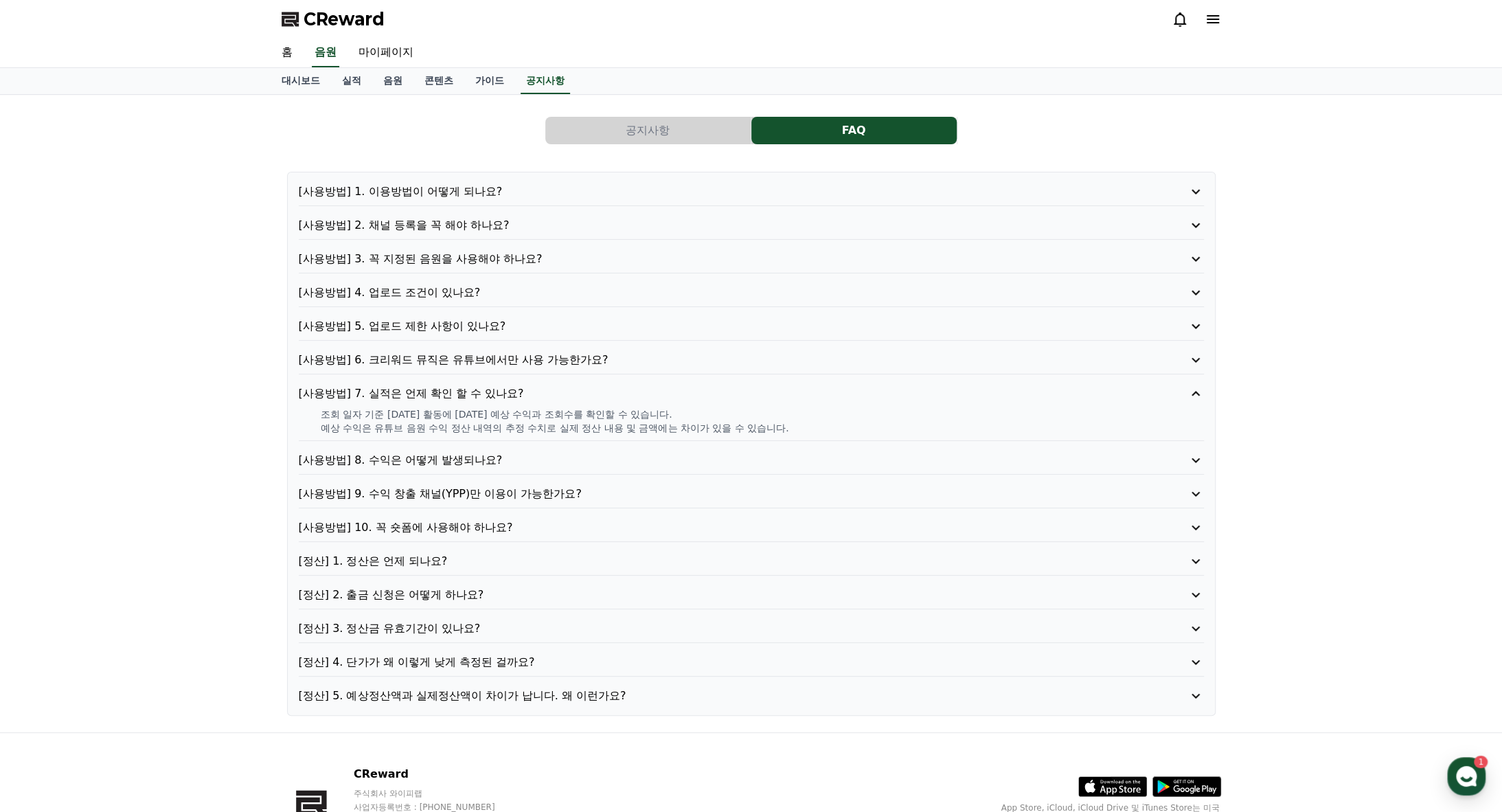
click at [471, 388] on p "[사용방법] 7. 실적은 언제 확인 할 수 있나요?" at bounding box center [715, 393] width 833 height 16
click at [497, 362] on p "[사용방법] 6. 크리워드 뮤직은 유튜브에서만 사용 가능한가요?" at bounding box center [715, 360] width 833 height 16
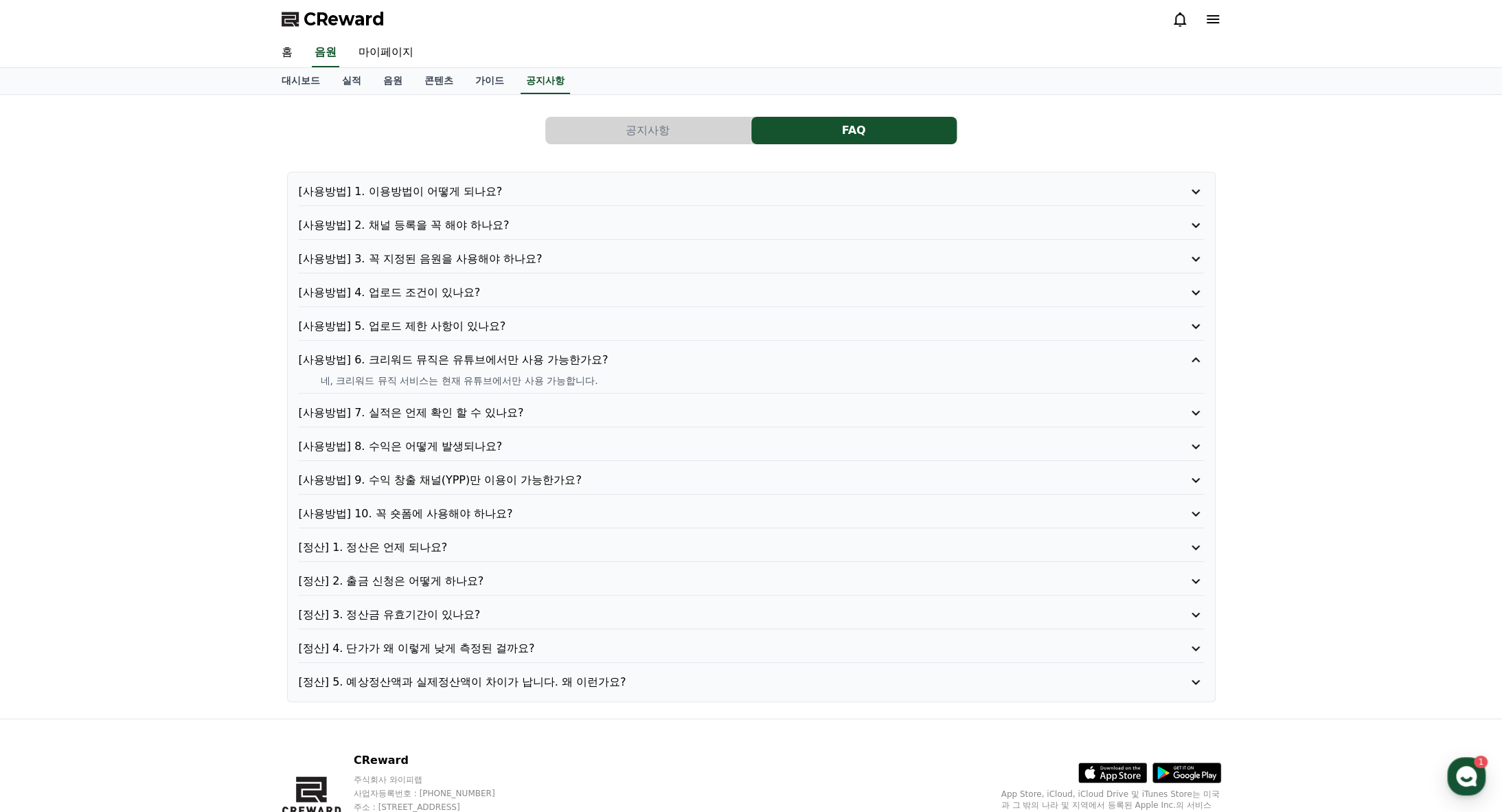
click at [497, 362] on p "[사용방법] 6. 크리워드 뮤직은 유튜브에서만 사용 가능한가요?" at bounding box center [715, 360] width 833 height 16
click at [471, 322] on p "[사용방법] 5. 업로드 제한 사항이 있나요?" at bounding box center [715, 326] width 833 height 16
click at [462, 293] on p "[사용방법] 4. 업로드 조건이 있나요?" at bounding box center [715, 292] width 833 height 16
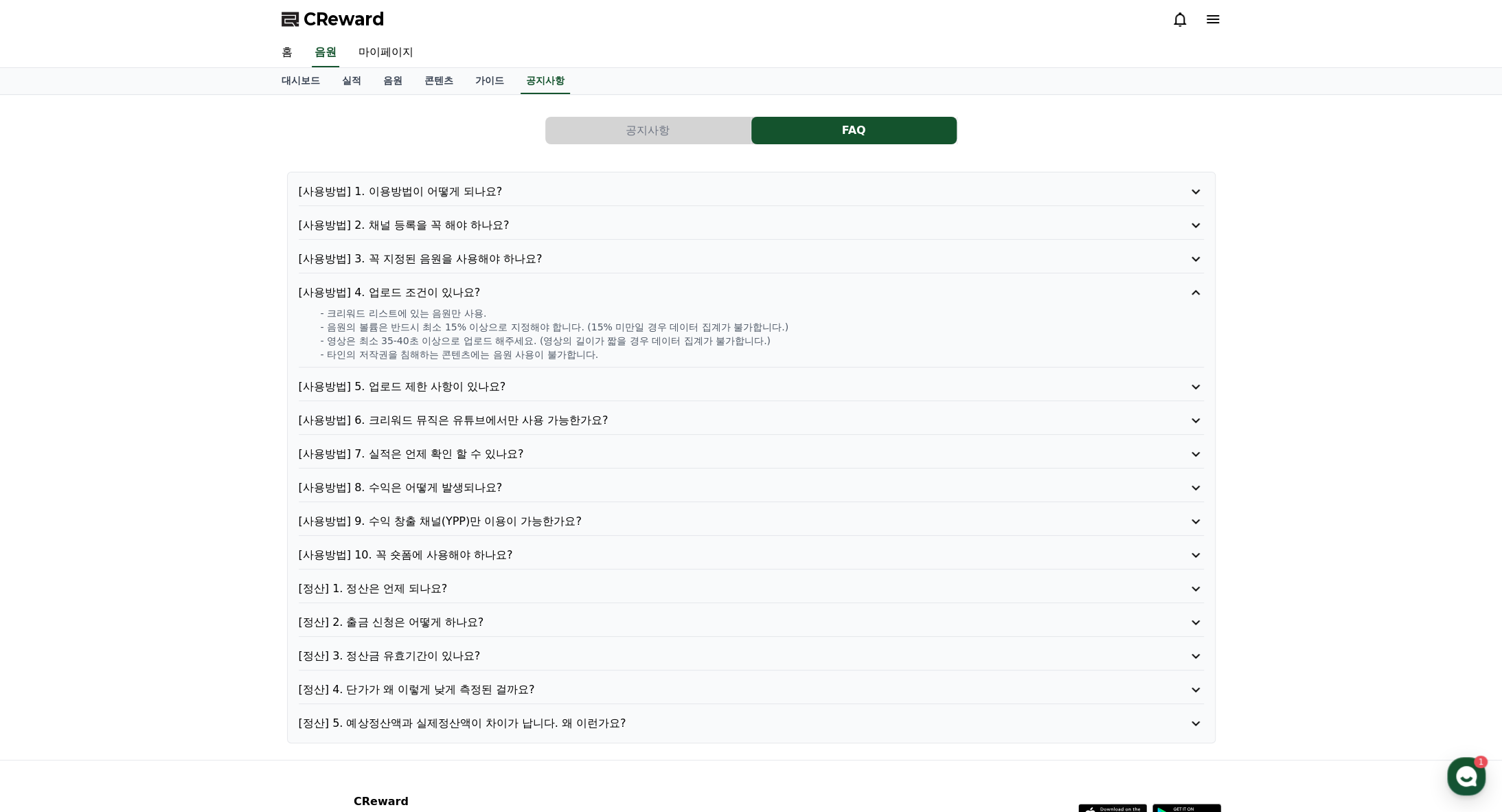
click at [462, 293] on p "[사용방법] 4. 업로드 조건이 있나요?" at bounding box center [715, 292] width 833 height 16
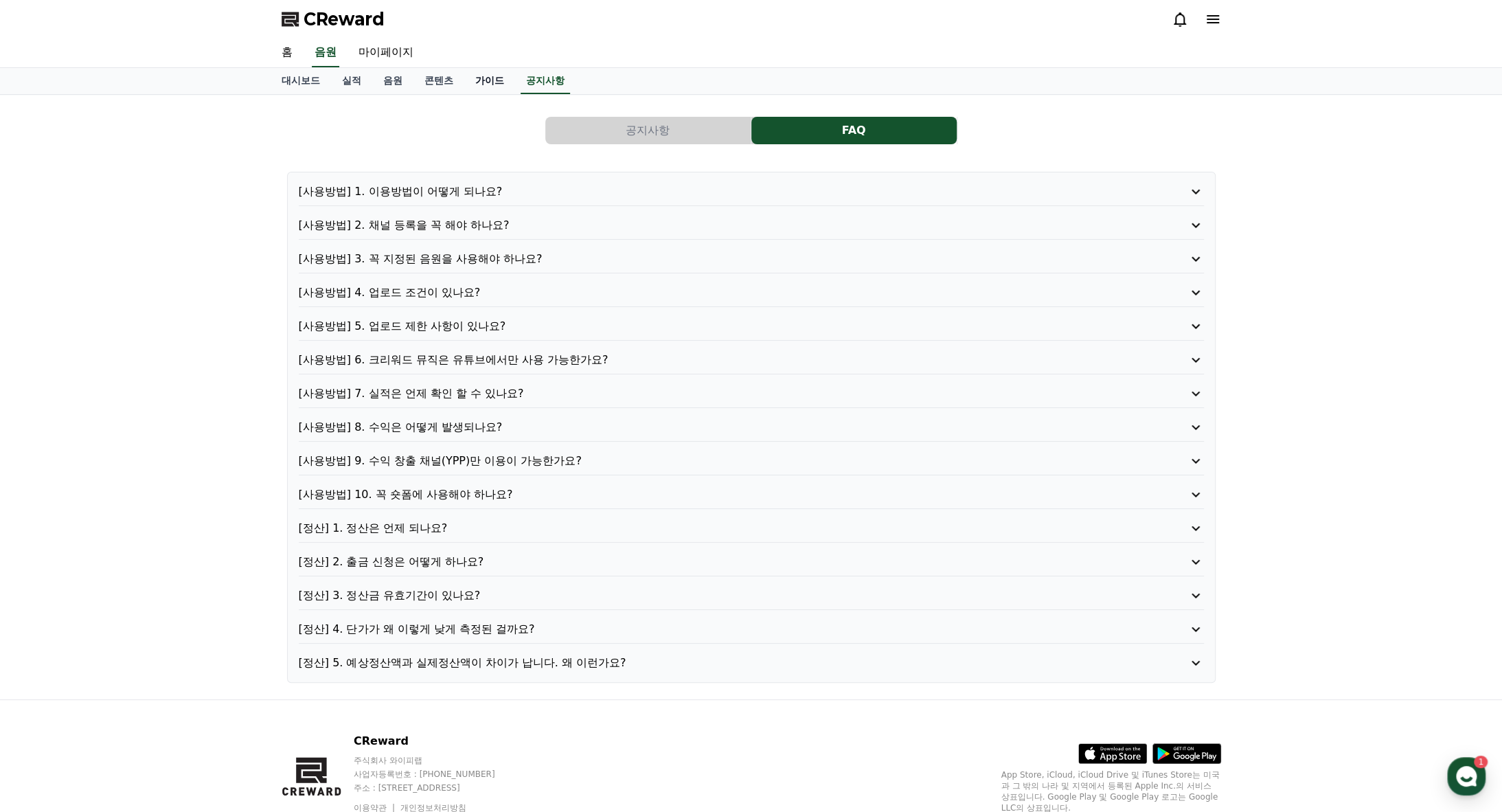
click at [493, 82] on link "가이드" at bounding box center [489, 81] width 51 height 26
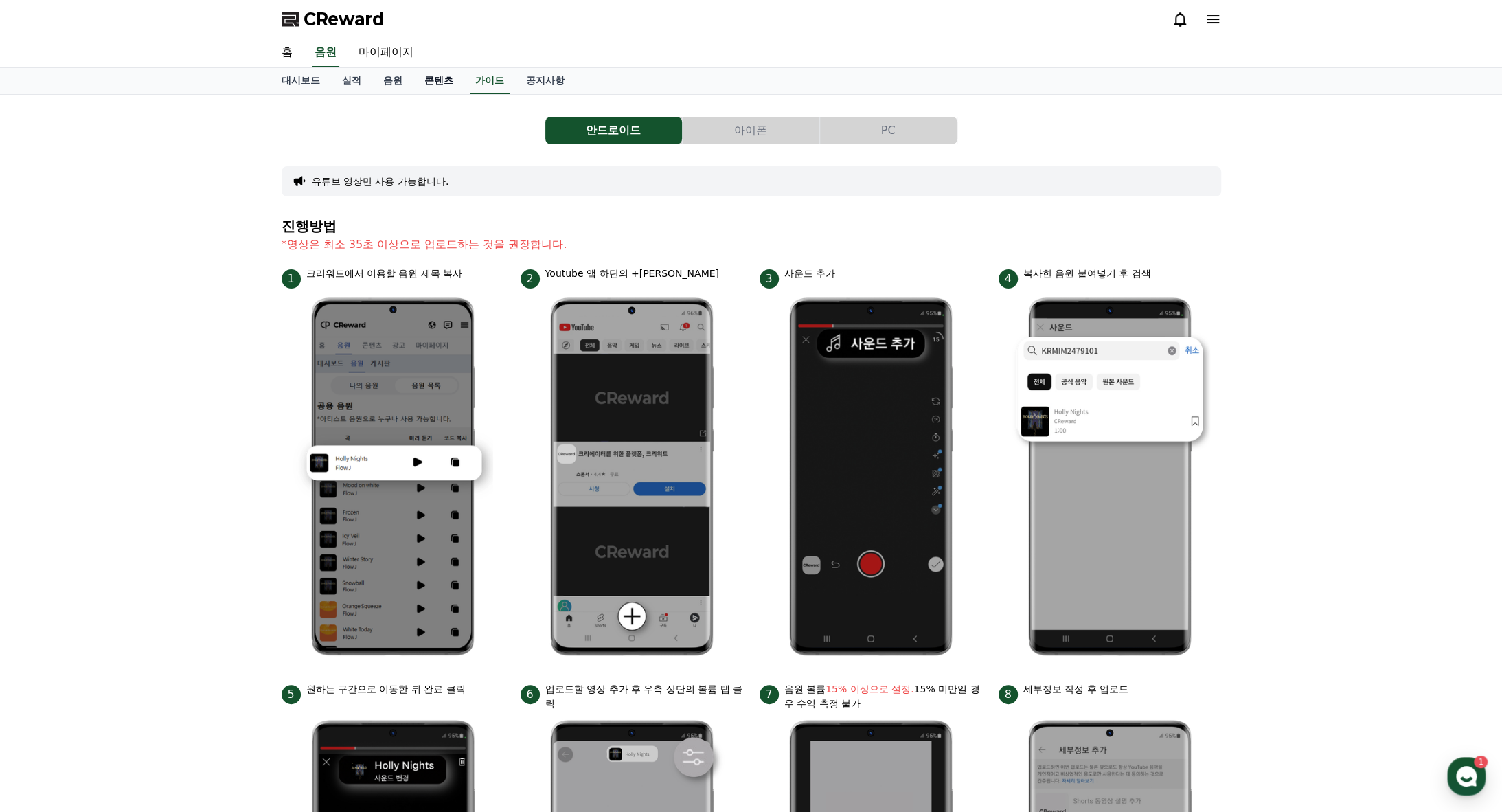
click at [438, 79] on link "콘텐츠" at bounding box center [439, 81] width 51 height 26
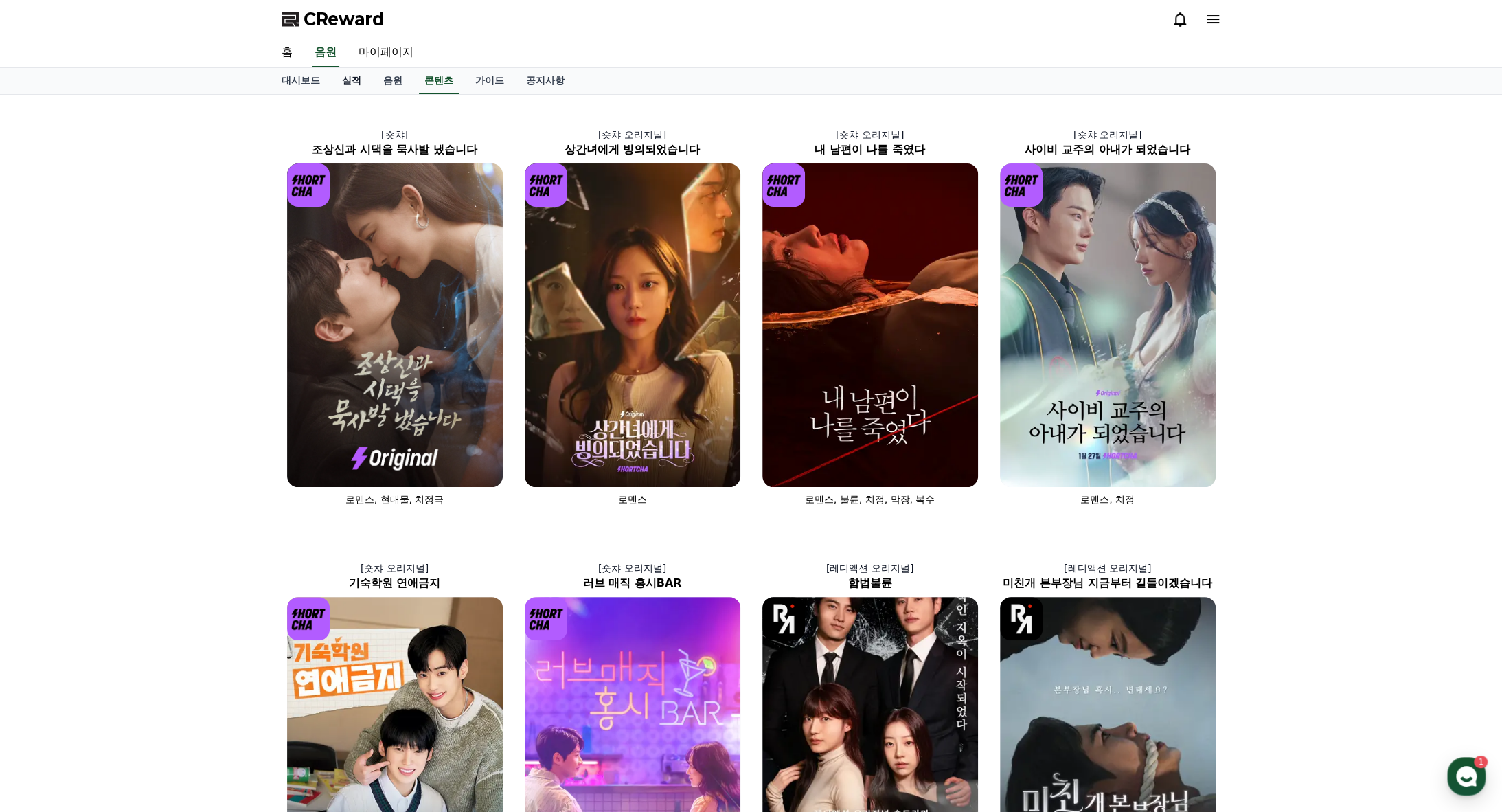
click at [354, 75] on link "실적" at bounding box center [351, 81] width 41 height 26
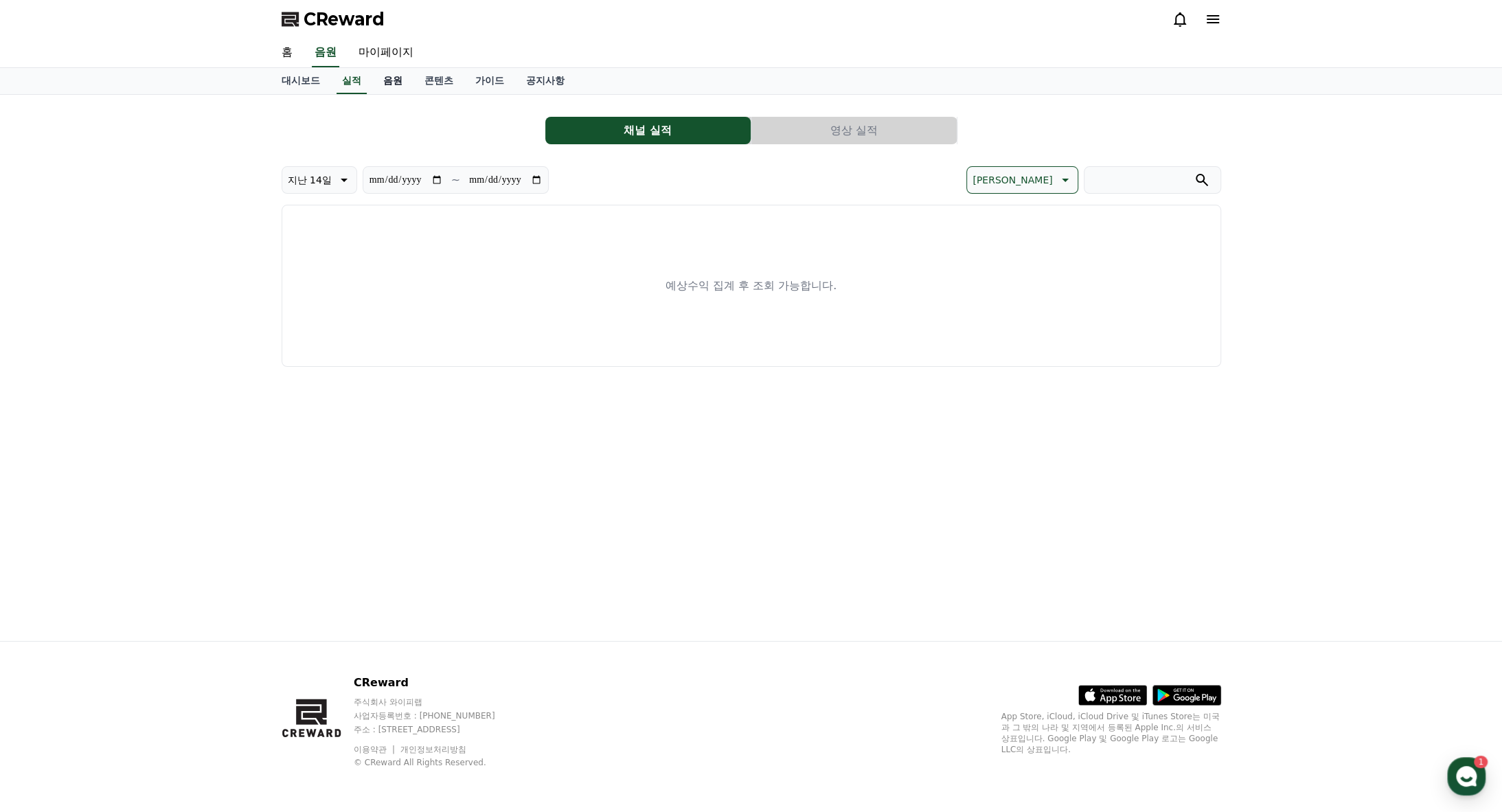
click at [396, 79] on link "음원" at bounding box center [392, 81] width 41 height 26
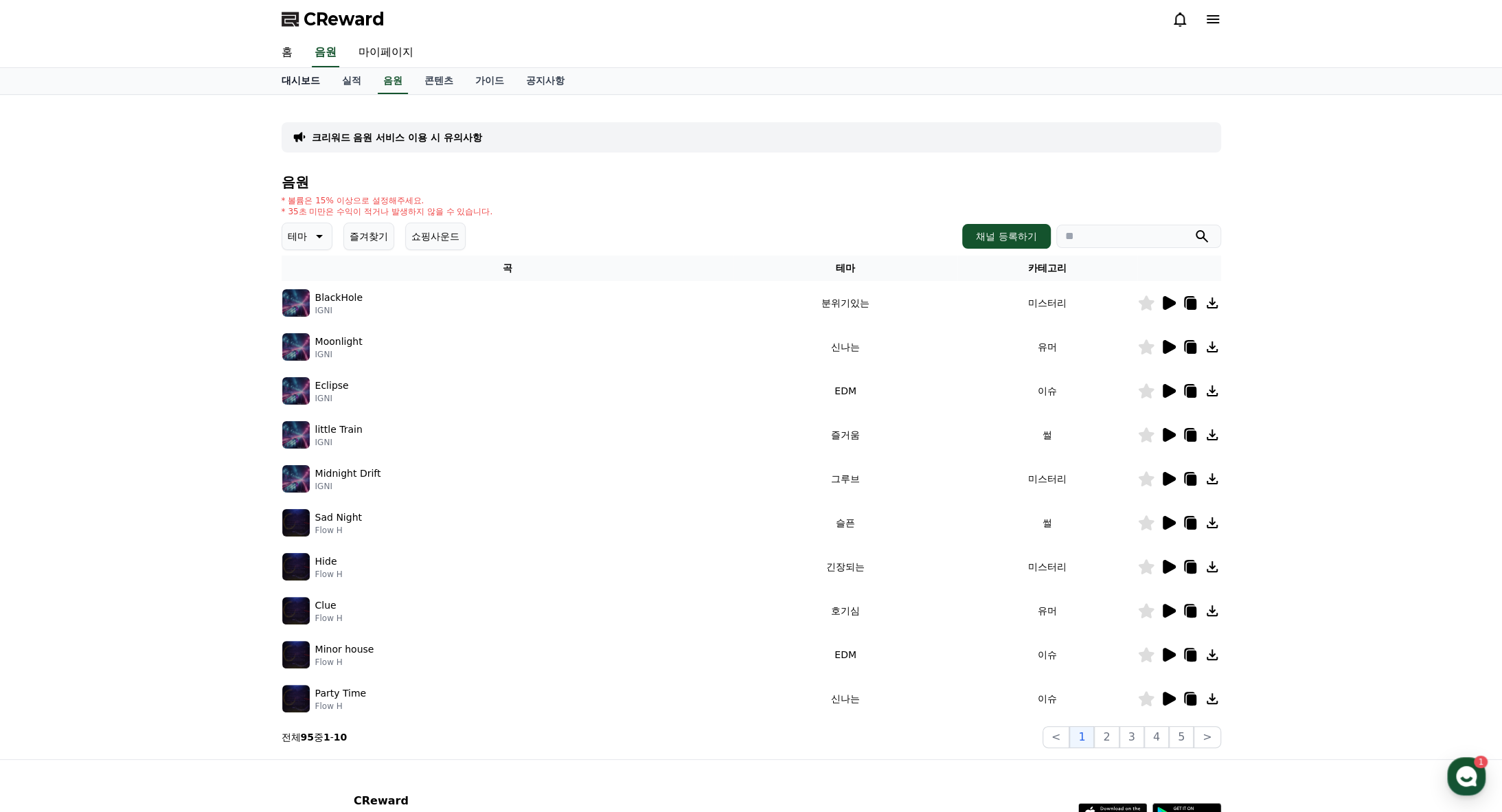
click at [306, 82] on link "대시보드" at bounding box center [301, 81] width 60 height 26
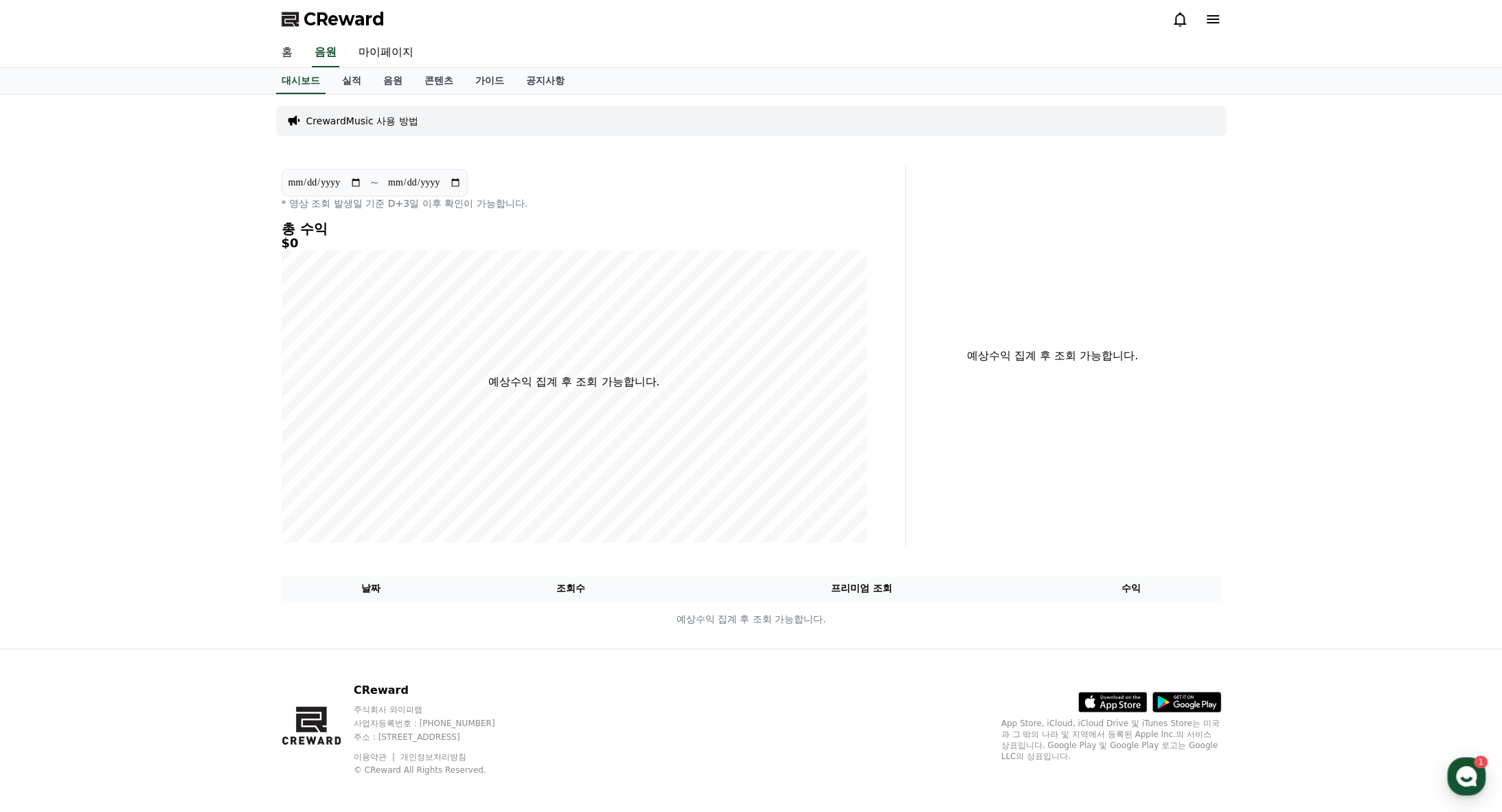
click at [299, 61] on link "홈" at bounding box center [287, 52] width 33 height 29
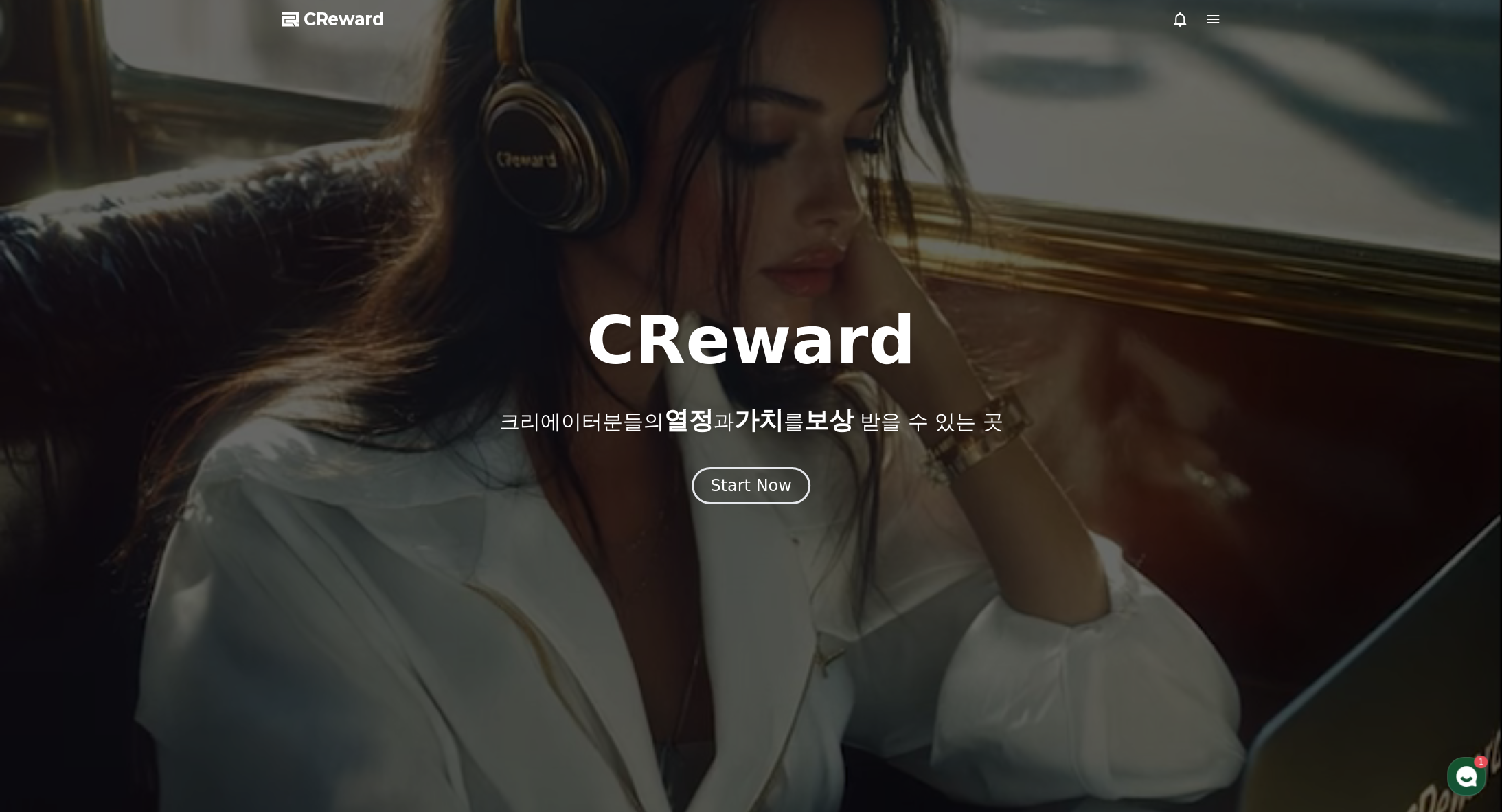
click at [1225, 24] on div at bounding box center [751, 406] width 1502 height 812
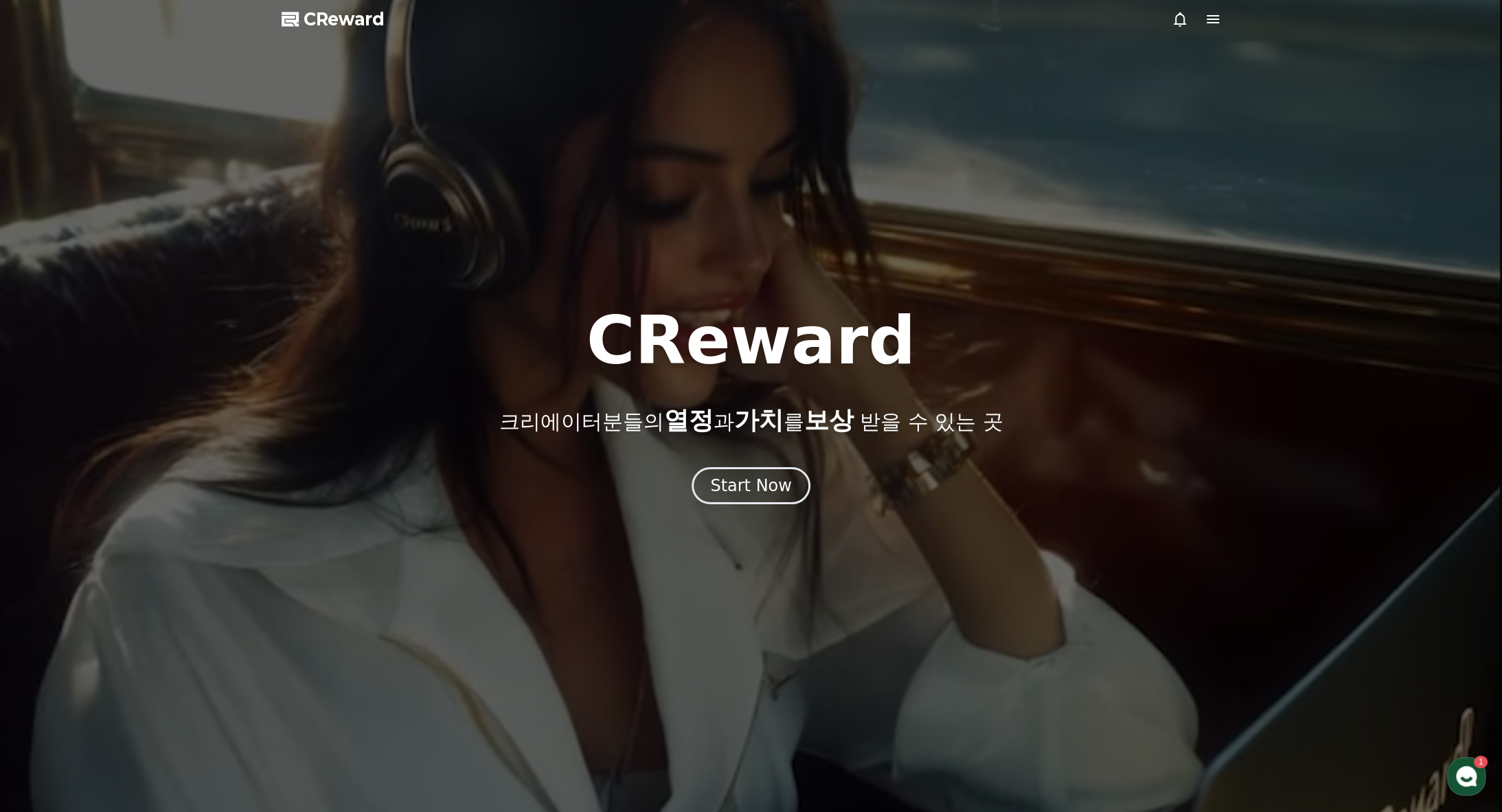
click at [1225, 24] on div at bounding box center [751, 406] width 1502 height 812
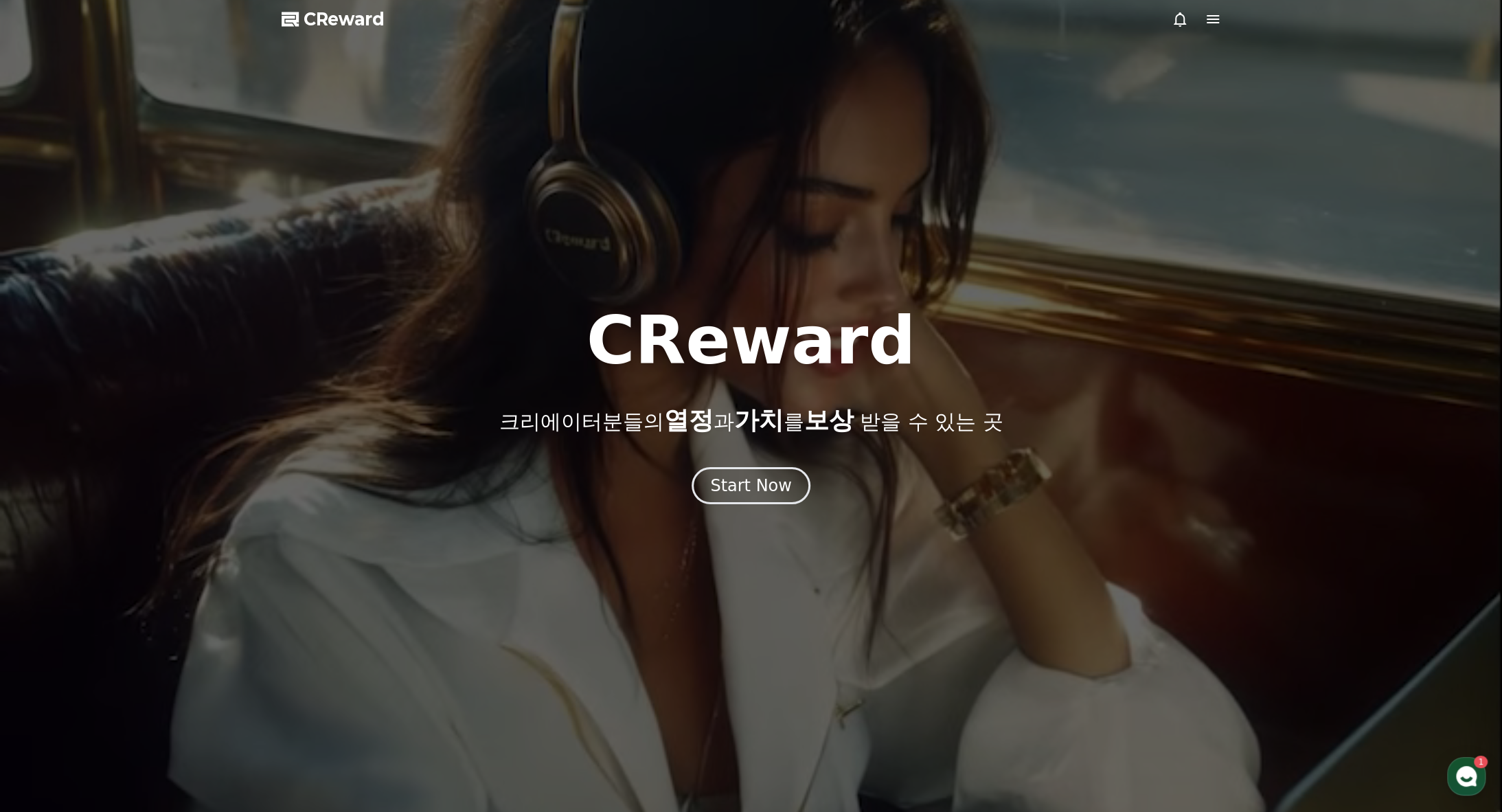
click at [1218, 25] on icon at bounding box center [1213, 19] width 16 height 16
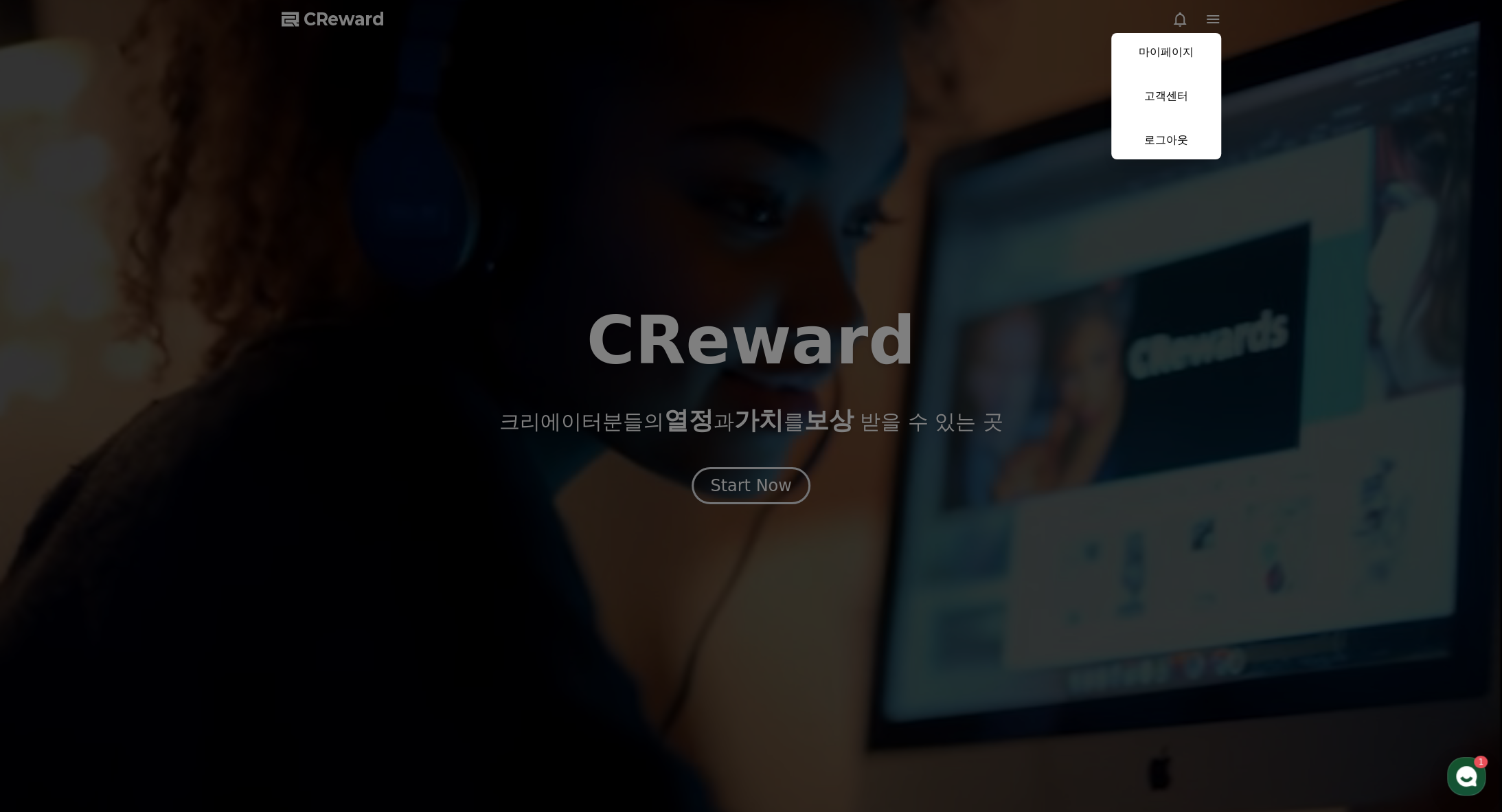
click at [1047, 286] on button "close" at bounding box center [751, 406] width 1502 height 812
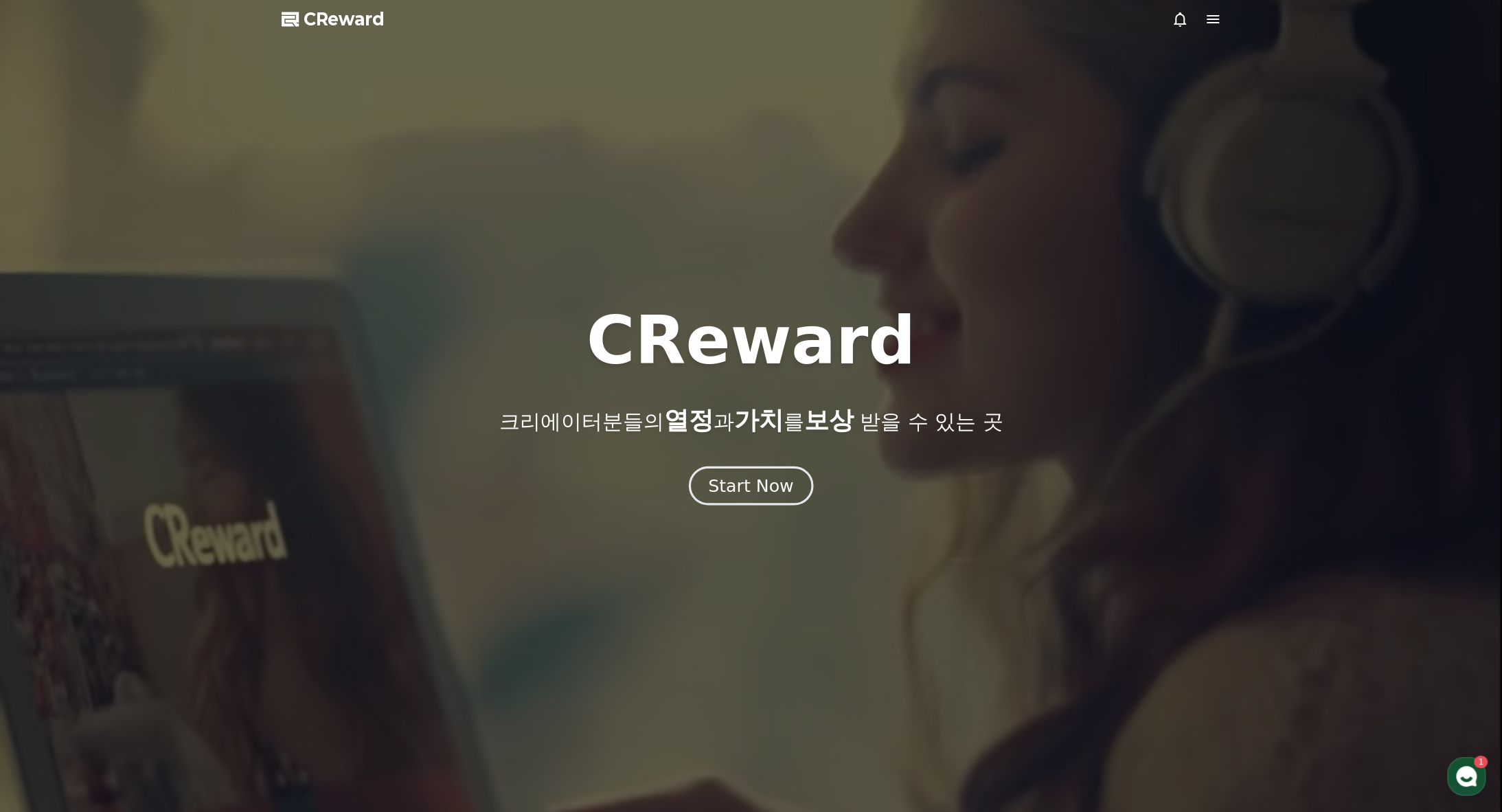
click at [758, 480] on div "Start Now" at bounding box center [750, 485] width 85 height 23
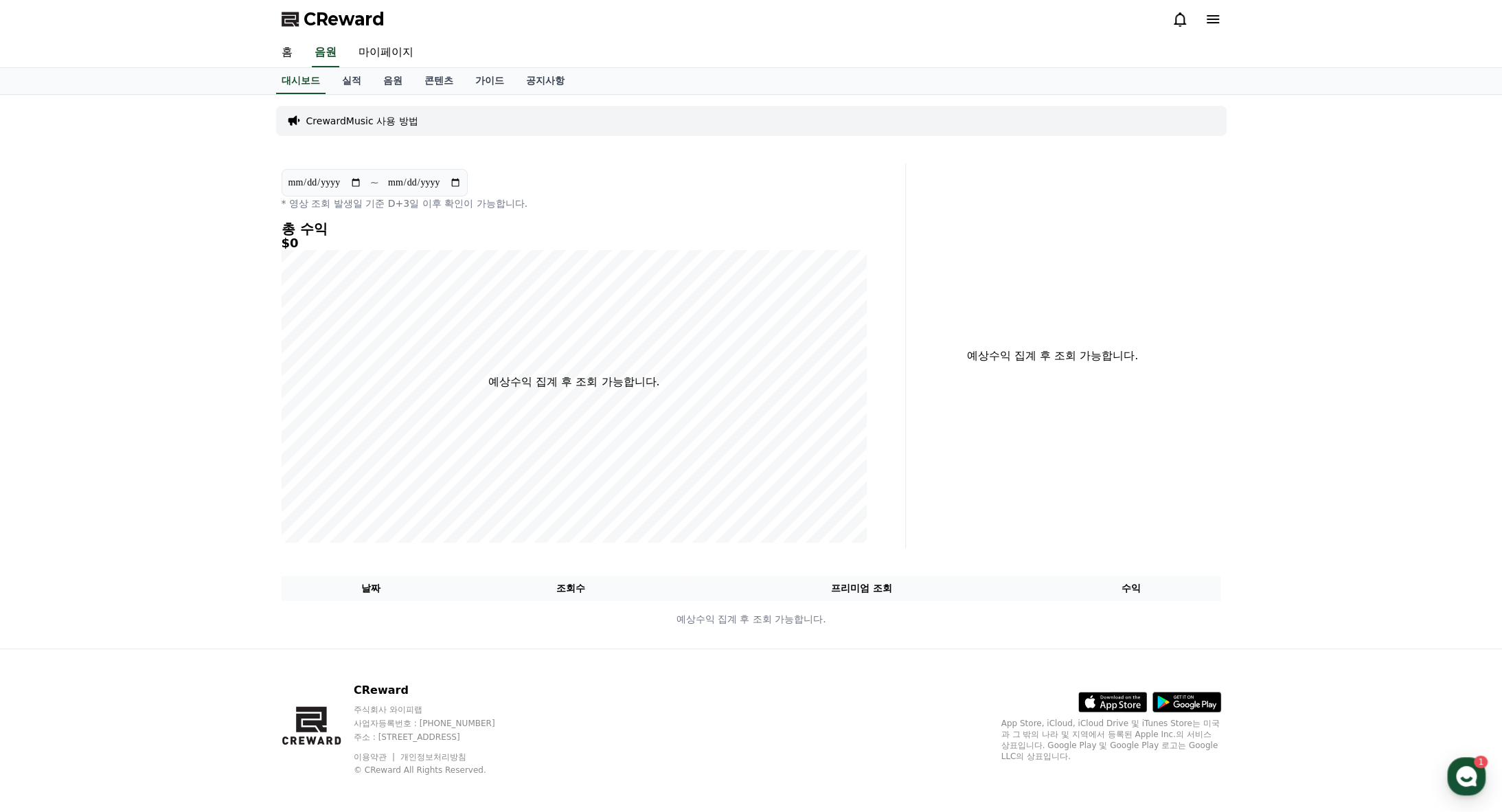
drag, startPoint x: 1151, startPoint y: 23, endPoint x: 1187, endPoint y: 17, distance: 36.9
click at [1151, 24] on div "CReward" at bounding box center [752, 19] width 962 height 38
click at [1199, 10] on div at bounding box center [1196, 19] width 49 height 22
click at [1209, 16] on icon at bounding box center [1213, 19] width 16 height 16
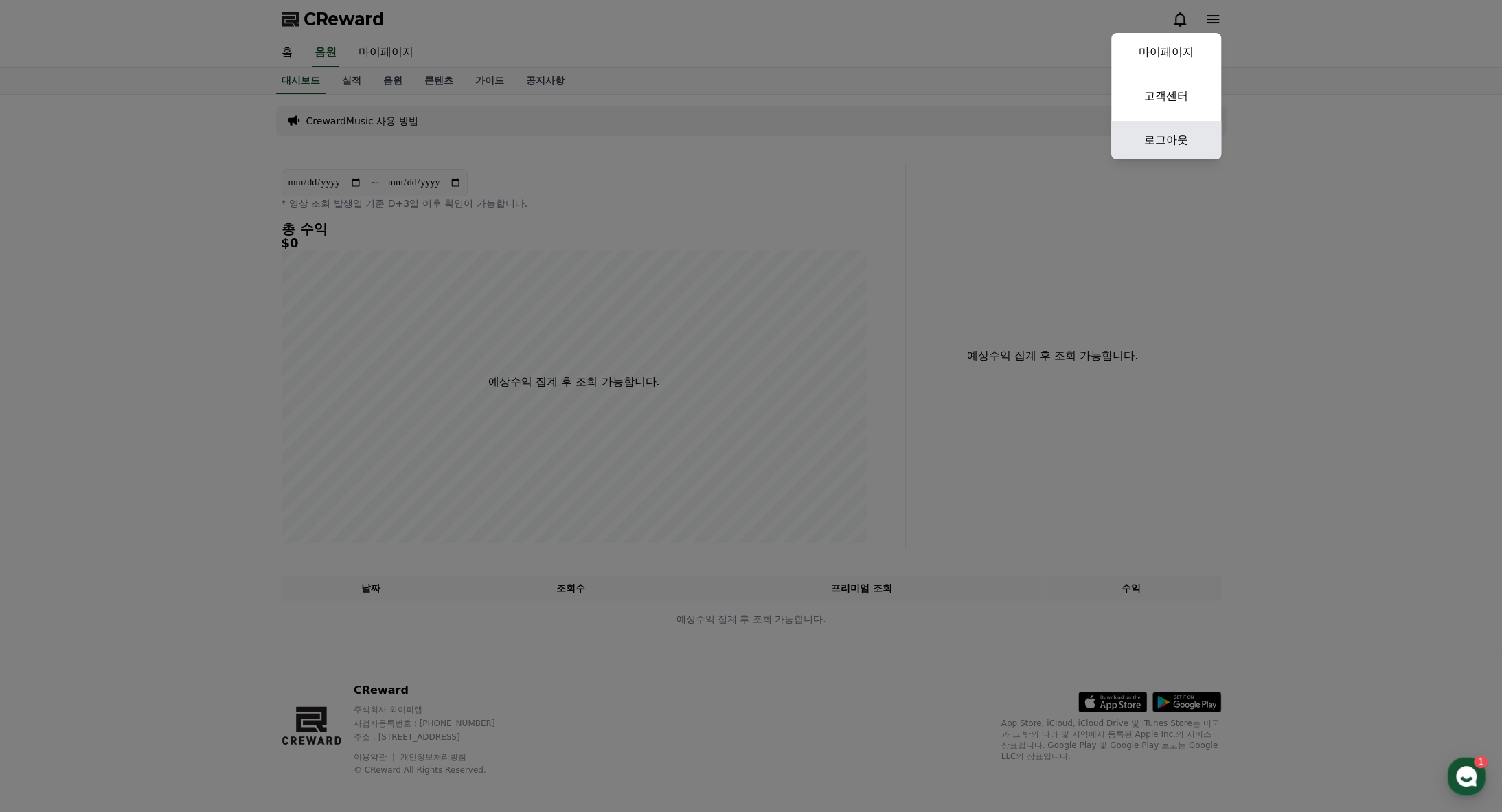
click at [1188, 124] on link "로그아웃" at bounding box center [1166, 140] width 110 height 38
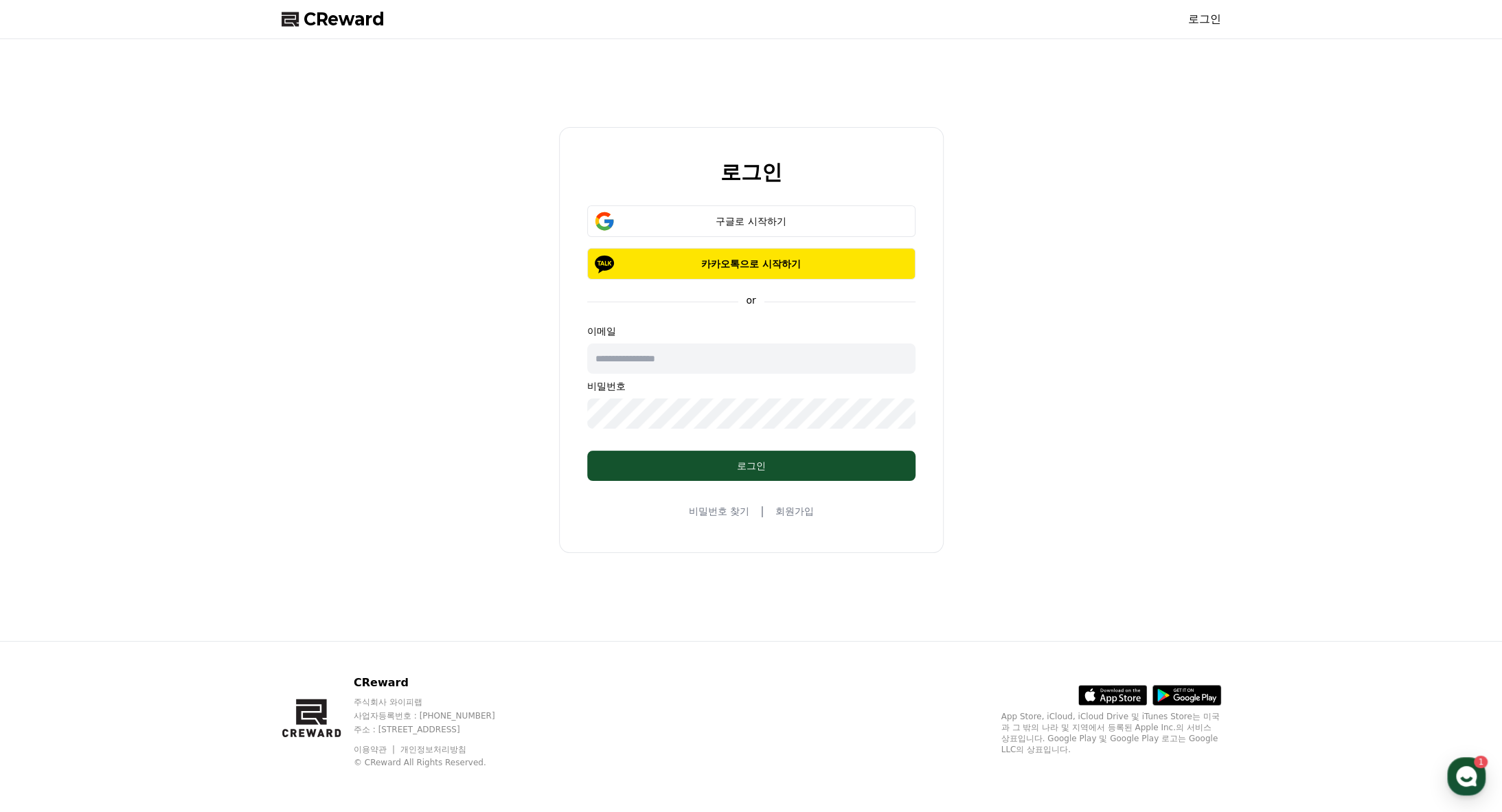
click at [841, 231] on button "구글로 시작하기" at bounding box center [751, 221] width 328 height 32
click at [835, 252] on button "카카오톡으로 시작하기" at bounding box center [751, 264] width 328 height 32
